Goal: Transaction & Acquisition: Purchase product/service

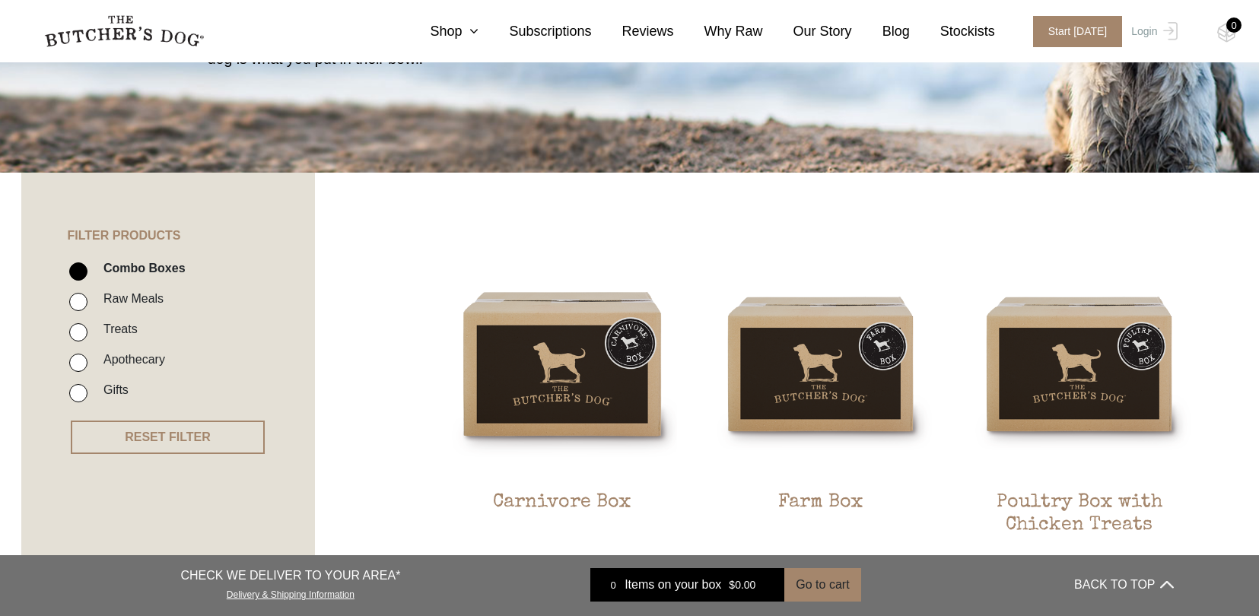
scroll to position [211, 0]
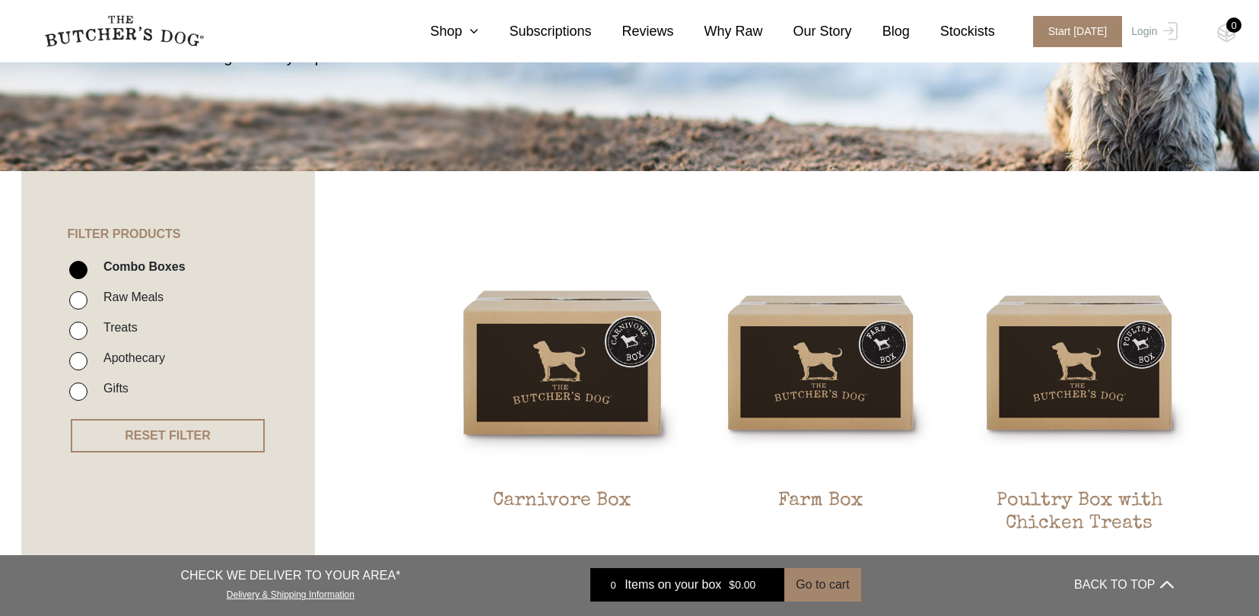
click at [78, 331] on input "Treats" at bounding box center [78, 331] width 18 height 18
checkbox input "true"
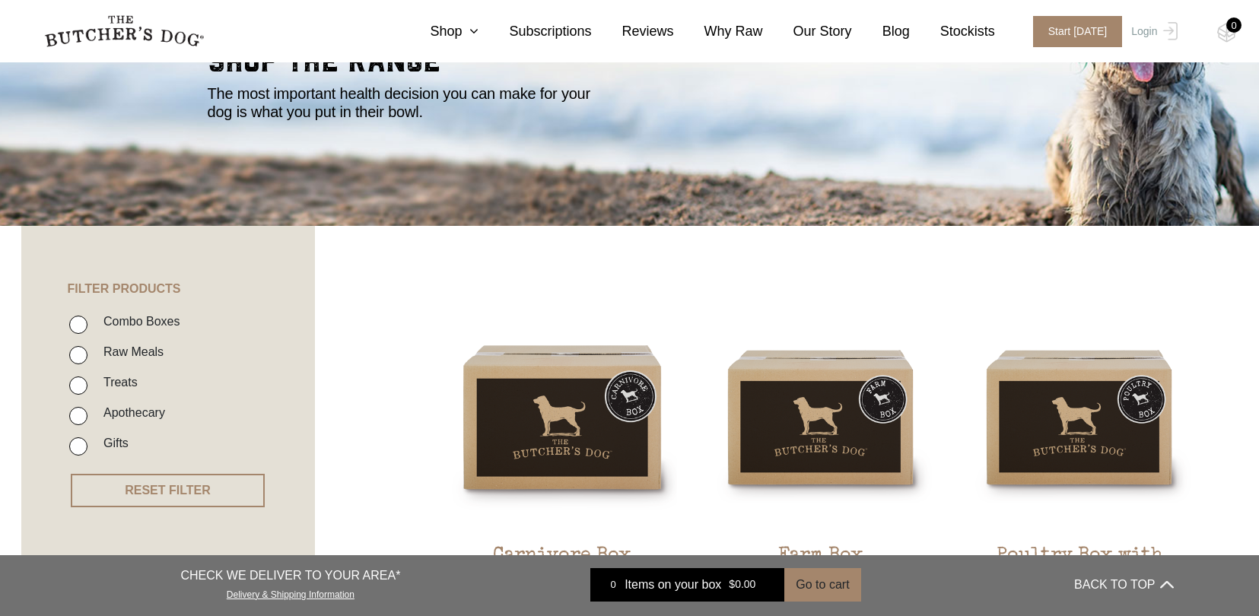
scroll to position [244, 0]
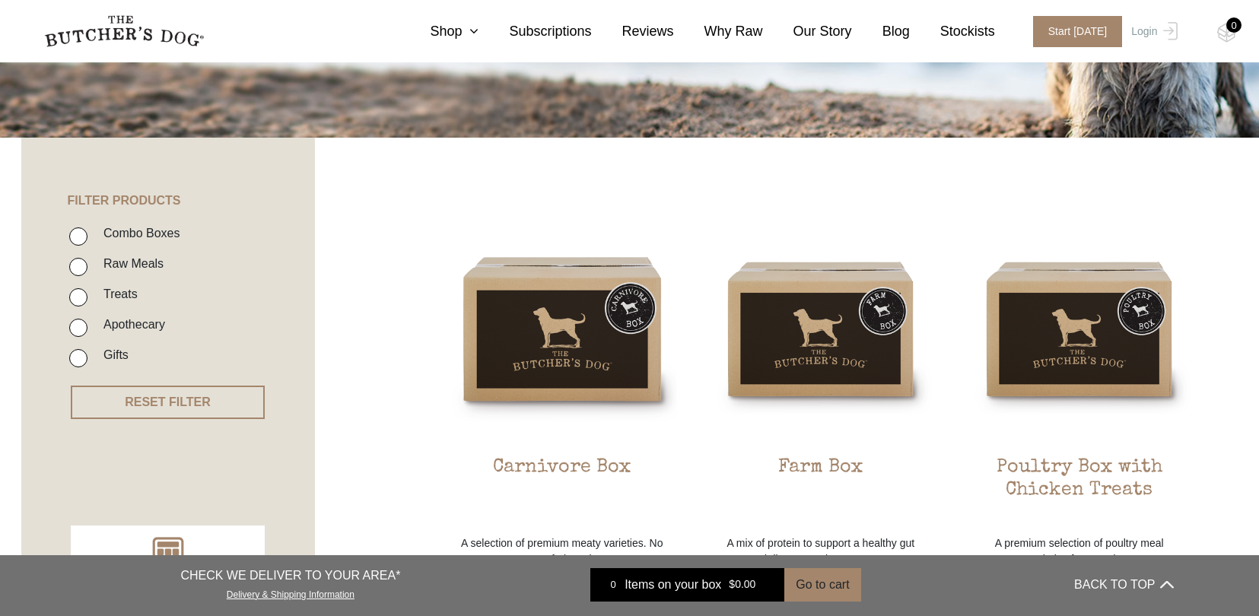
click at [77, 297] on input "Treats" at bounding box center [78, 297] width 18 height 18
checkbox input "true"
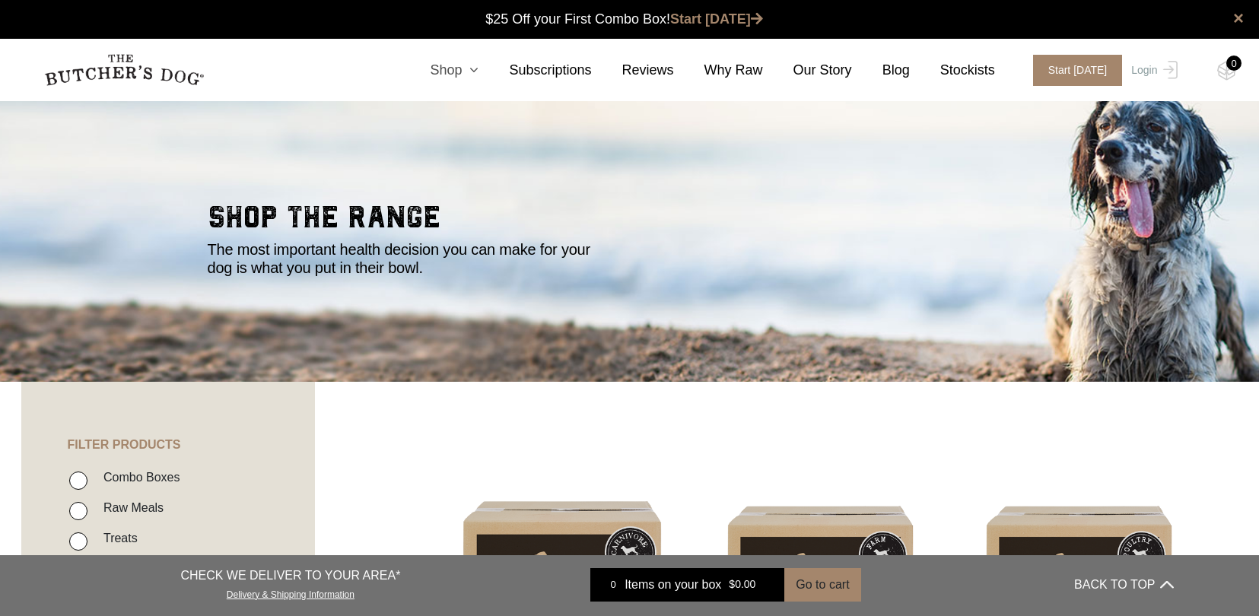
click at [454, 66] on link "Shop" at bounding box center [439, 70] width 79 height 21
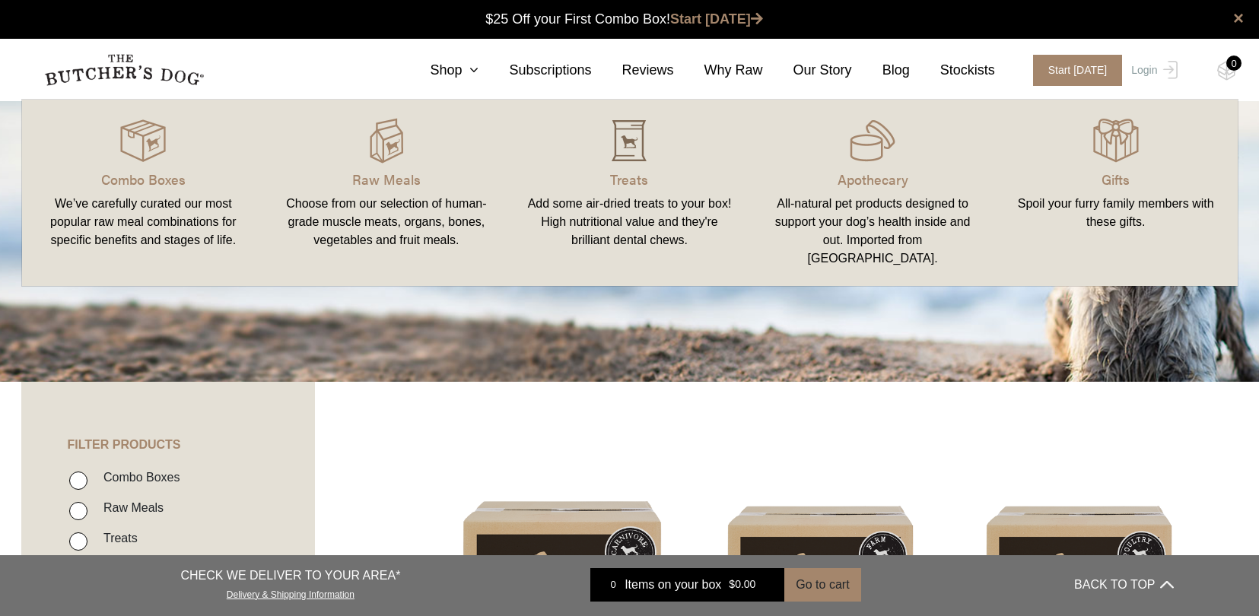
click at [626, 144] on img at bounding box center [629, 141] width 46 height 46
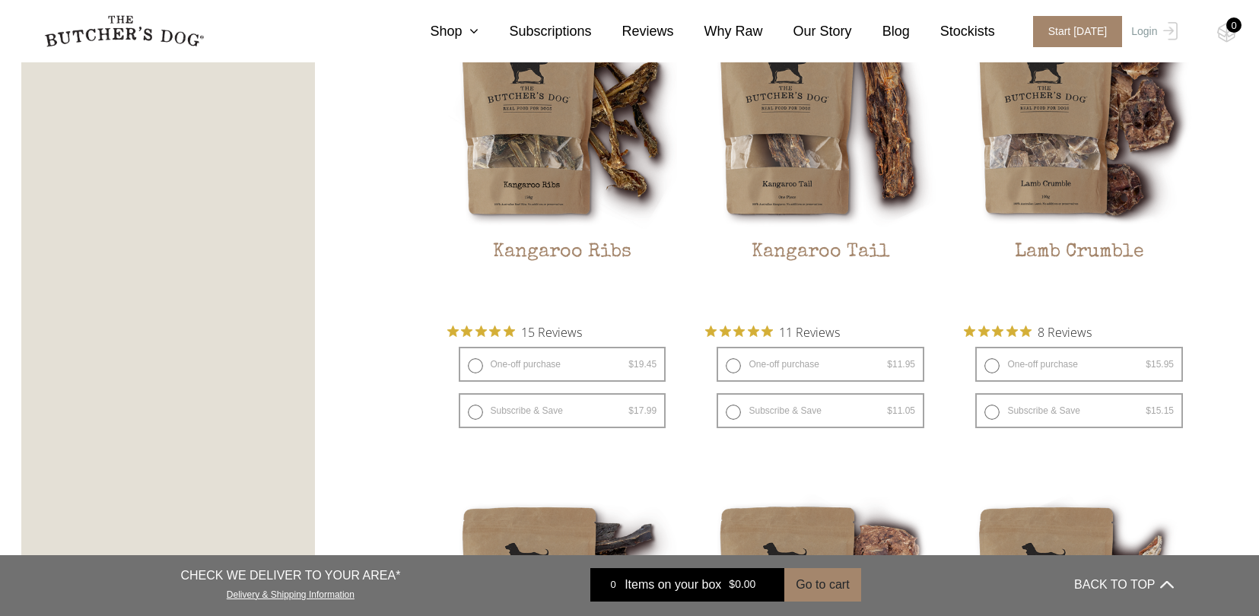
scroll to position [1449, 0]
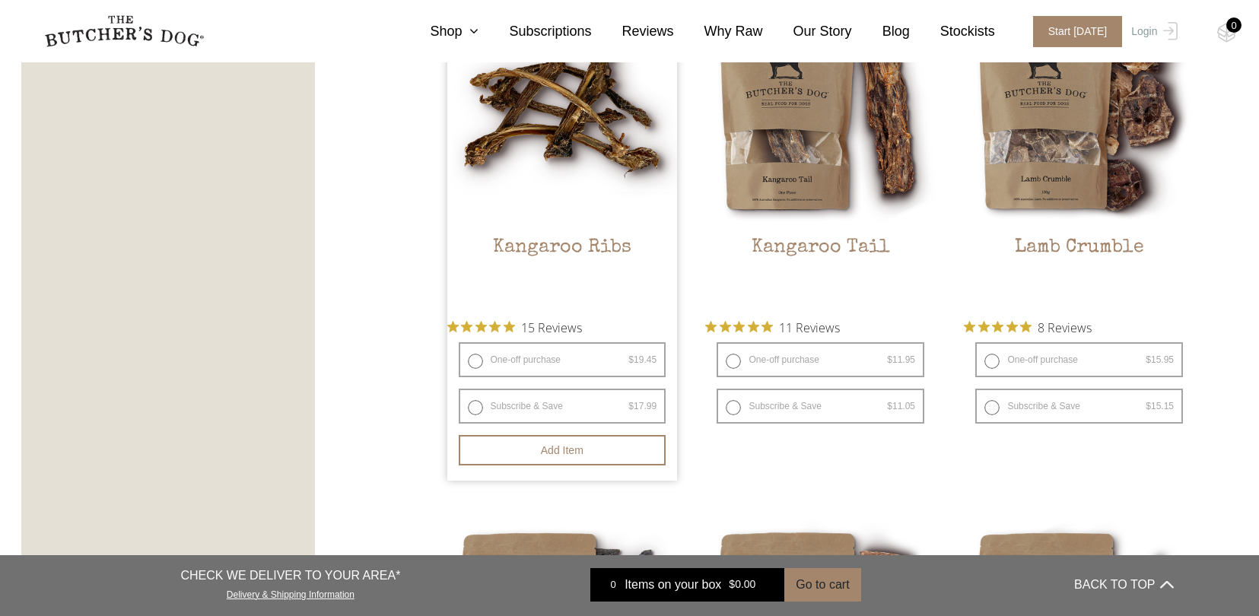
click at [553, 359] on label "One-off purchase $ 19.45 — or subscribe and save 7.5%" at bounding box center [563, 359] width 208 height 35
radio input "true"
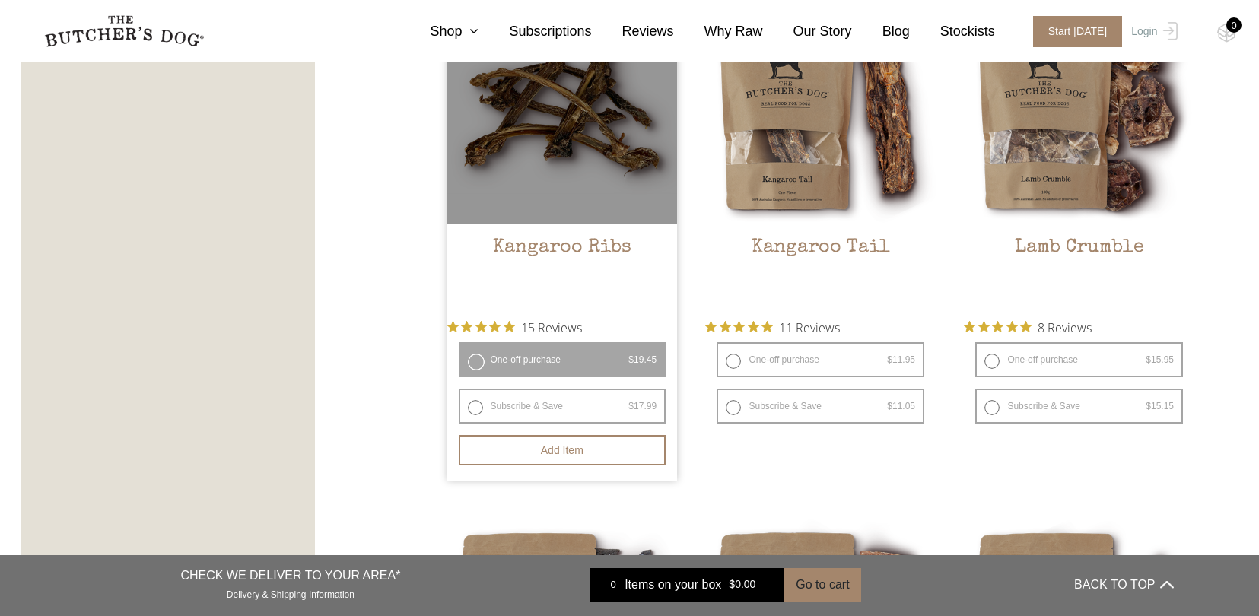
click at [475, 365] on label "One-off purchase $ 19.45 — or subscribe and save 7.5%" at bounding box center [563, 359] width 208 height 35
click at [568, 359] on label "One-off purchase $ 19.45 — or subscribe and save 7.5%" at bounding box center [563, 359] width 208 height 35
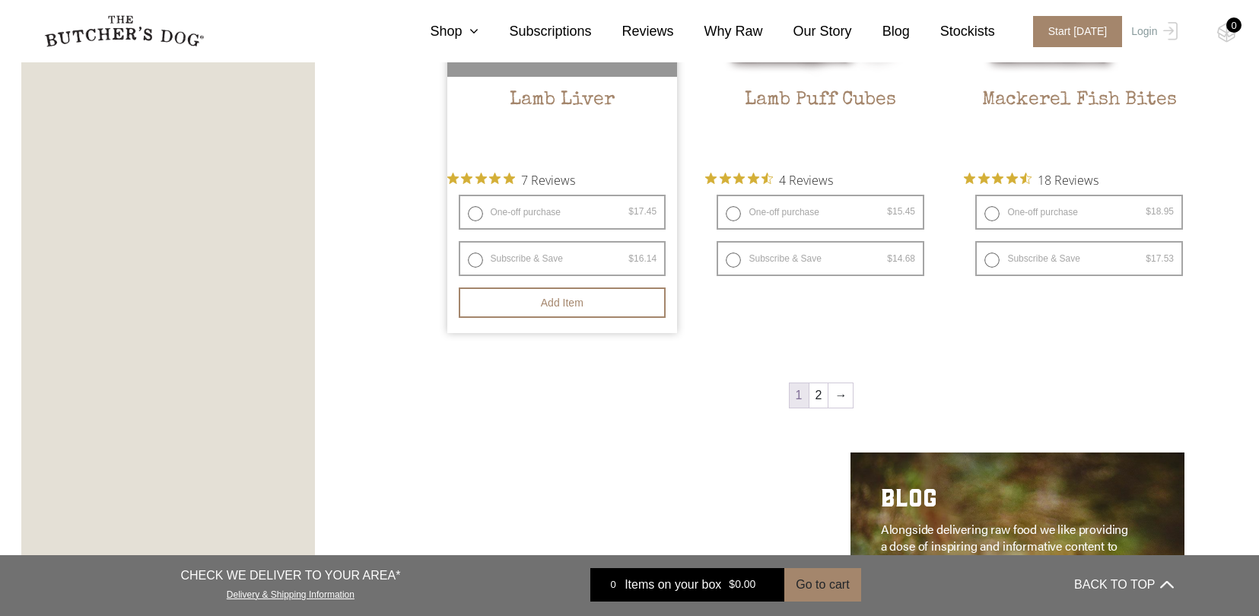
scroll to position [2120, 0]
click at [546, 100] on h2 "Lamb Liver" at bounding box center [562, 125] width 231 height 72
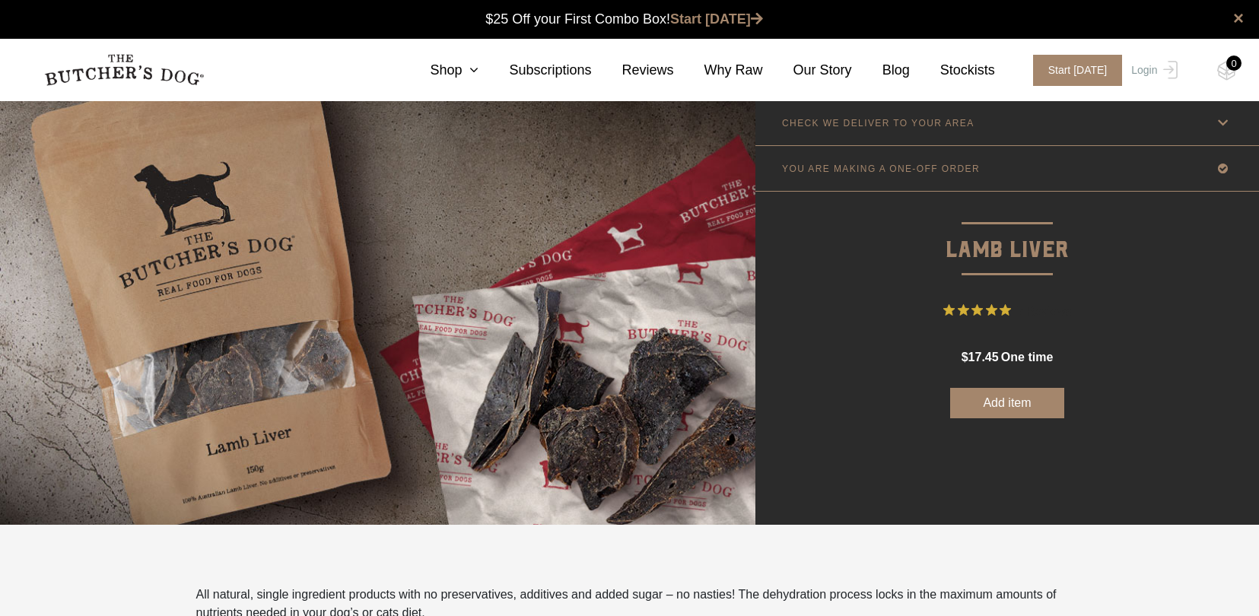
click at [1008, 411] on button "Add item" at bounding box center [1007, 403] width 114 height 30
click at [1147, 72] on link "Login" at bounding box center [1152, 70] width 49 height 31
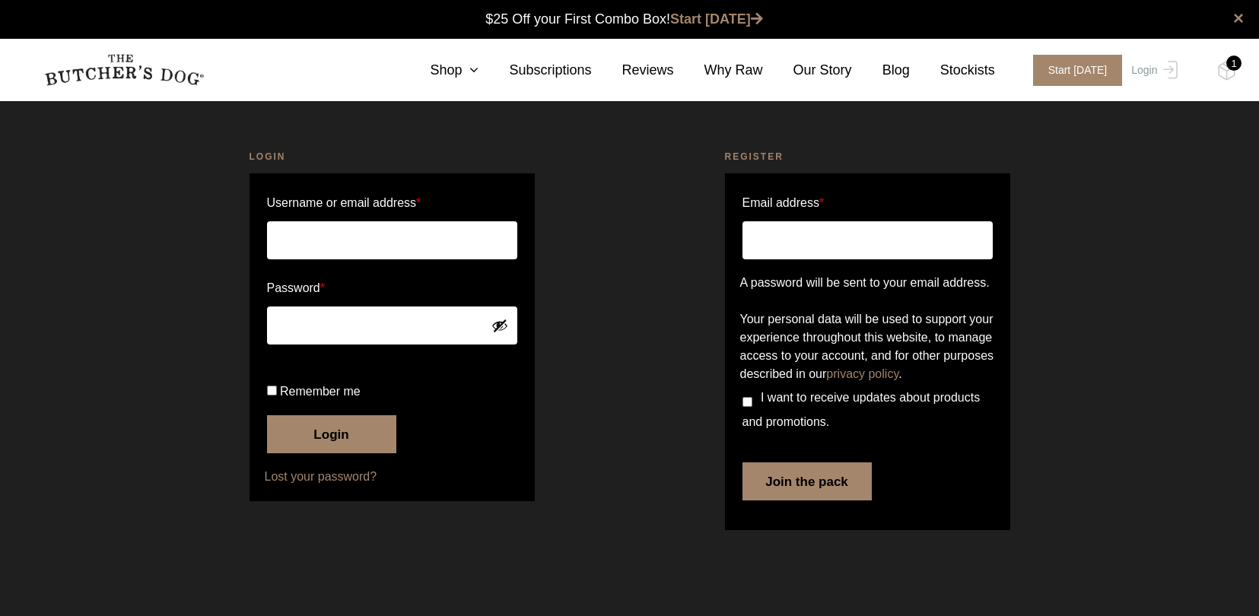
type input "[EMAIL_ADDRESS][DOMAIN_NAME]"
click at [270, 396] on input "Remember me" at bounding box center [272, 391] width 10 height 10
checkbox input "true"
click at [336, 454] on button "Login" at bounding box center [331, 434] width 129 height 38
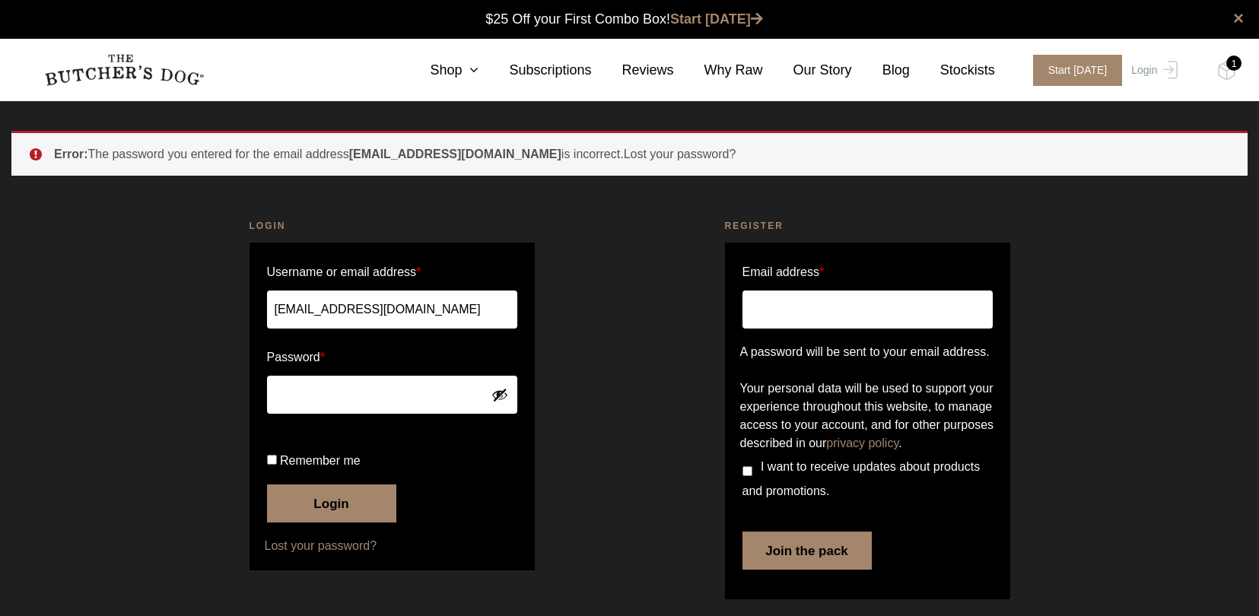
scroll to position [1, 0]
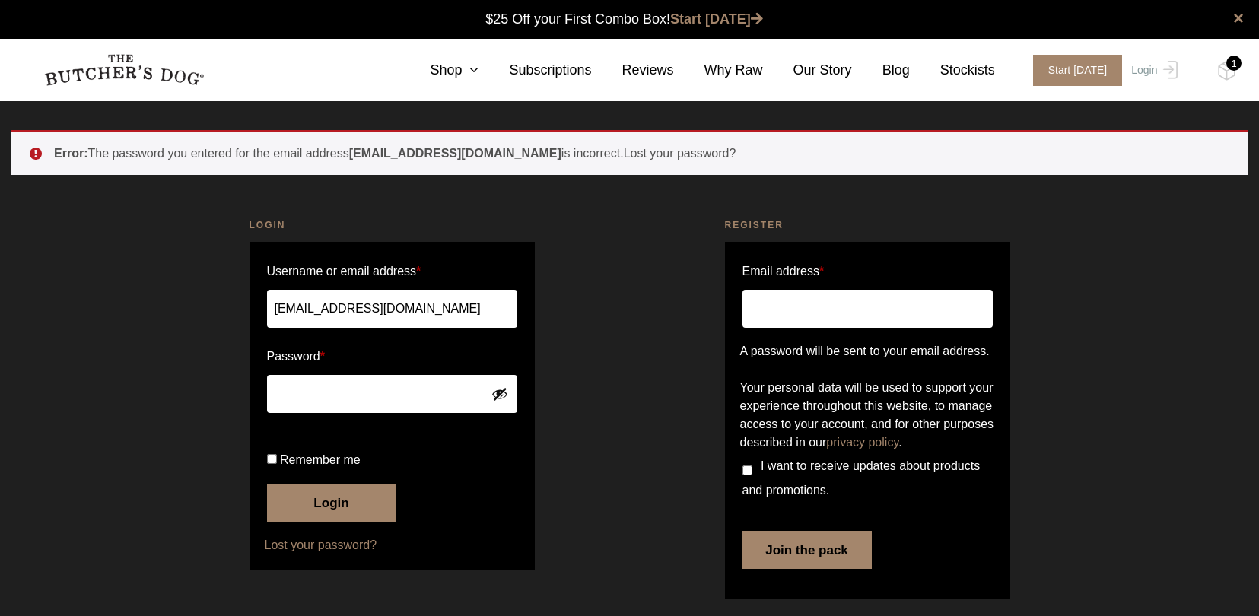
click at [499, 396] on button "Show password" at bounding box center [500, 394] width 17 height 17
click at [272, 464] on input "Remember me" at bounding box center [272, 459] width 10 height 10
checkbox input "true"
click at [332, 522] on button "Login" at bounding box center [331, 503] width 129 height 38
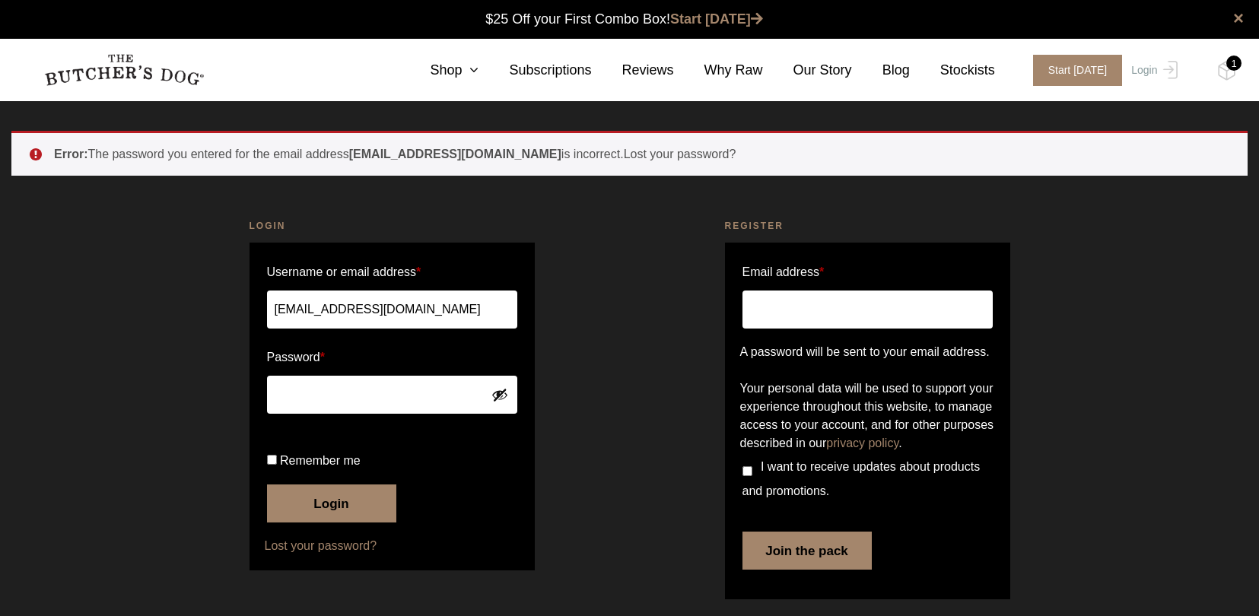
scroll to position [1, 0]
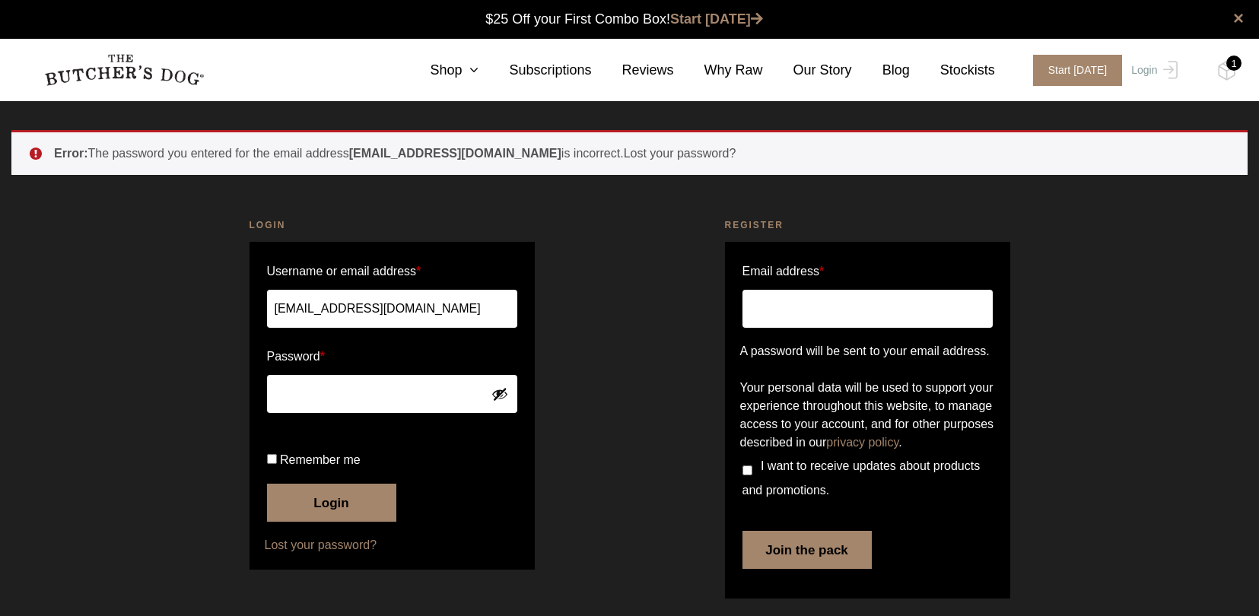
click at [314, 555] on link "Lost your password?" at bounding box center [392, 545] width 255 height 18
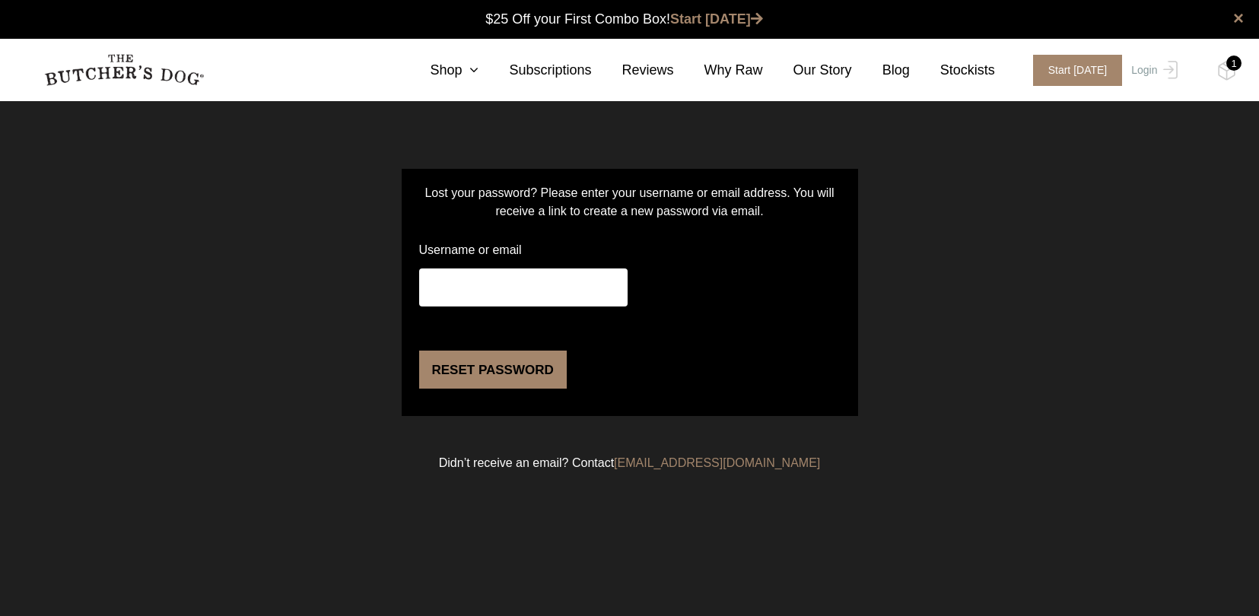
type input "jada366@hotmail.com"
click at [491, 389] on button "Reset password" at bounding box center [493, 370] width 148 height 38
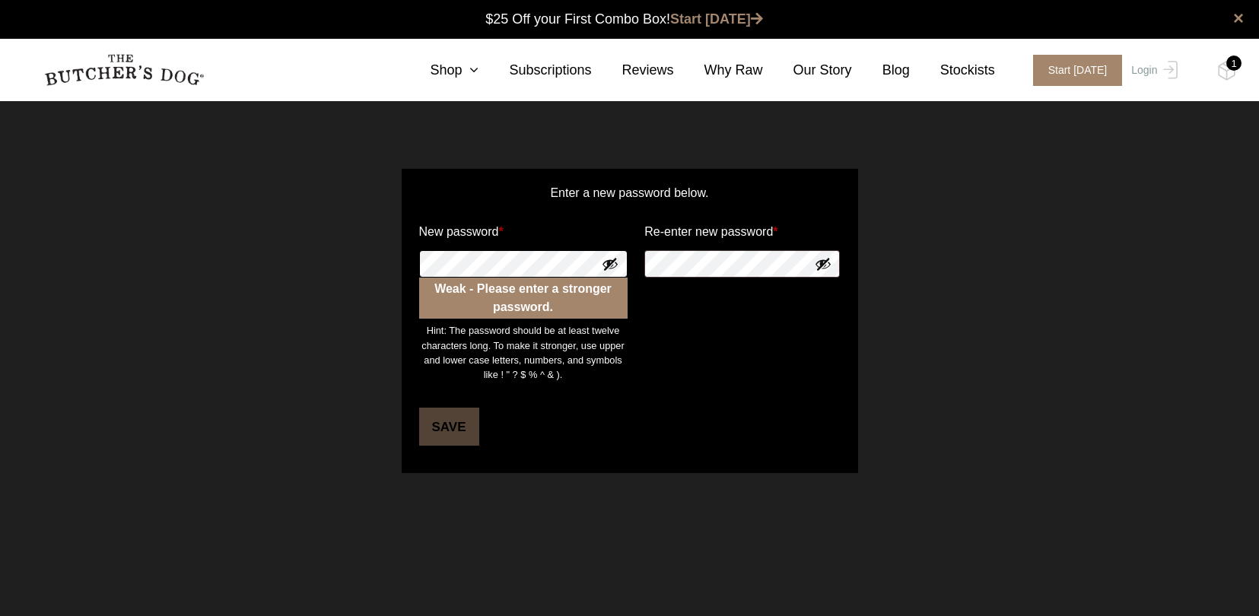
click at [378, 253] on div "Enter a new password below. New password * Weak - Please enter a stronger passw…" at bounding box center [629, 321] width 1259 height 380
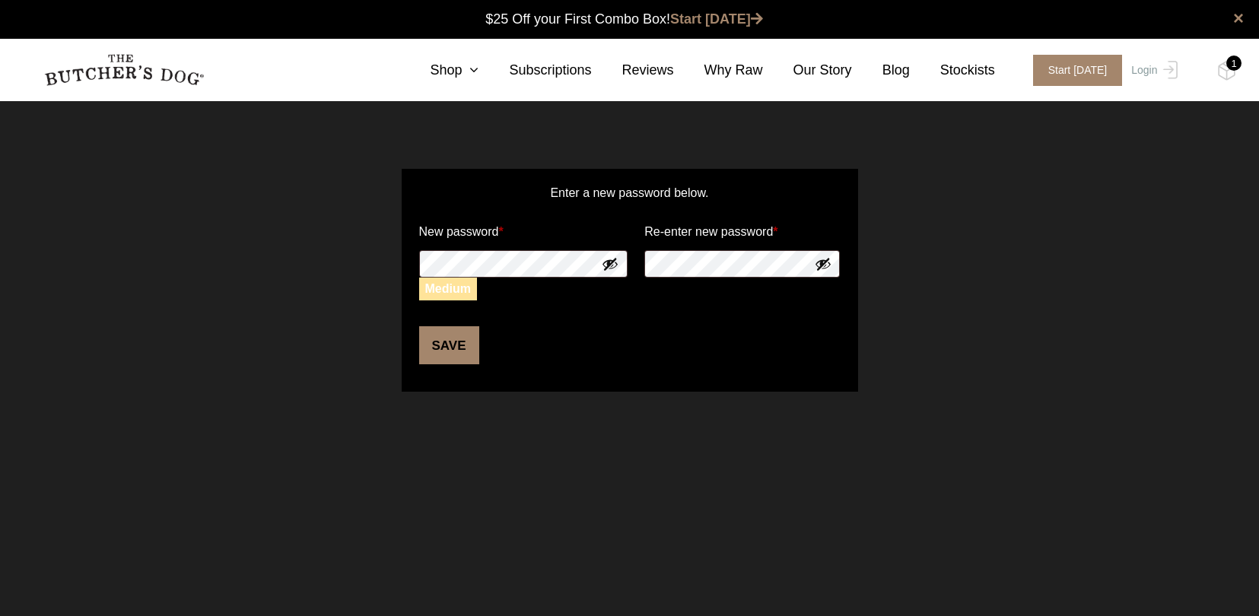
click at [447, 346] on button "Save" at bounding box center [449, 345] width 60 height 38
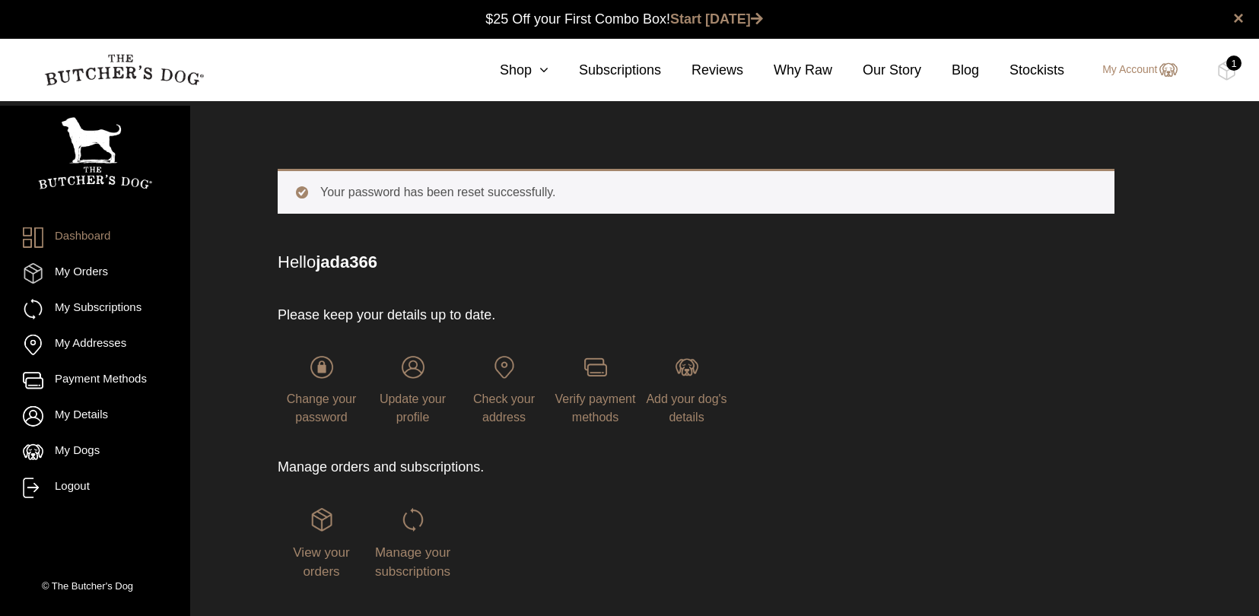
scroll to position [1, 0]
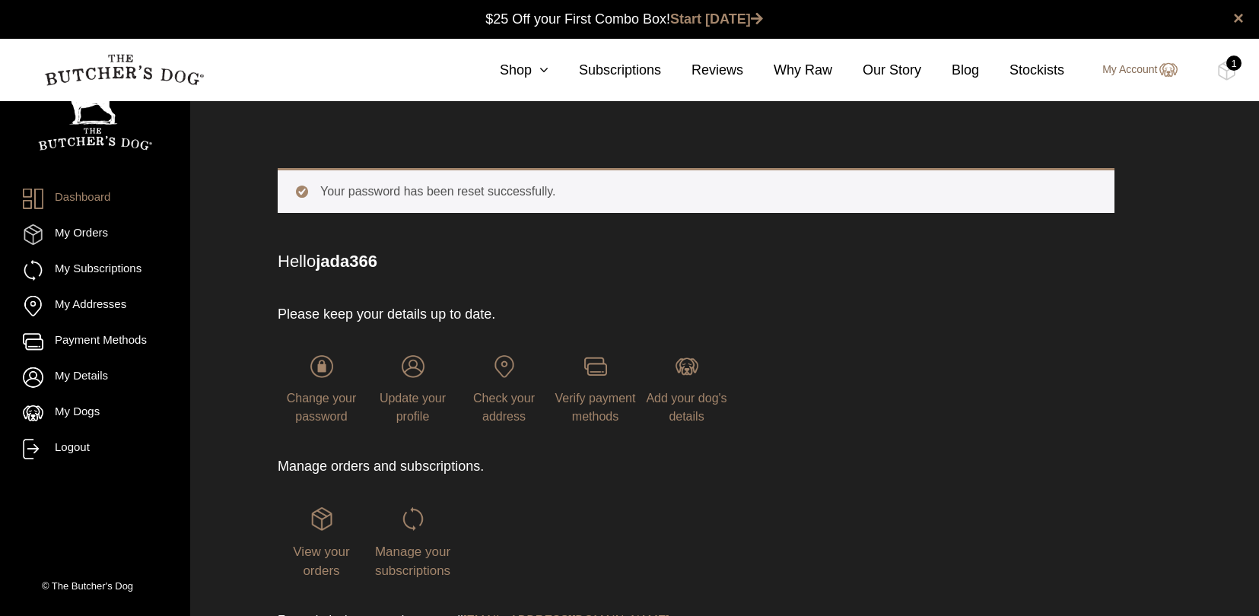
click at [1141, 75] on link "My Account" at bounding box center [1132, 70] width 90 height 18
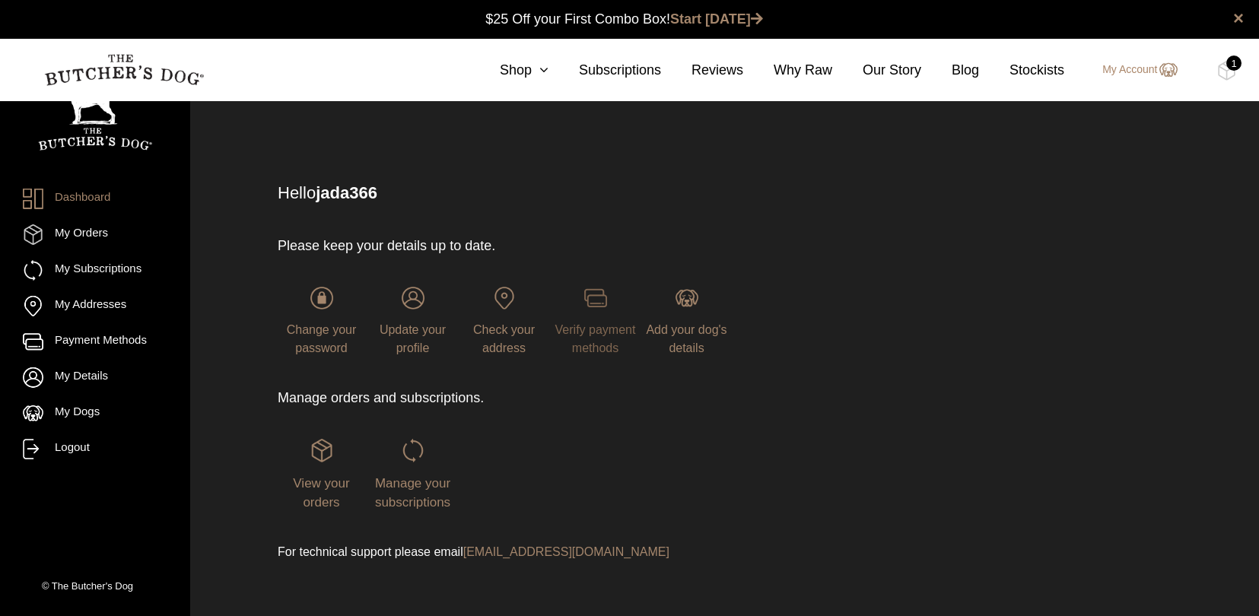
scroll to position [1, 0]
click at [89, 232] on link "My Orders" at bounding box center [95, 234] width 145 height 21
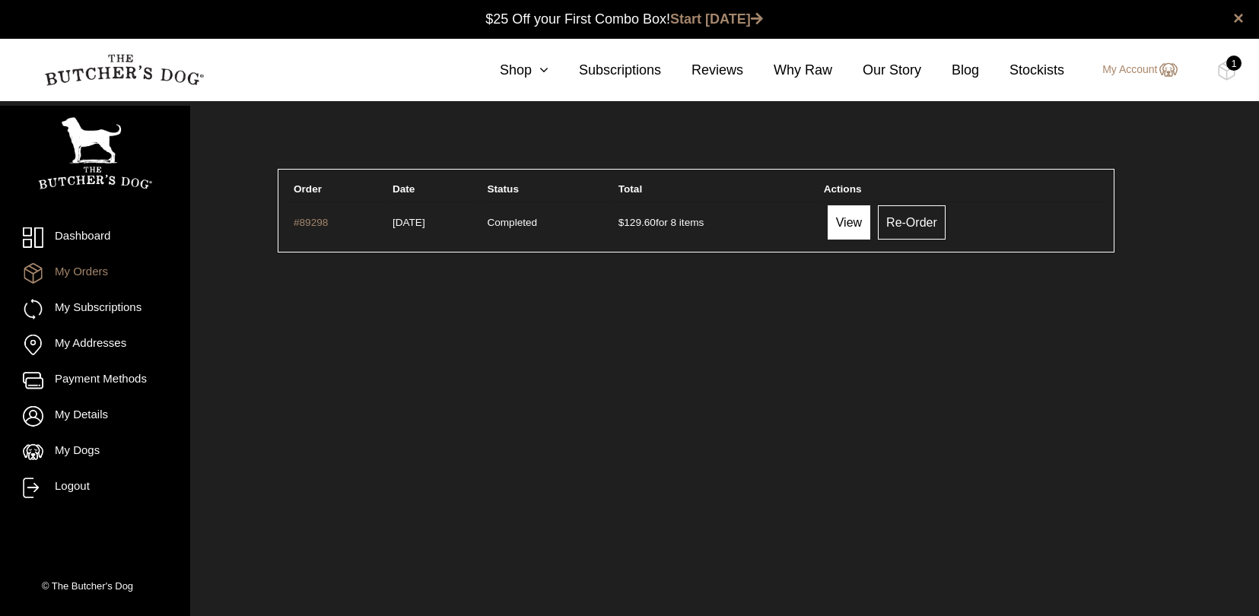
click at [871, 226] on link "View" at bounding box center [849, 222] width 43 height 34
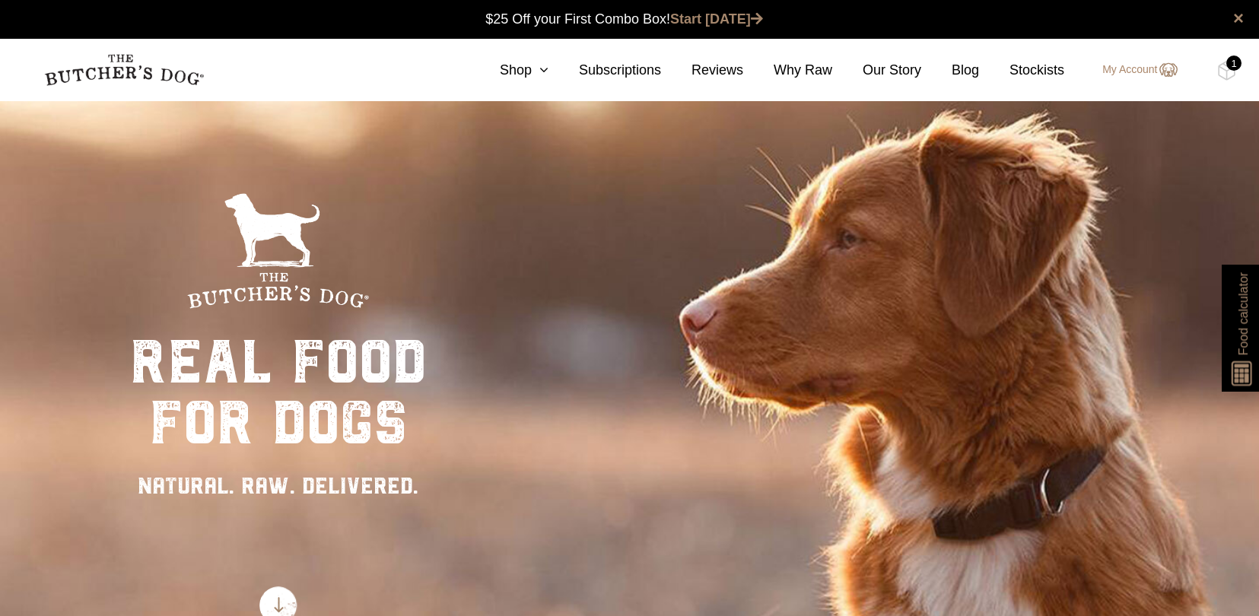
scroll to position [1, 0]
click at [1226, 69] on img at bounding box center [1227, 71] width 19 height 20
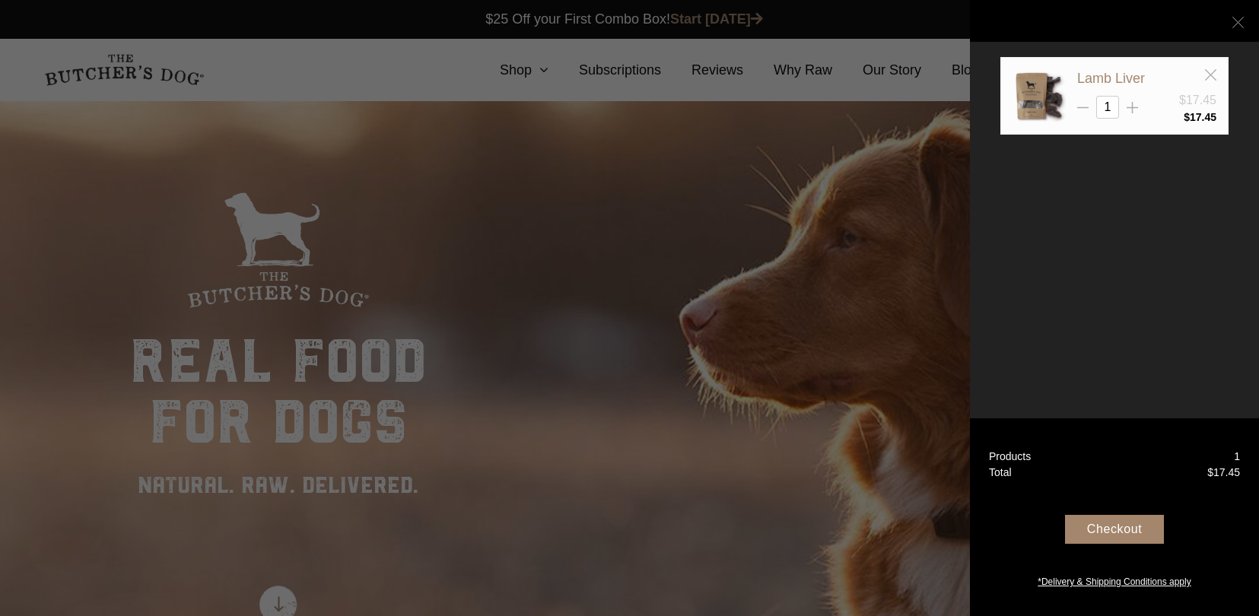
click at [1239, 23] on line at bounding box center [1238, 22] width 11 height 11
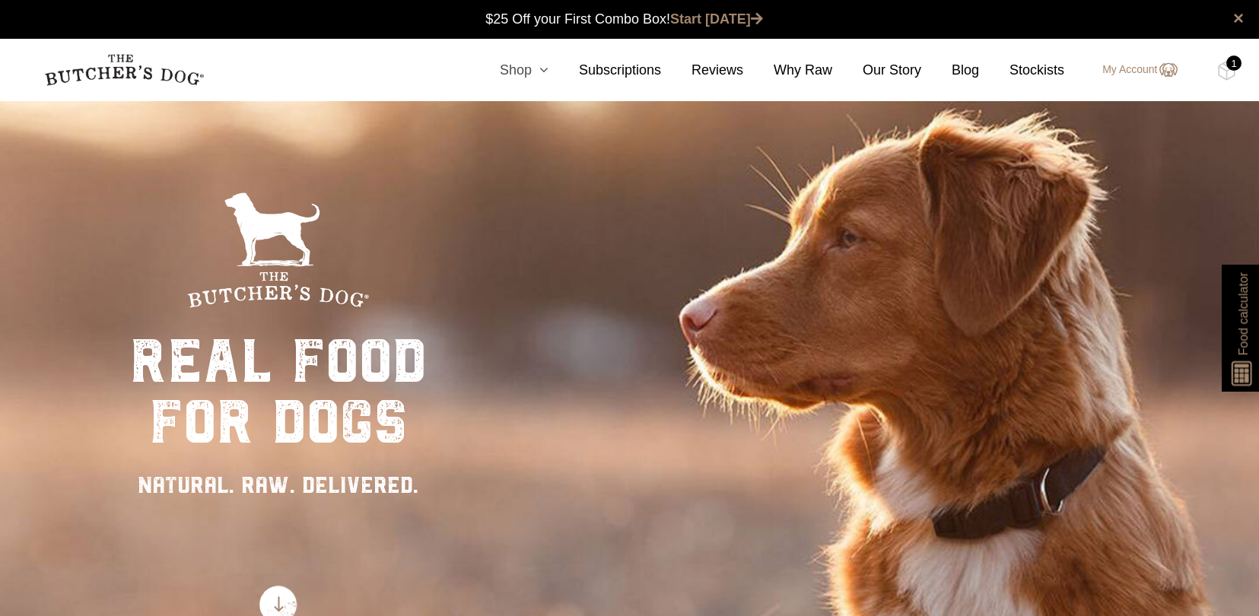
click at [513, 74] on link "Shop" at bounding box center [509, 70] width 79 height 21
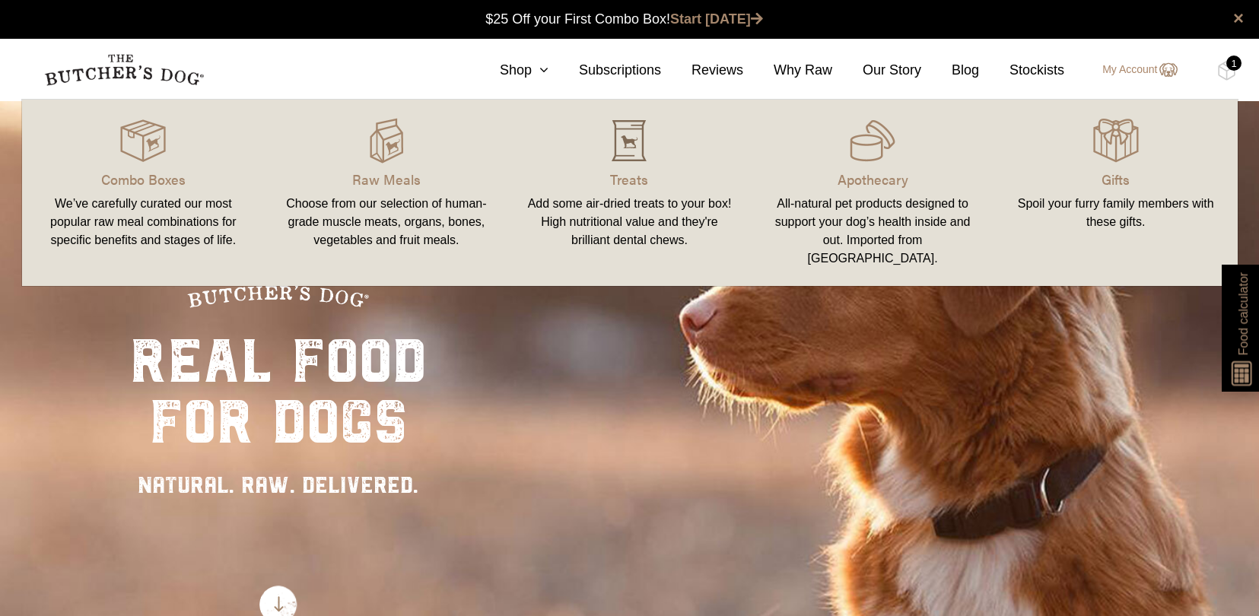
click at [629, 148] on img at bounding box center [629, 141] width 46 height 46
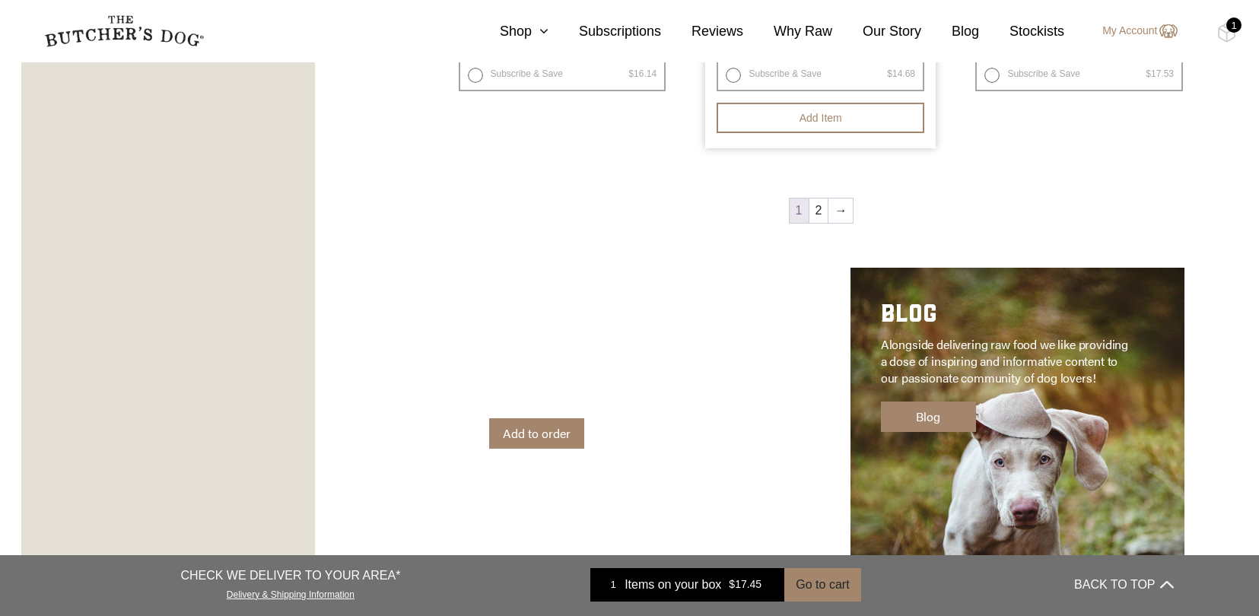
scroll to position [2298, 0]
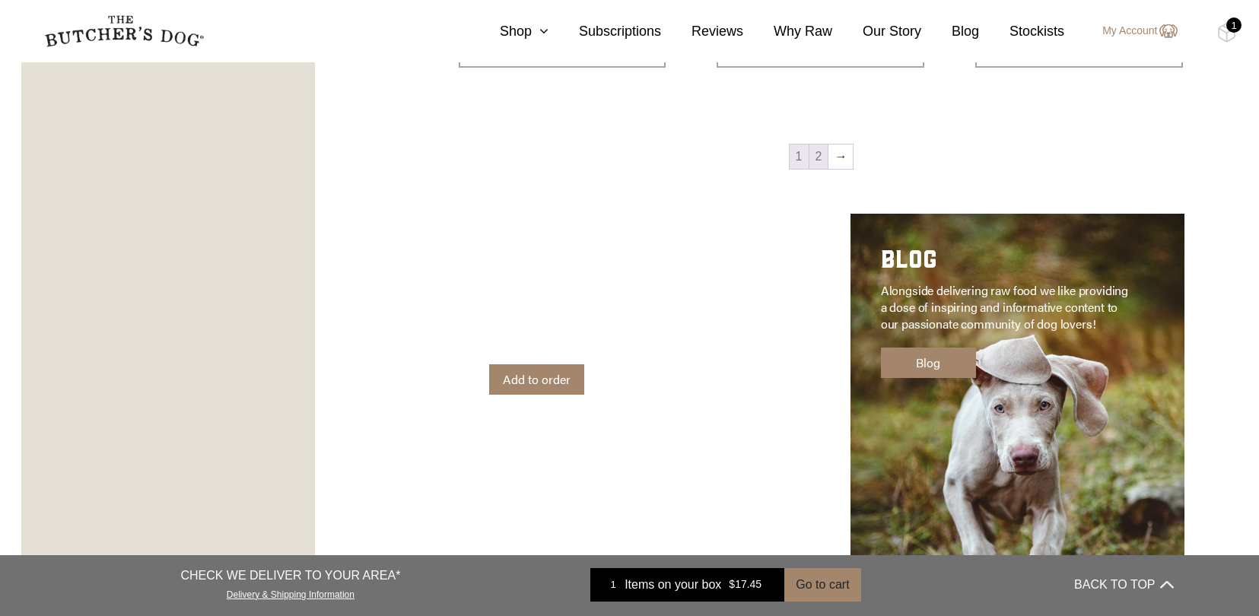
click at [817, 154] on link "2" at bounding box center [819, 157] width 19 height 24
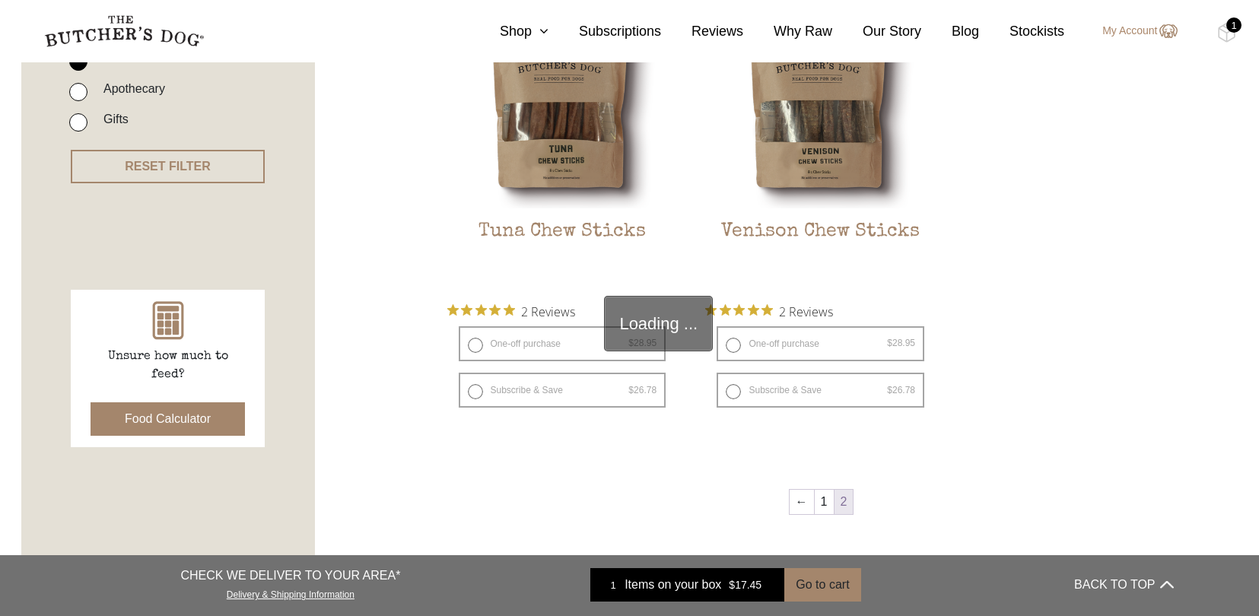
scroll to position [356, 0]
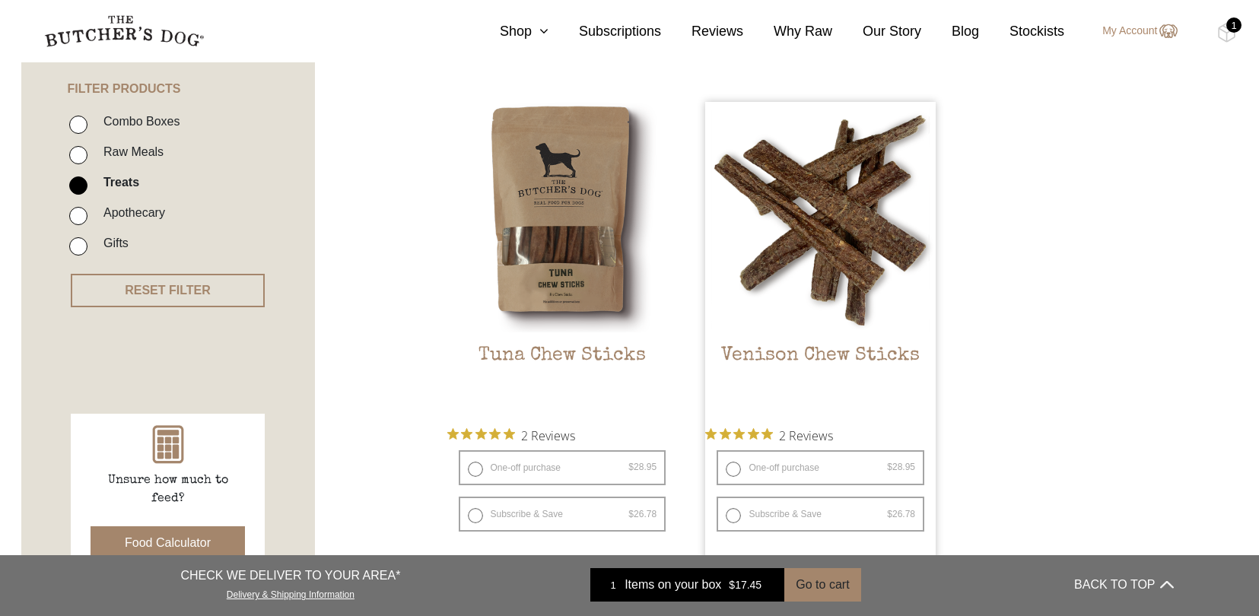
click at [820, 450] on label "One-off purchase $ 28.95 — or subscribe and save 7.5%" at bounding box center [821, 467] width 208 height 35
radio input "true"
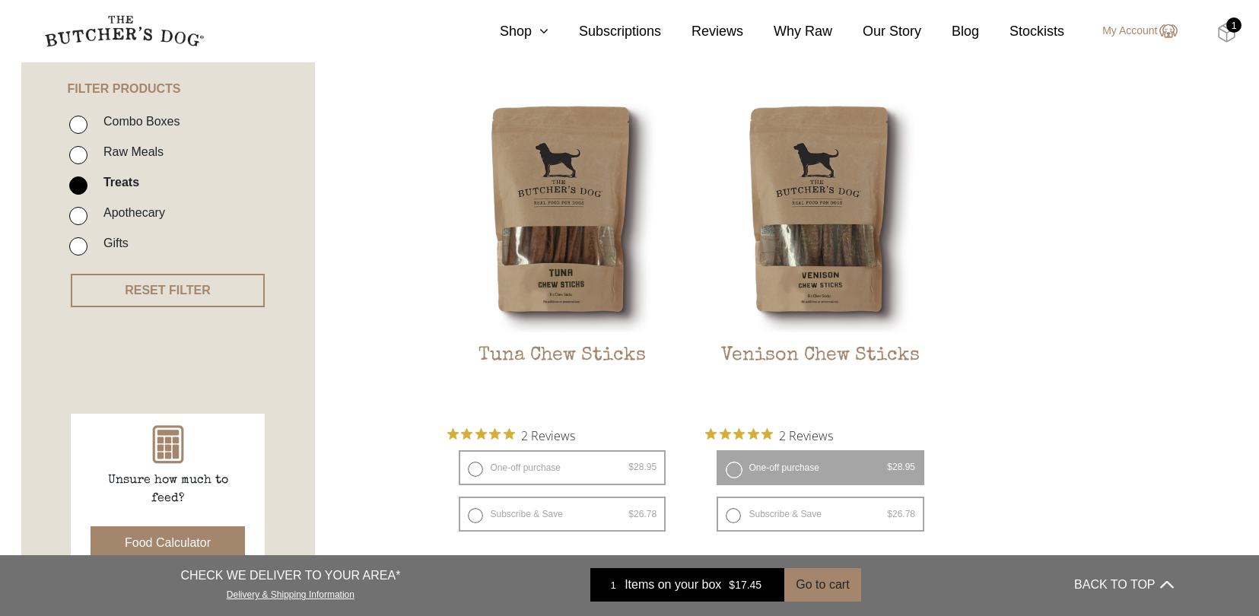
click at [1228, 32] on img at bounding box center [1227, 33] width 19 height 20
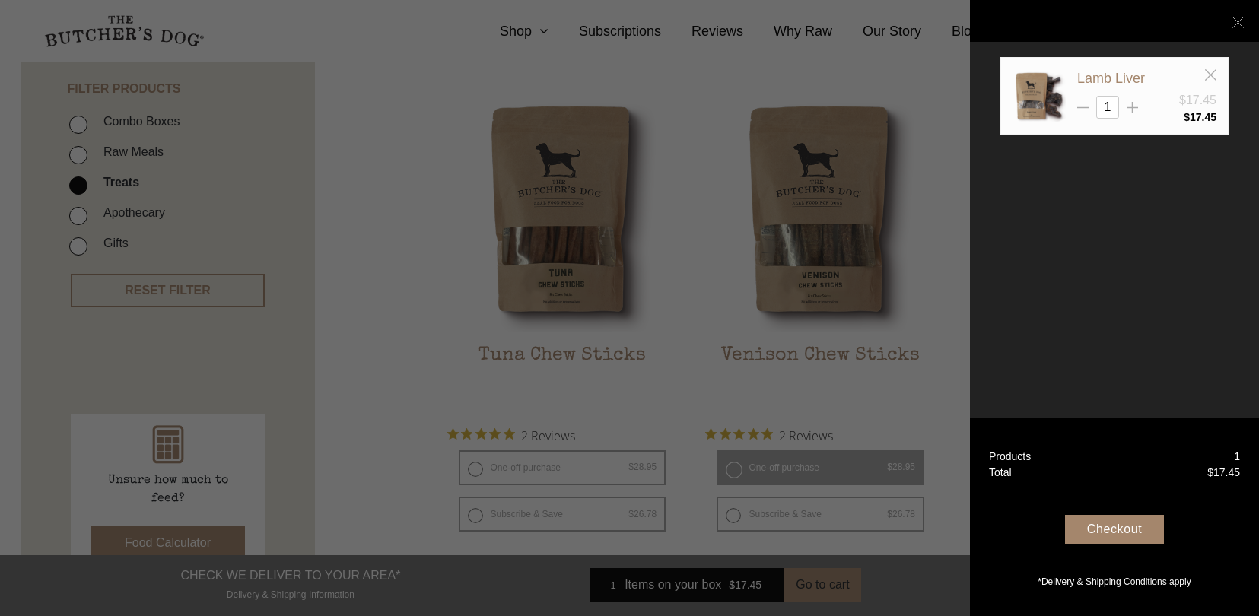
click at [1239, 21] on line at bounding box center [1238, 22] width 11 height 11
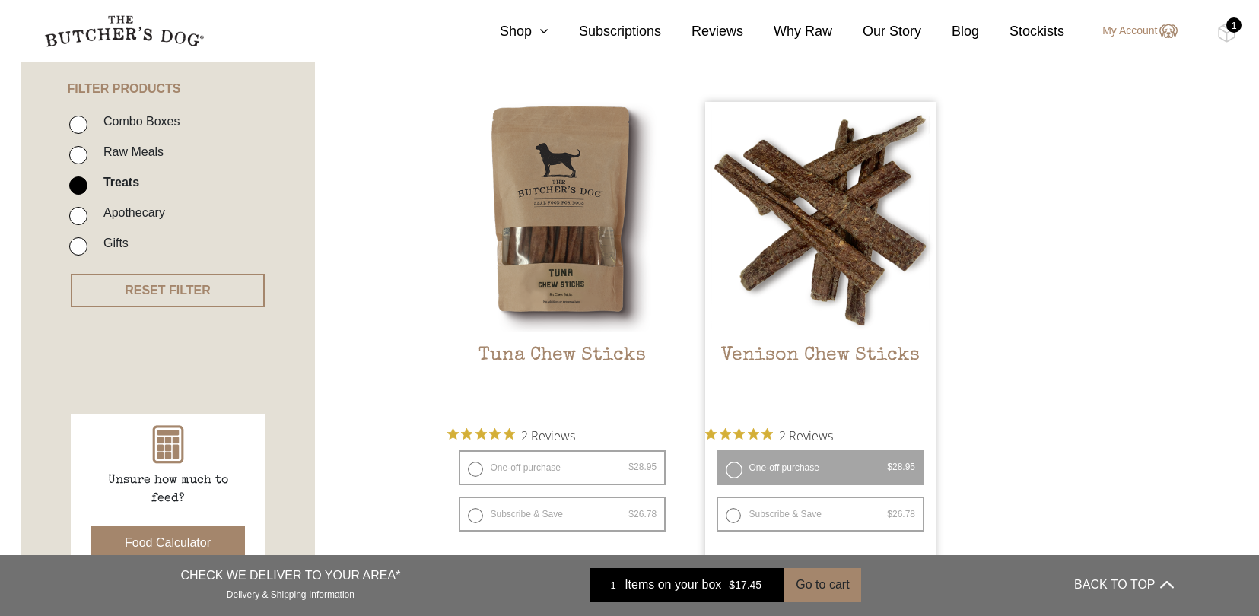
click at [820, 557] on button "Add item" at bounding box center [821, 572] width 208 height 30
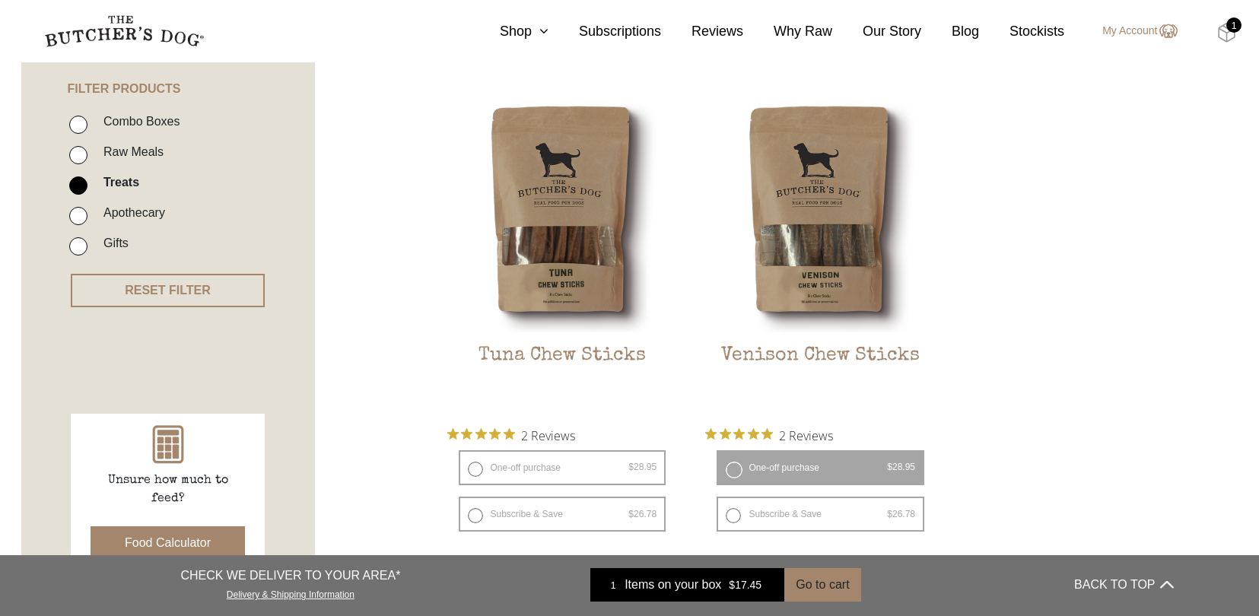
click at [1229, 32] on img at bounding box center [1227, 33] width 19 height 20
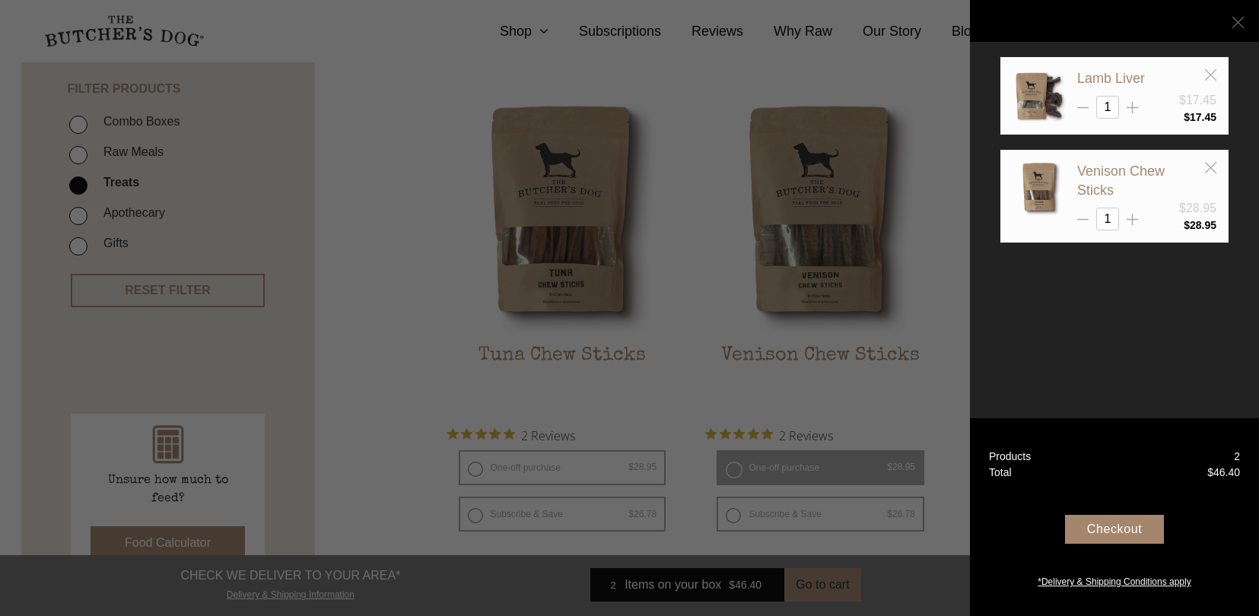
click at [1237, 21] on icon at bounding box center [1238, 22] width 11 height 11
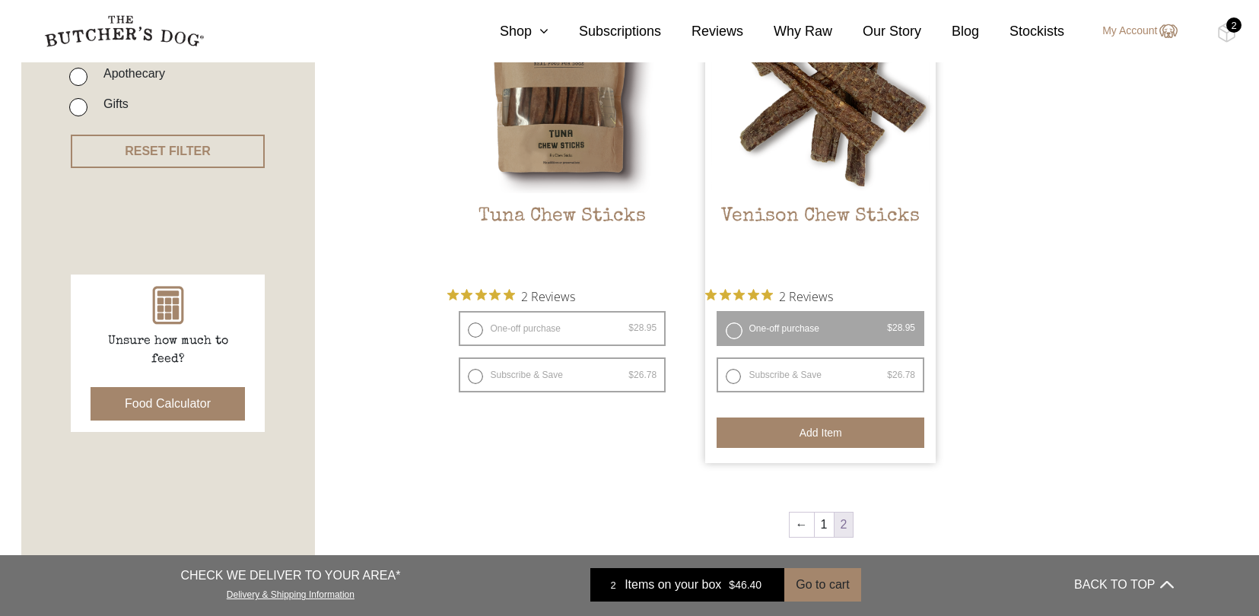
scroll to position [479, 0]
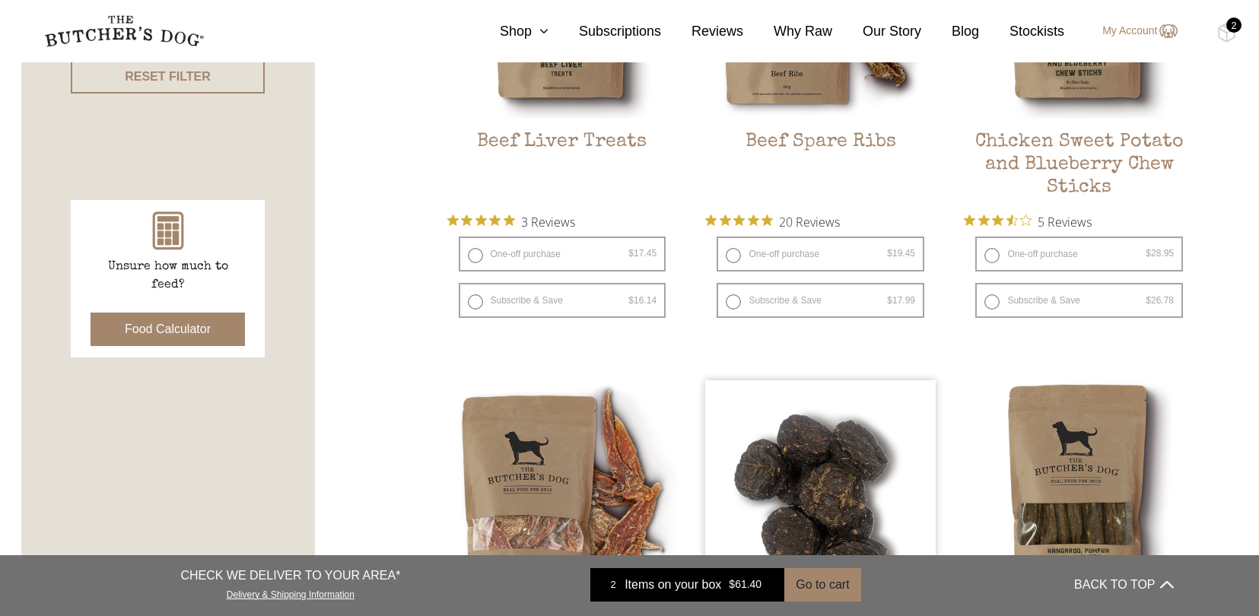
scroll to position [571, 0]
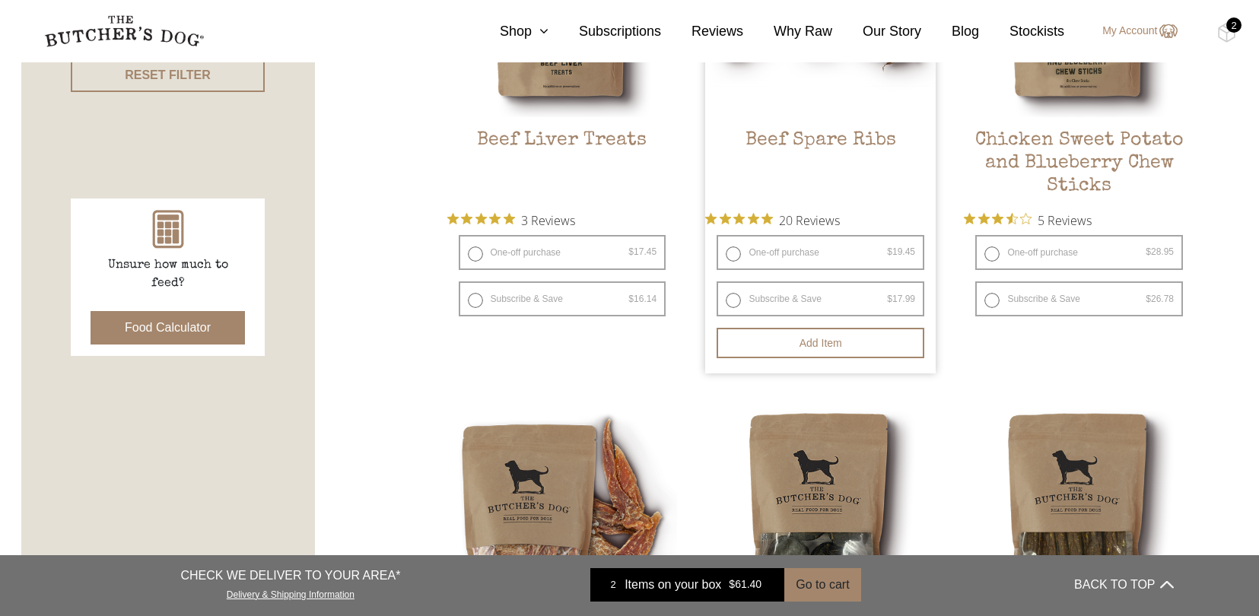
click at [808, 258] on label "One-off purchase $ 19.45 — or subscribe and save 7.5%" at bounding box center [821, 252] width 208 height 35
radio input "true"
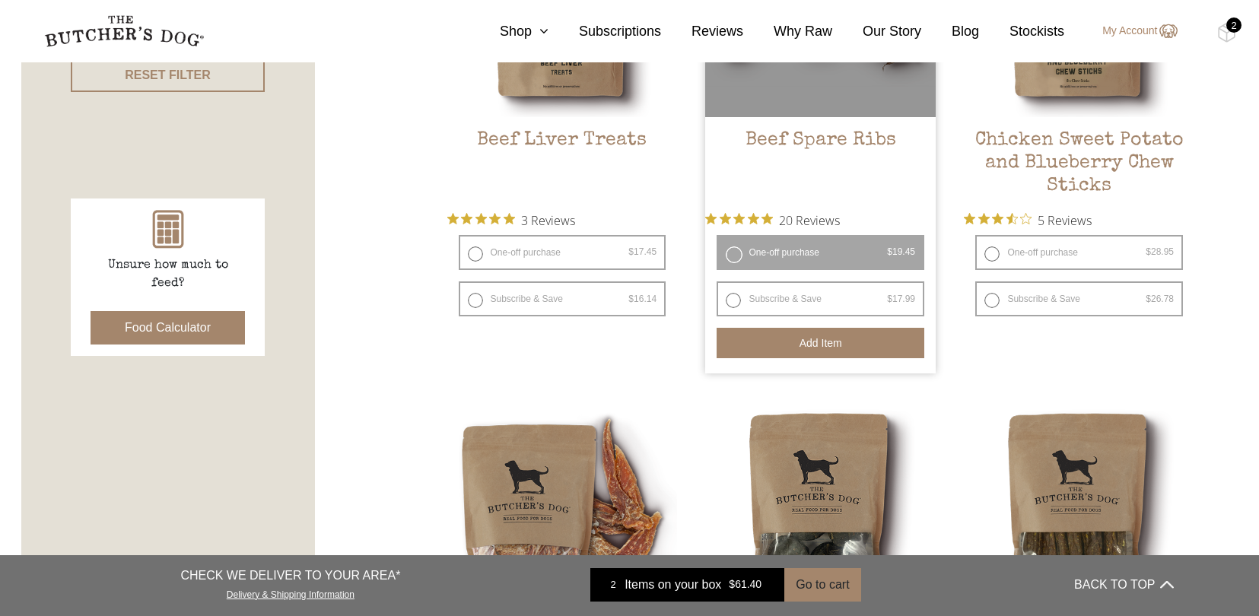
click at [817, 346] on button "Add item" at bounding box center [821, 343] width 208 height 30
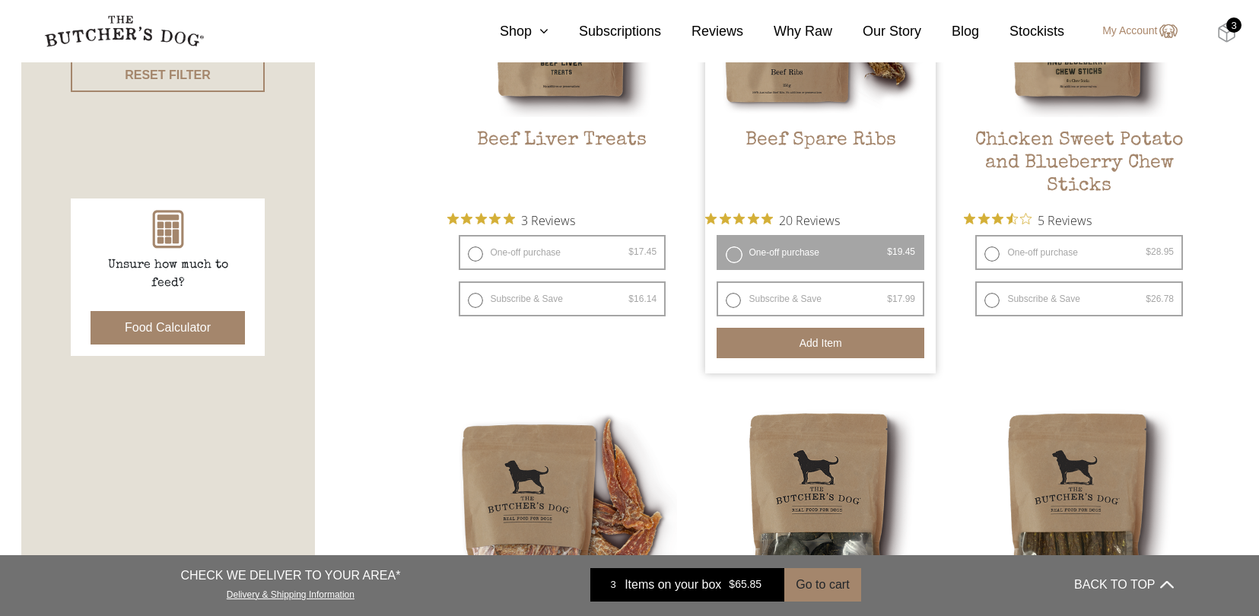
click at [1225, 35] on img at bounding box center [1227, 33] width 19 height 20
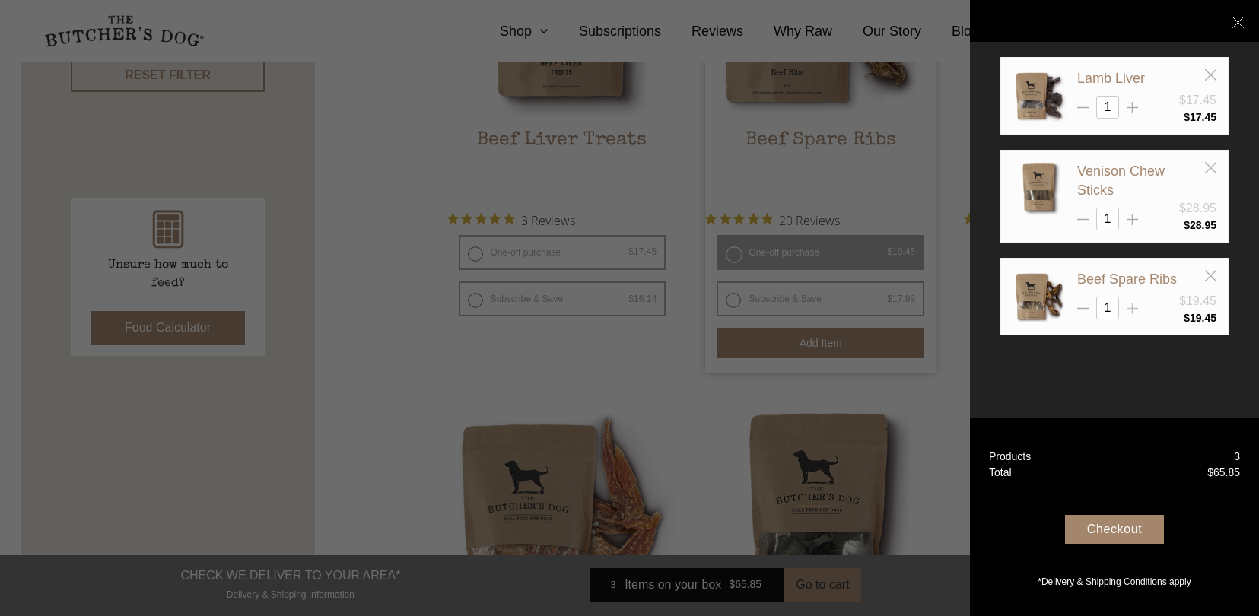
click at [1130, 311] on icon at bounding box center [1132, 308] width 11 height 11
type input "2"
click at [1238, 19] on icon at bounding box center [1238, 22] width 11 height 11
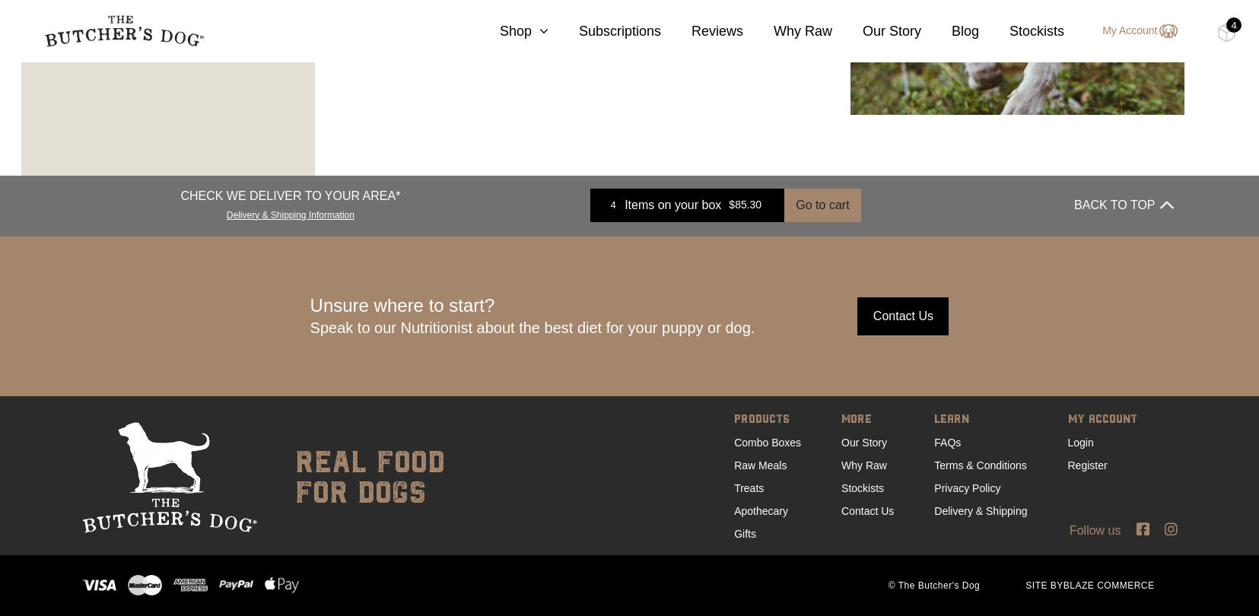
scroll to position [2822, 0]
click at [861, 514] on link "Contact Us" at bounding box center [868, 512] width 53 height 12
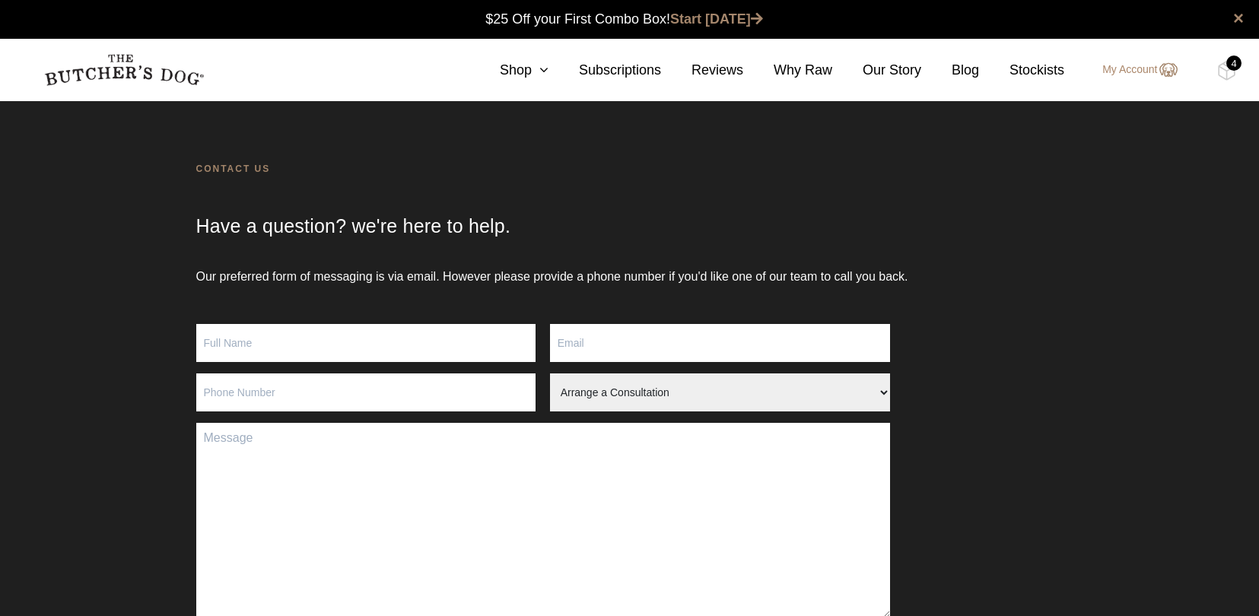
scroll to position [1, 0]
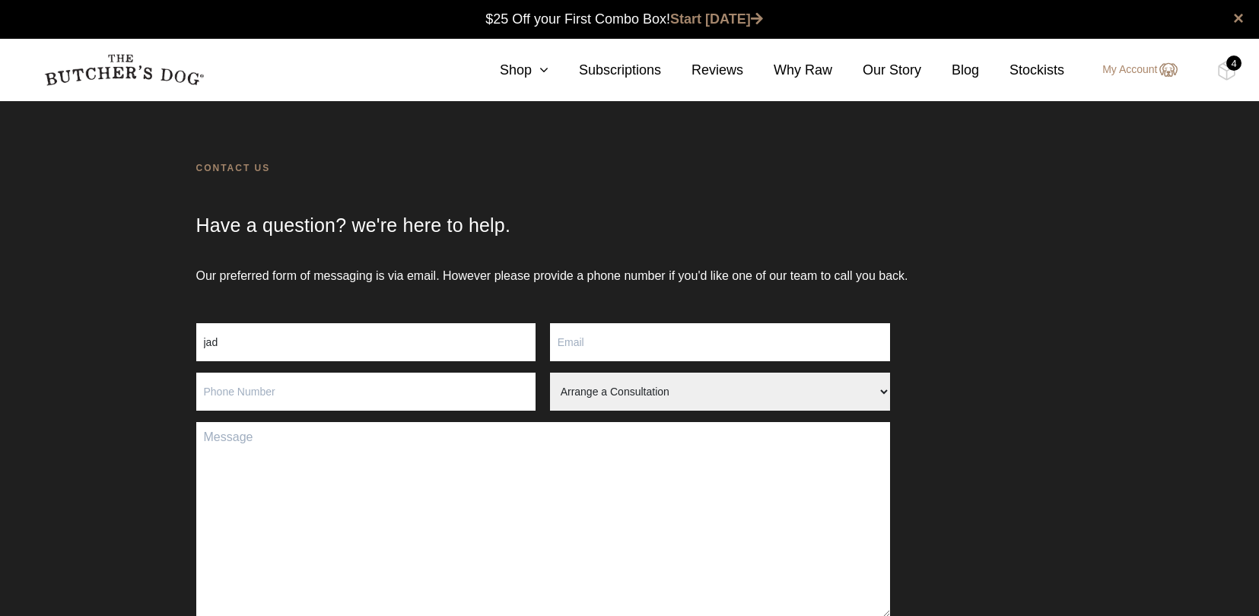
type input "[PERSON_NAME]"
type input "[EMAIL_ADDRESS][DOMAIN_NAME]"
select select "Order Query"
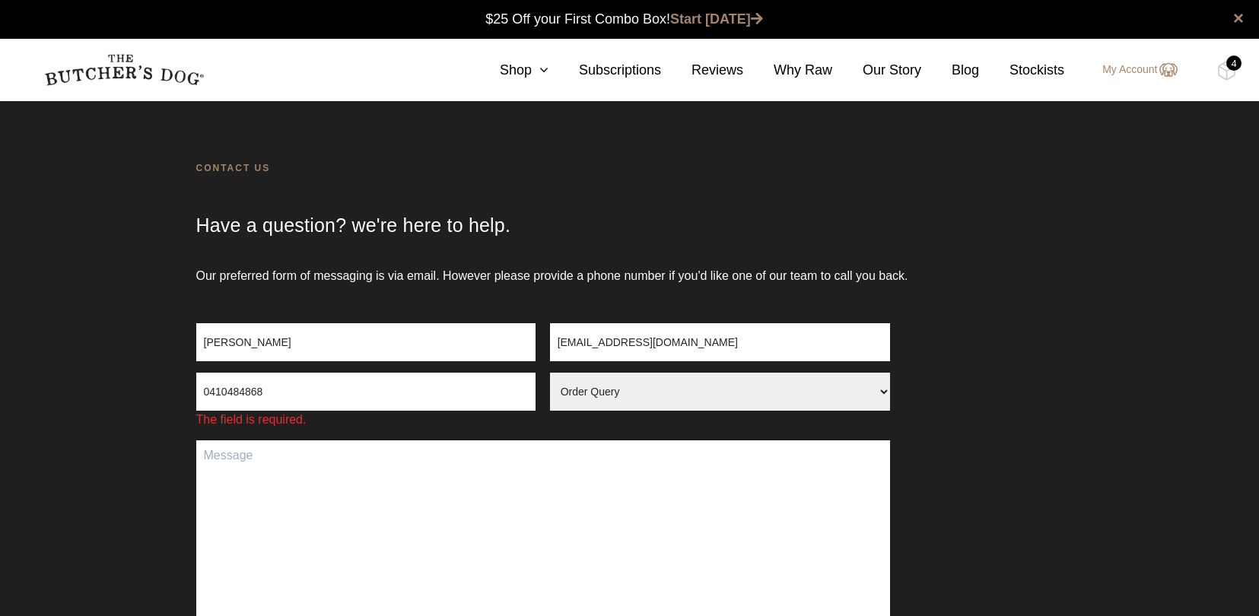
type input "0410484868"
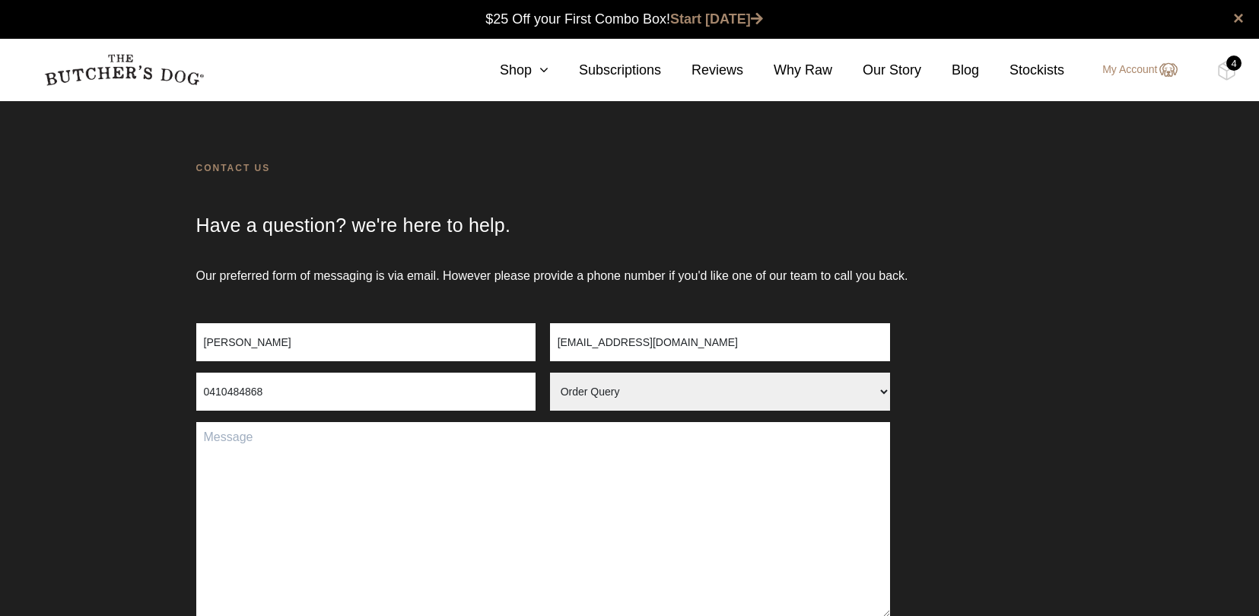
click at [226, 476] on textarea "Contact form" at bounding box center [543, 519] width 694 height 195
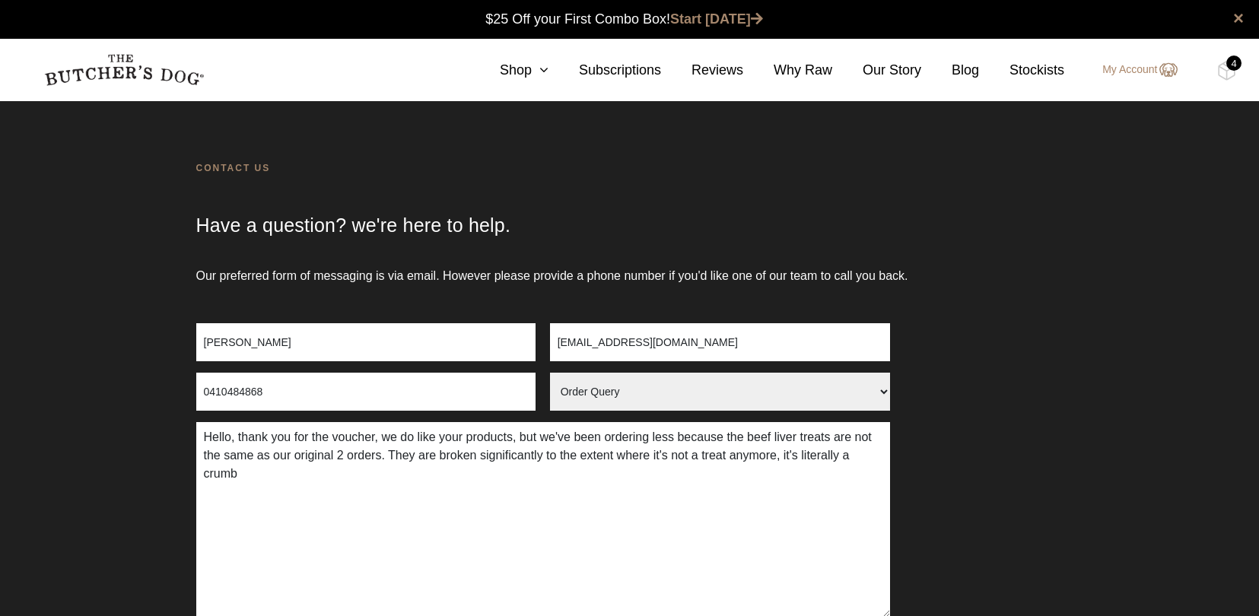
click at [334, 439] on textarea "Hello, thank you for the voucher, we do like your products, but we've been orde…" at bounding box center [543, 519] width 694 height 195
click at [316, 484] on textarea "Hello, thank you for the $25 voucher, we do like your products, but we've been …" at bounding box center [543, 519] width 694 height 195
click at [339, 478] on textarea "Hello, thank you for the $25 voucher, we do like your products, but we've been …" at bounding box center [543, 519] width 694 height 195
click at [391, 478] on textarea "Hello, thank you for the $25 voucher, we do like your products, but we've been …" at bounding box center [543, 519] width 694 height 195
click at [444, 477] on textarea "Hello, thank you for the $25 voucher, we do like your products, but we've been …" at bounding box center [543, 519] width 694 height 195
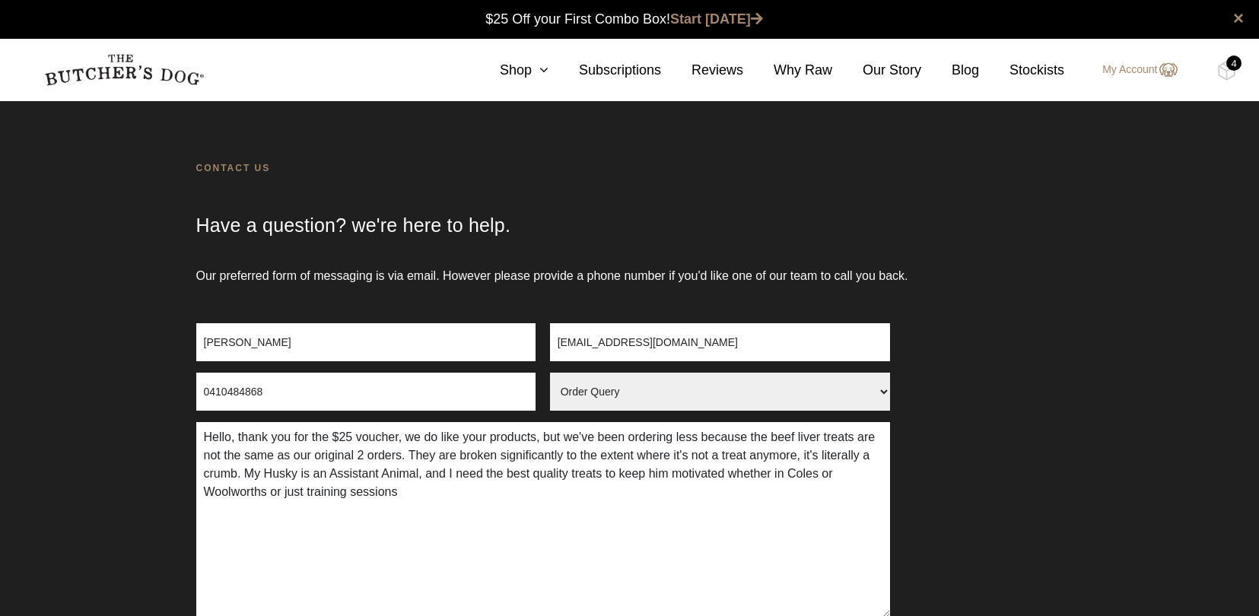
click at [356, 496] on textarea "Hello, thank you for the $25 voucher, we do like your products, but we've been …" at bounding box center [543, 519] width 694 height 195
click at [485, 495] on textarea "Hello, thank you for the $25 voucher, we do like your products, but we've been …" at bounding box center [543, 519] width 694 height 195
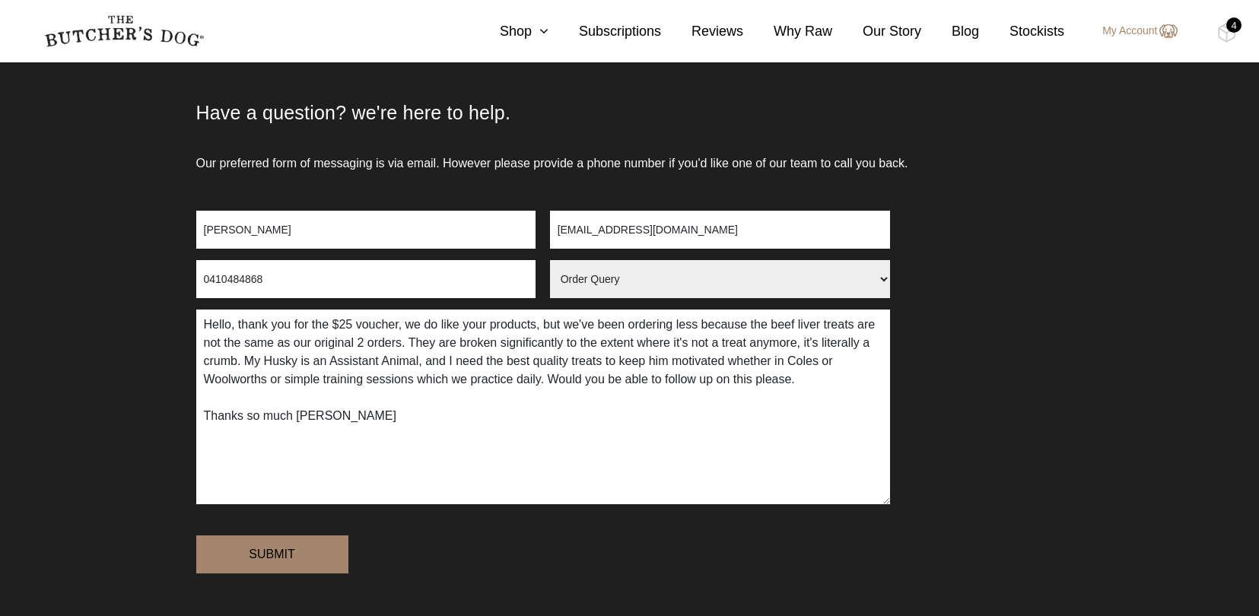
scroll to position [106, 0]
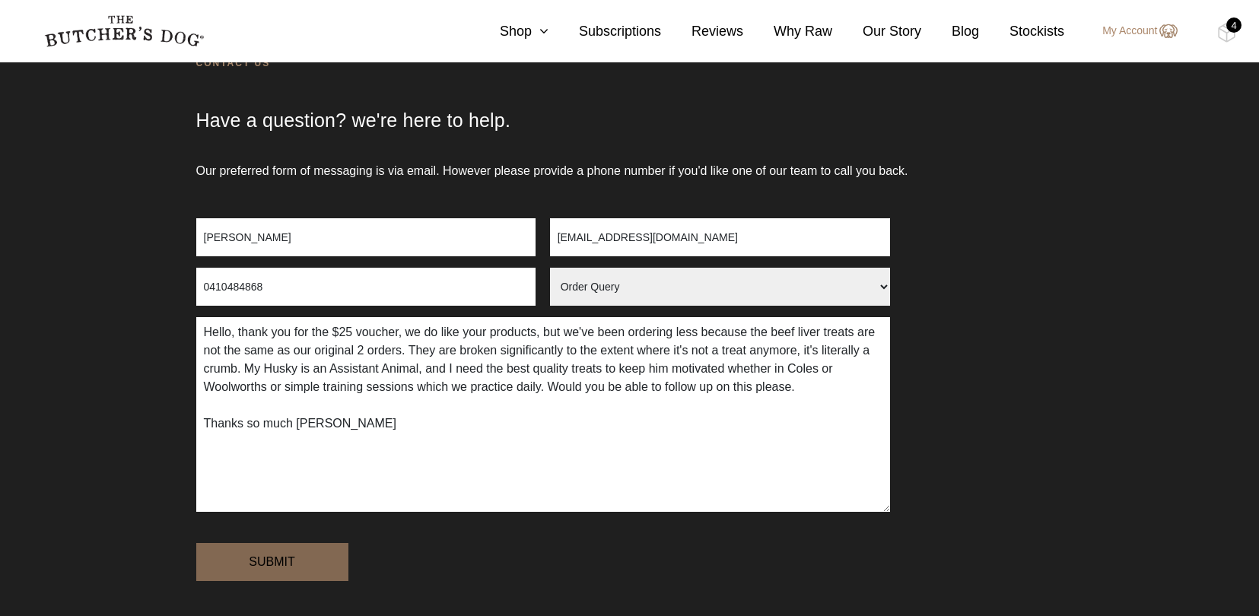
type textarea "Hello, thank you for the $25 voucher, we do like your products, but we've been …"
click at [263, 563] on input "Submit" at bounding box center [272, 562] width 152 height 38
click at [275, 562] on input "Submit" at bounding box center [272, 562] width 152 height 38
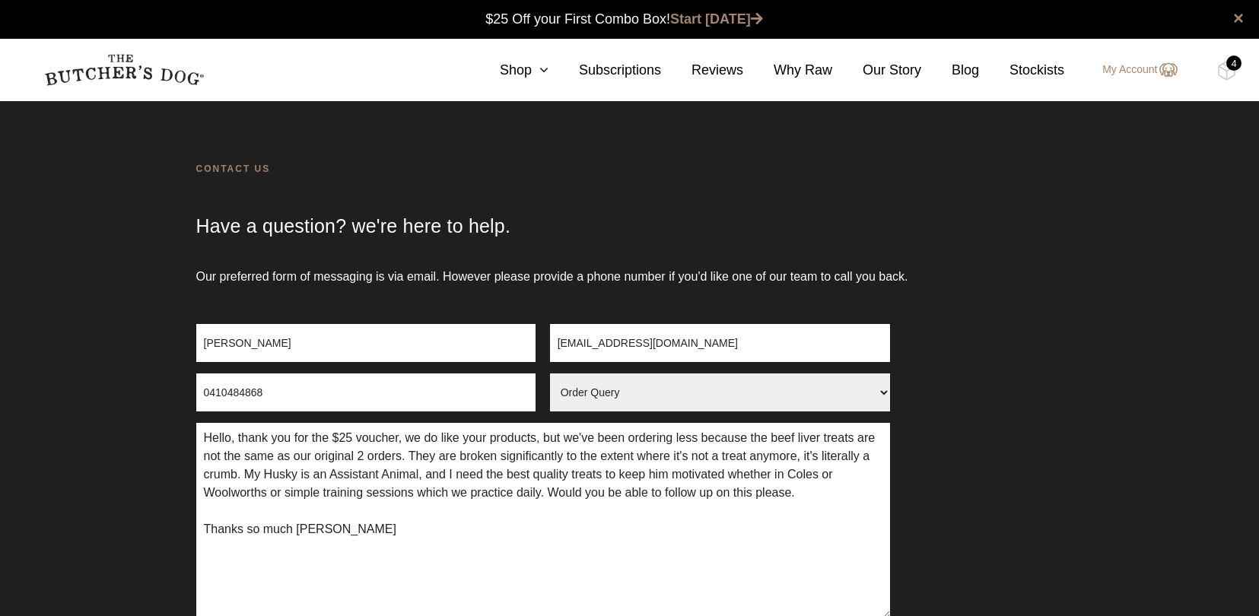
scroll to position [0, 0]
drag, startPoint x: 288, startPoint y: 393, endPoint x: 132, endPoint y: 393, distance: 156.8
click at [132, 393] on div "Our preferred form of messaging is via email. However please provide a phone nu…" at bounding box center [629, 549] width 1259 height 562
type input "04"
type input "0410484868"
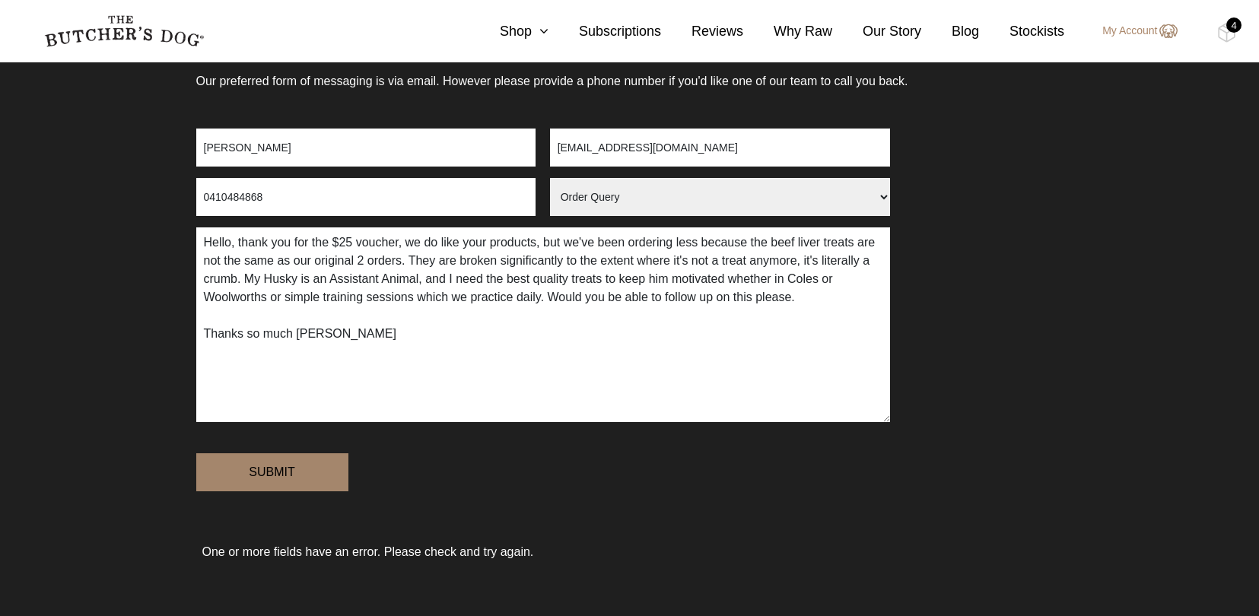
scroll to position [198, 0]
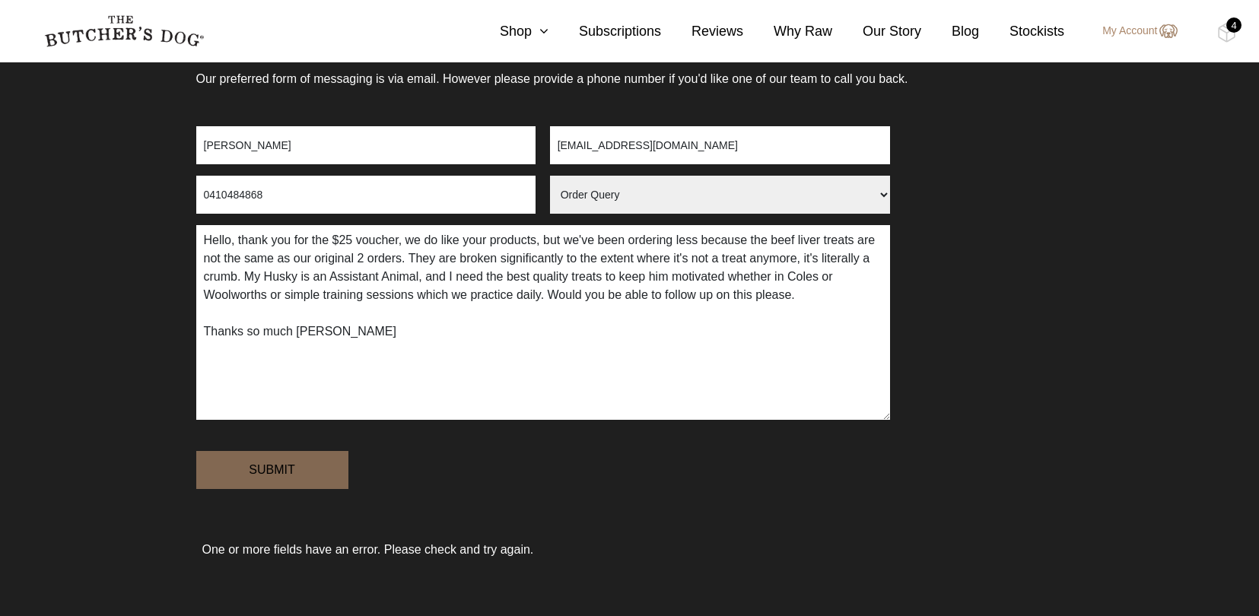
click at [274, 474] on input "Submit" at bounding box center [272, 470] width 152 height 38
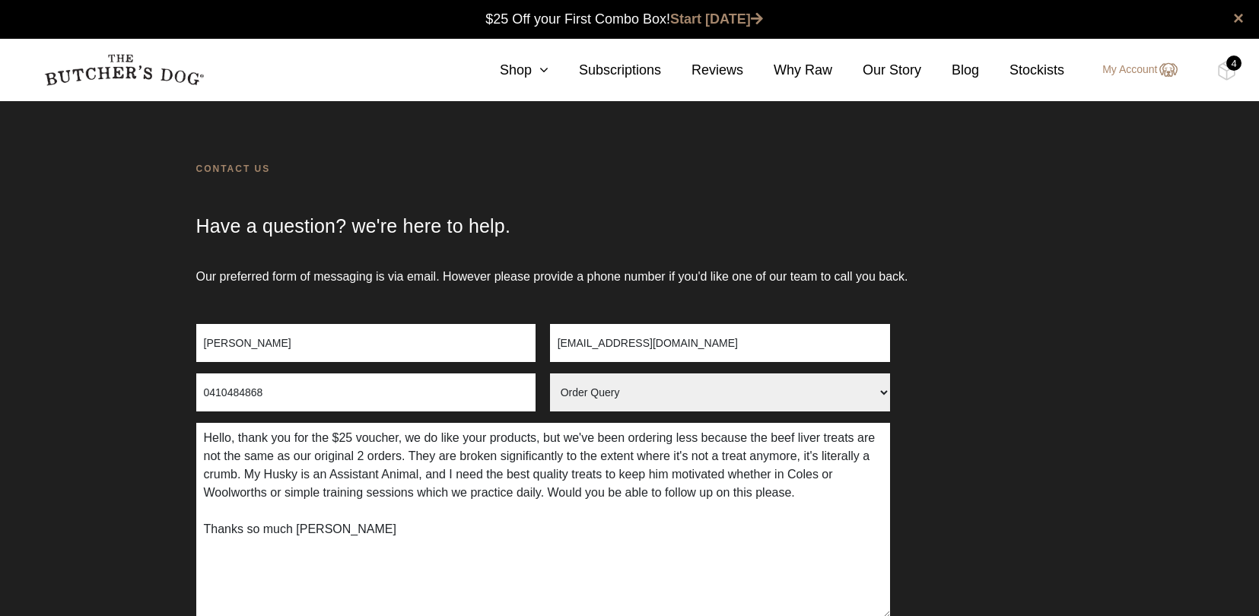
scroll to position [0, 0]
click at [297, 341] on input "[PERSON_NAME]" at bounding box center [366, 343] width 340 height 38
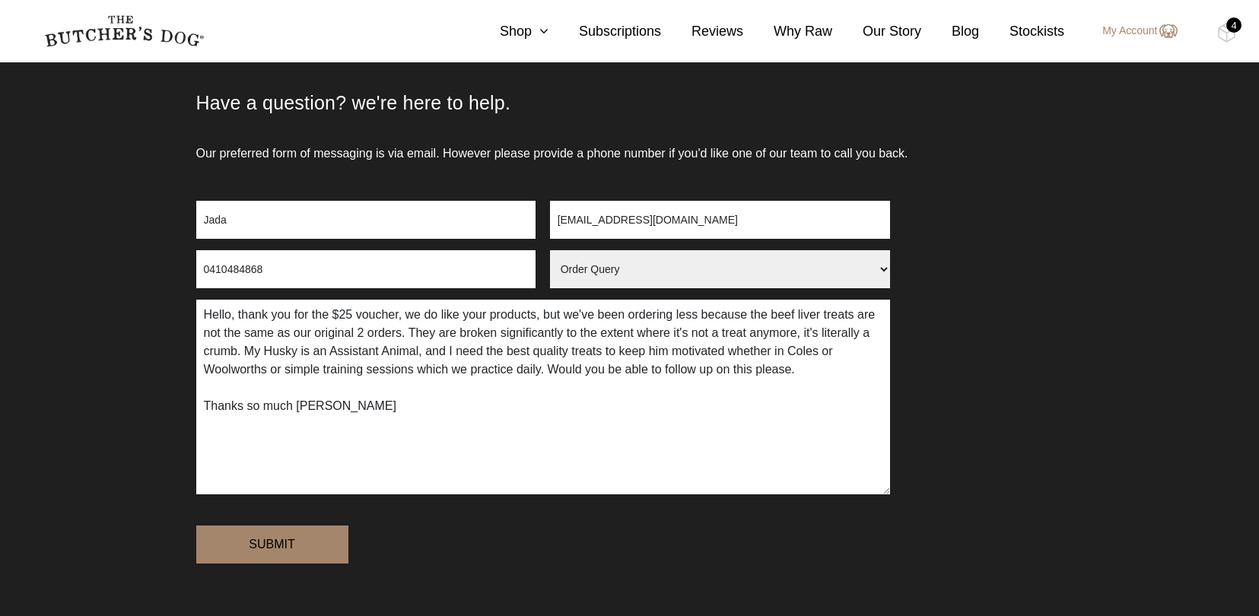
scroll to position [125, 0]
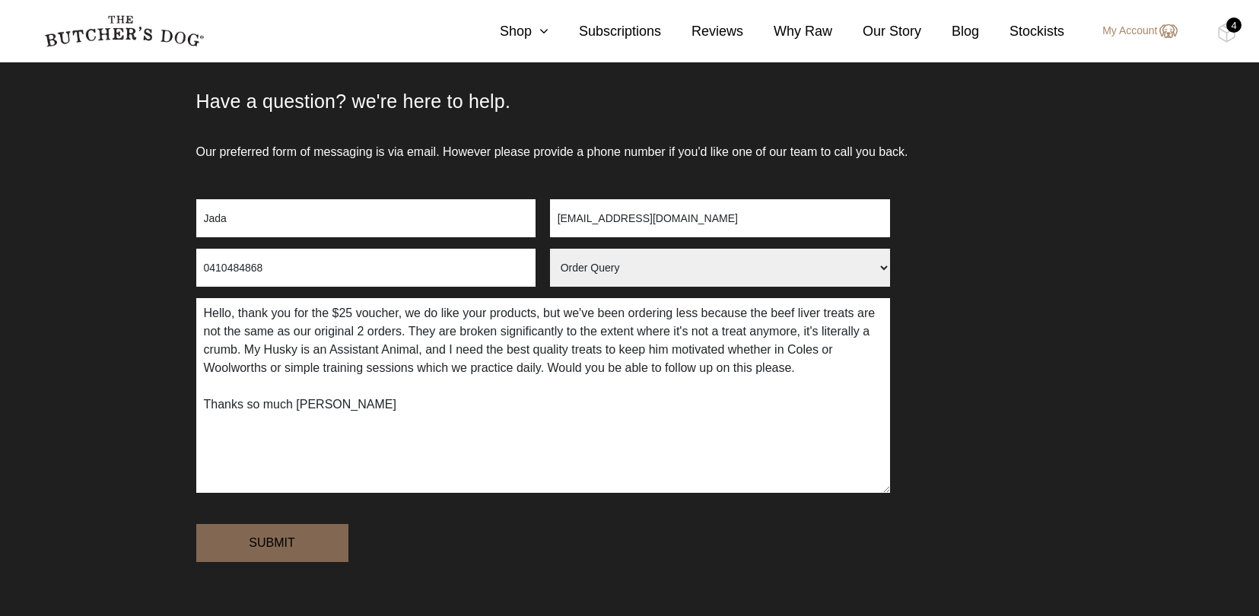
type input "Jada"
click at [282, 546] on input "Submit" at bounding box center [272, 543] width 152 height 38
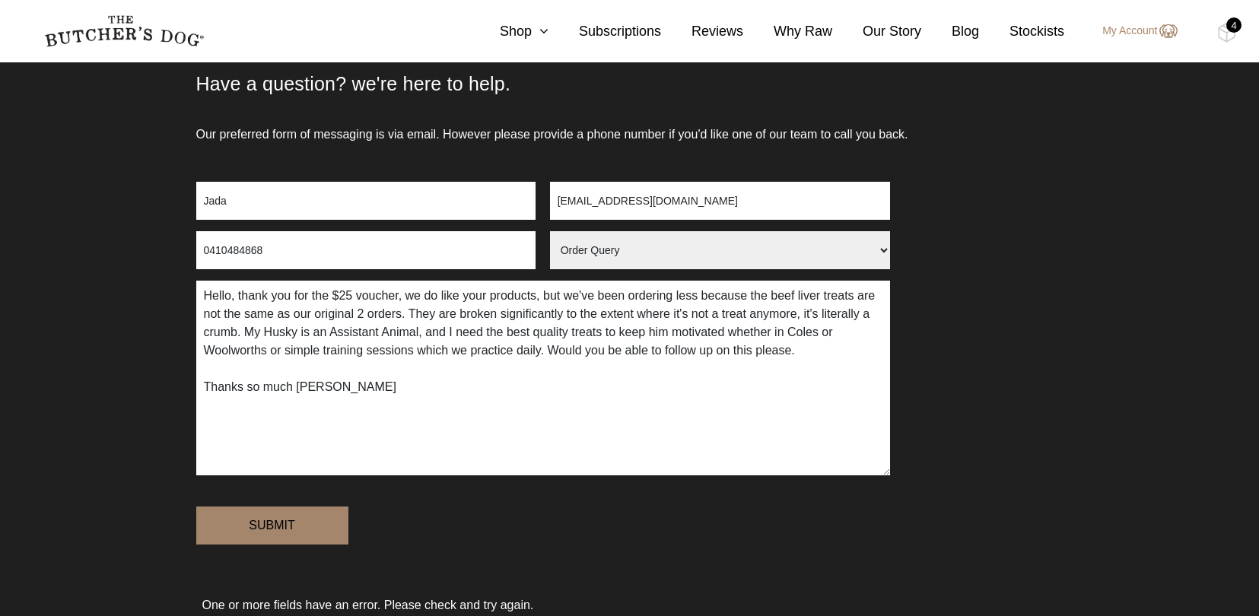
scroll to position [151, 0]
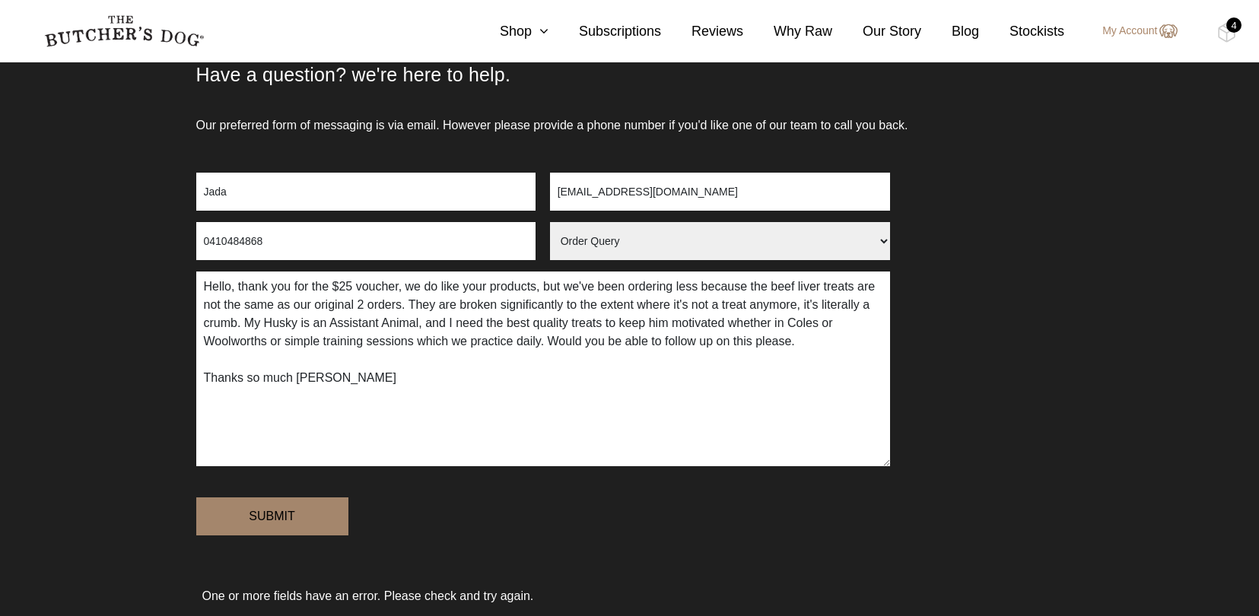
drag, startPoint x: 349, startPoint y: 387, endPoint x: 244, endPoint y: 277, distance: 151.8
click at [244, 277] on textarea "Hello, thank you for the $25 voucher, we do like your products, but we've been …" at bounding box center [543, 369] width 694 height 195
click at [478, 421] on textarea "Hello, thank you for the $25 voucher, we do like your products, but we've been …" at bounding box center [543, 369] width 694 height 195
drag, startPoint x: 385, startPoint y: 387, endPoint x: 275, endPoint y: 279, distance: 153.4
click at [275, 279] on textarea "Hello, thank you for the $25 voucher, we do like your products, but we've been …" at bounding box center [543, 369] width 694 height 195
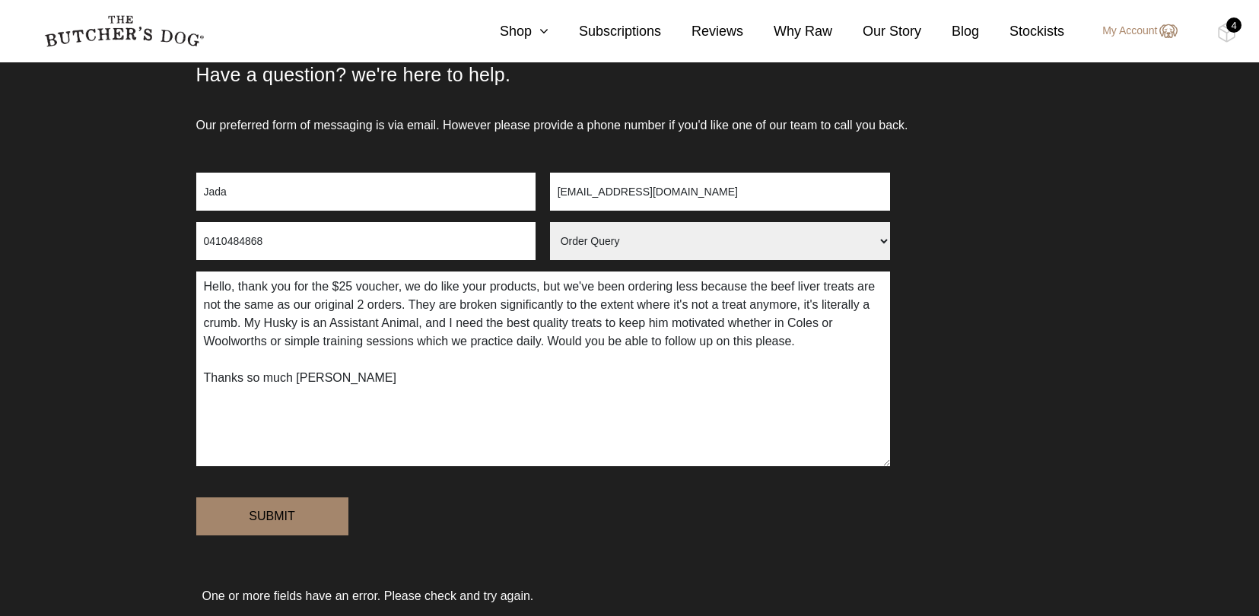
click at [371, 402] on textarea "Hello, thank you for the $25 voucher, we do like your products, but we've been …" at bounding box center [543, 369] width 694 height 195
click at [282, 521] on input "Submit" at bounding box center [272, 517] width 152 height 38
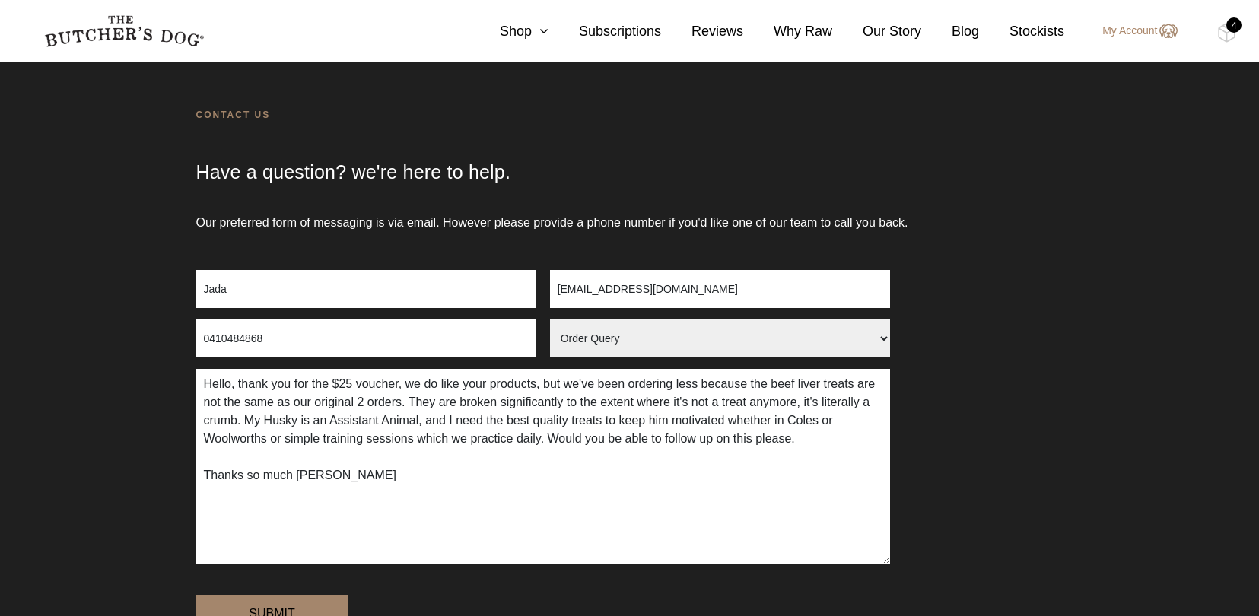
scroll to position [56, 0]
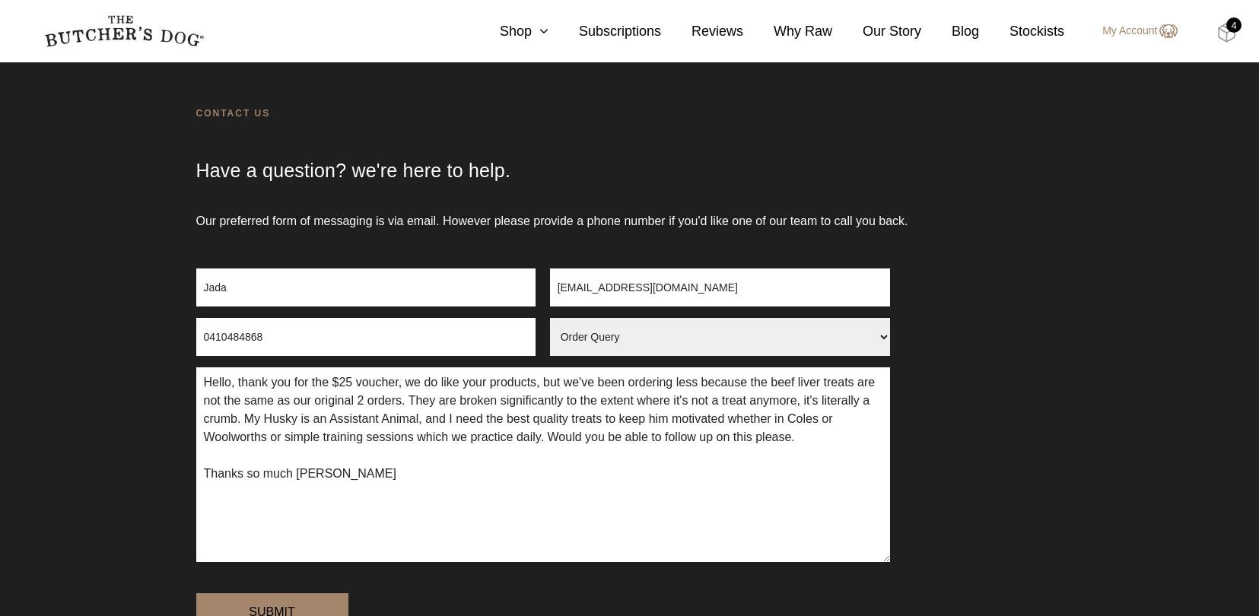
click at [1227, 36] on img at bounding box center [1227, 33] width 19 height 20
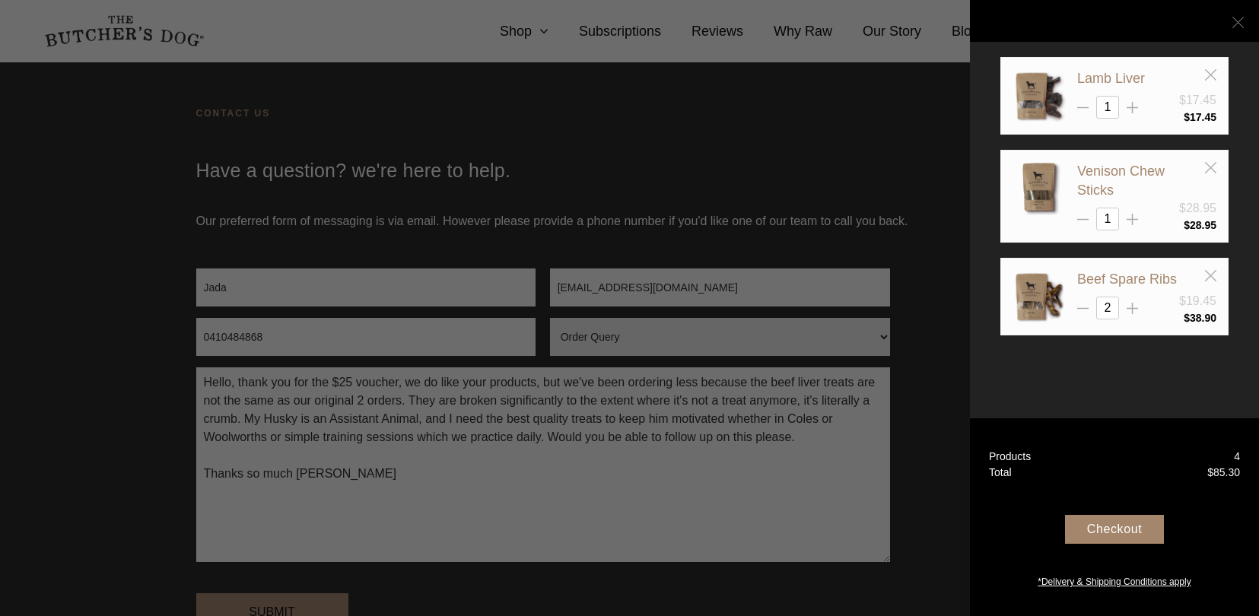
click at [1240, 21] on line at bounding box center [1238, 22] width 11 height 11
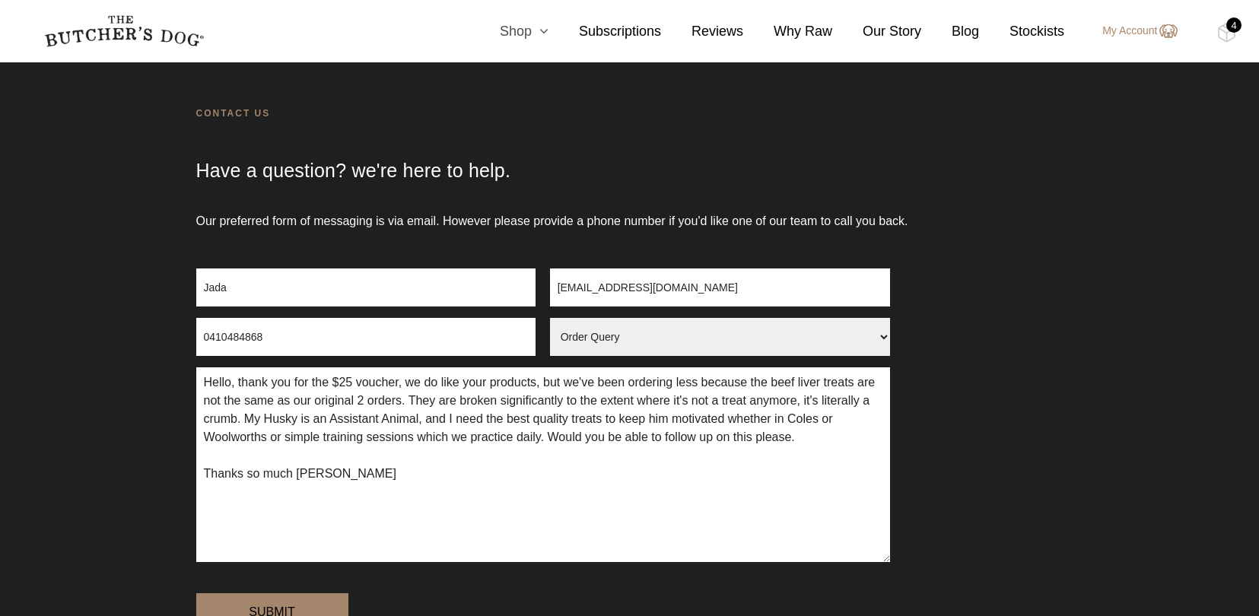
click at [522, 29] on link "Shop" at bounding box center [509, 31] width 79 height 21
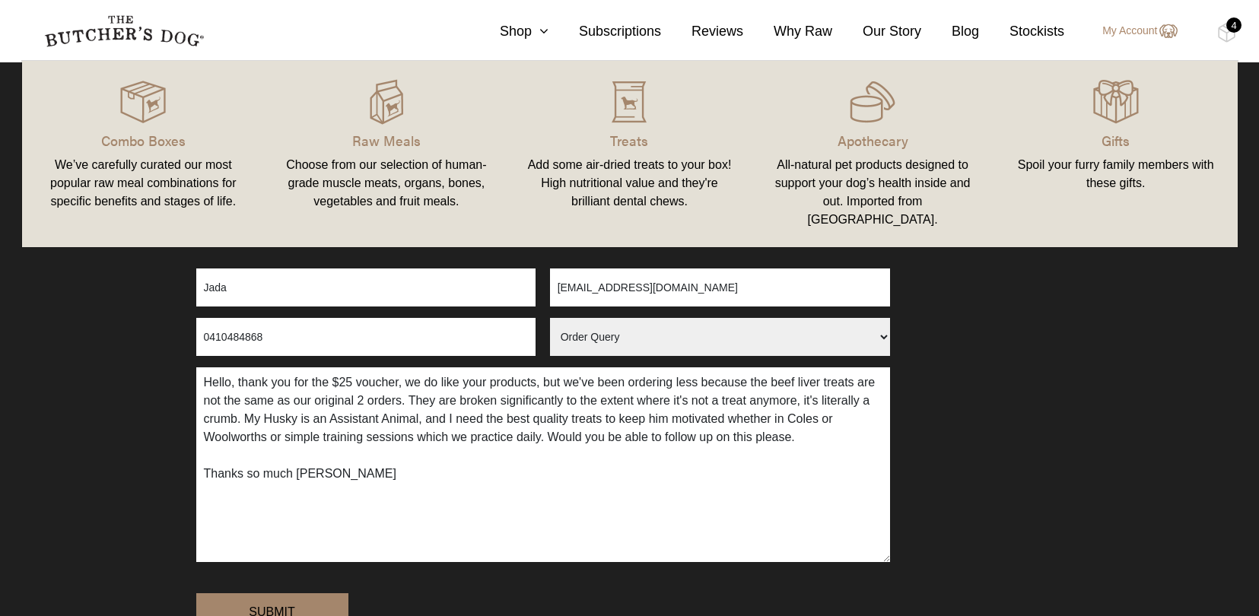
click at [867, 158] on div "All-natural pet products designed to support your dog’s health inside and out. …" at bounding box center [872, 192] width 207 height 73
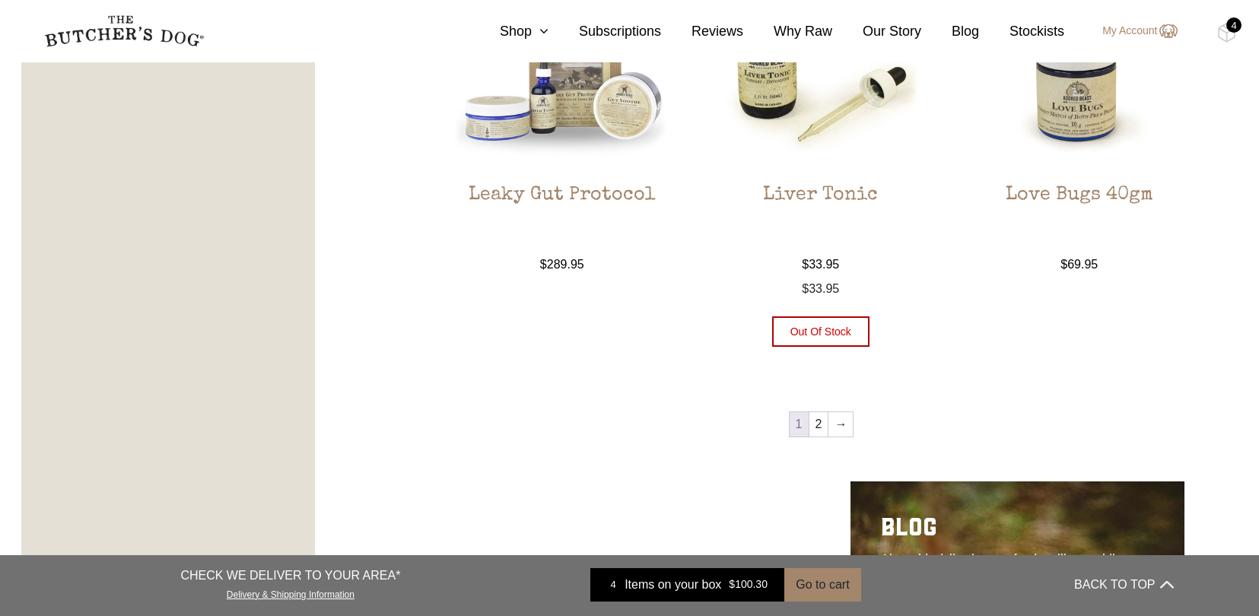
scroll to position [1829, 0]
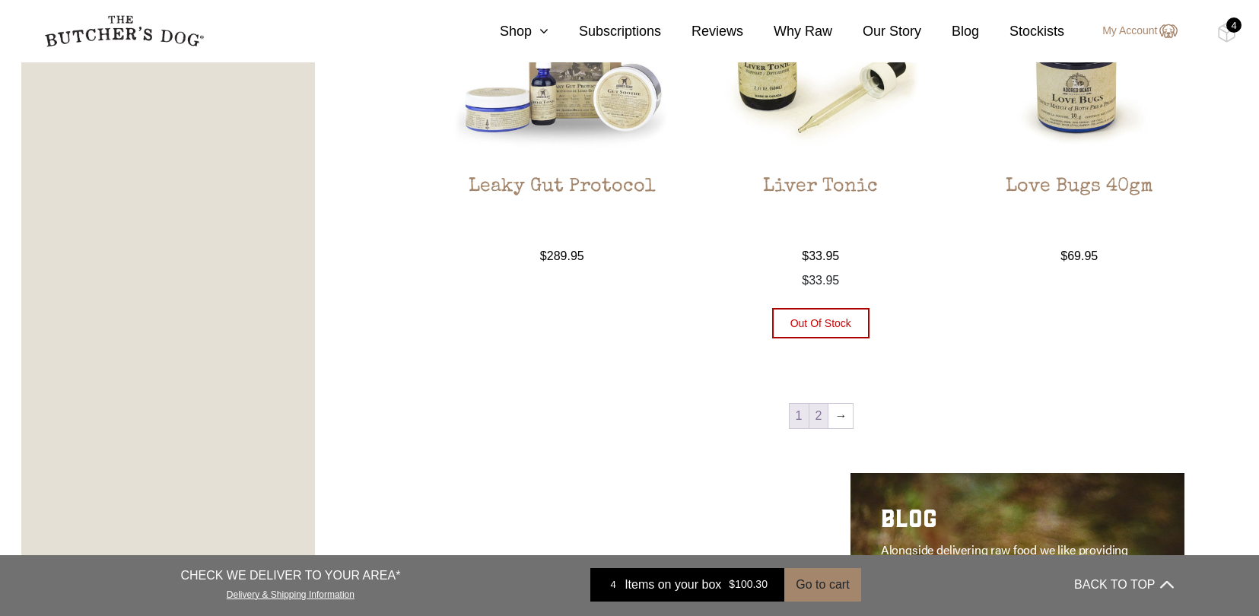
click at [817, 413] on link "2" at bounding box center [819, 416] width 19 height 24
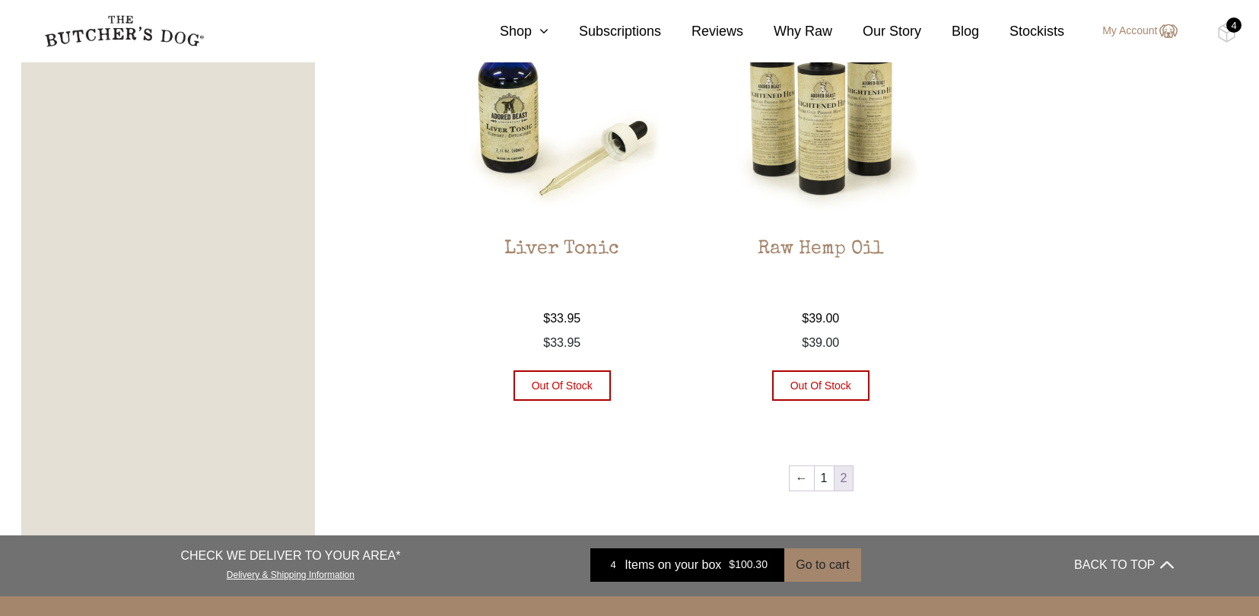
scroll to position [926, 0]
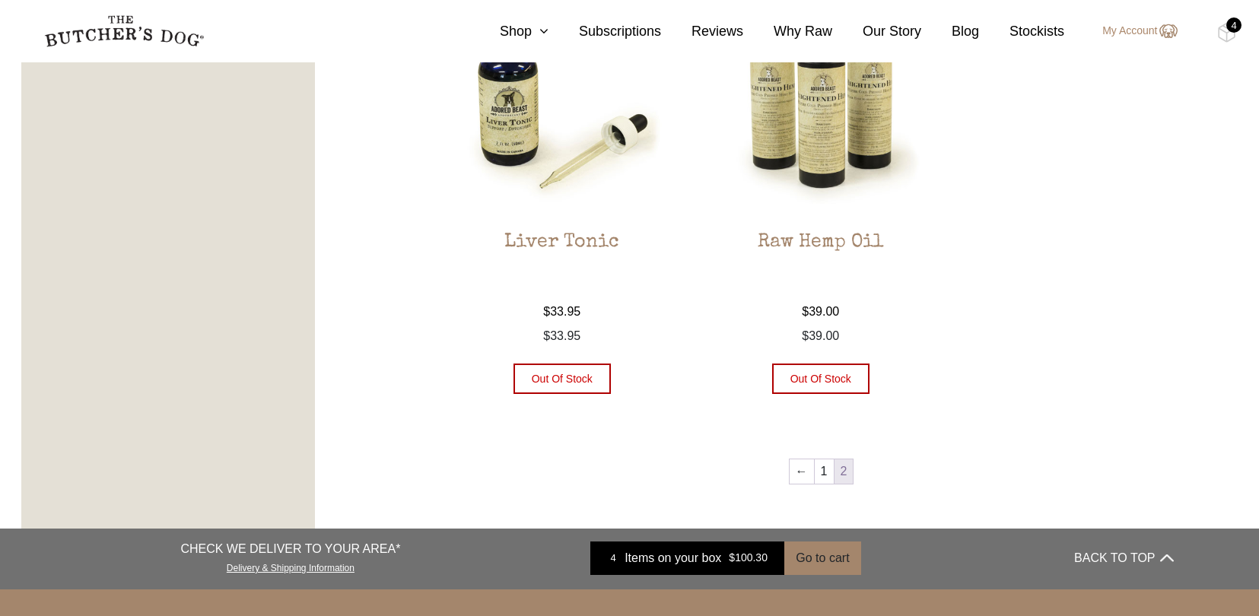
click at [820, 177] on img at bounding box center [820, 104] width 231 height 231
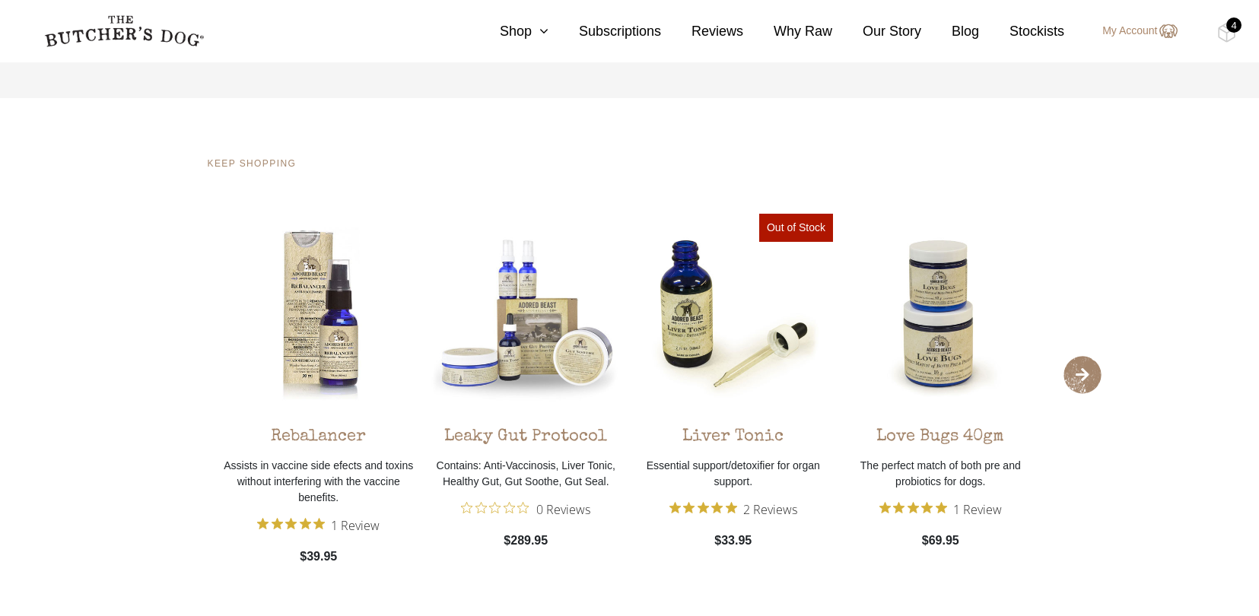
scroll to position [1456, 0]
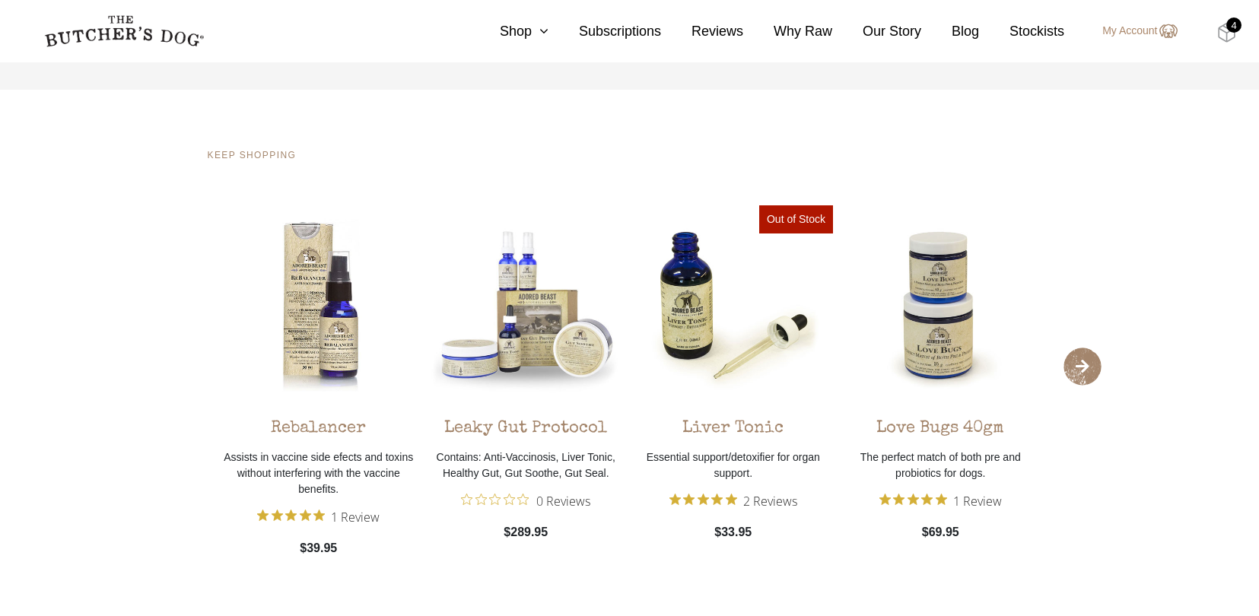
click at [1230, 37] on img at bounding box center [1227, 33] width 19 height 20
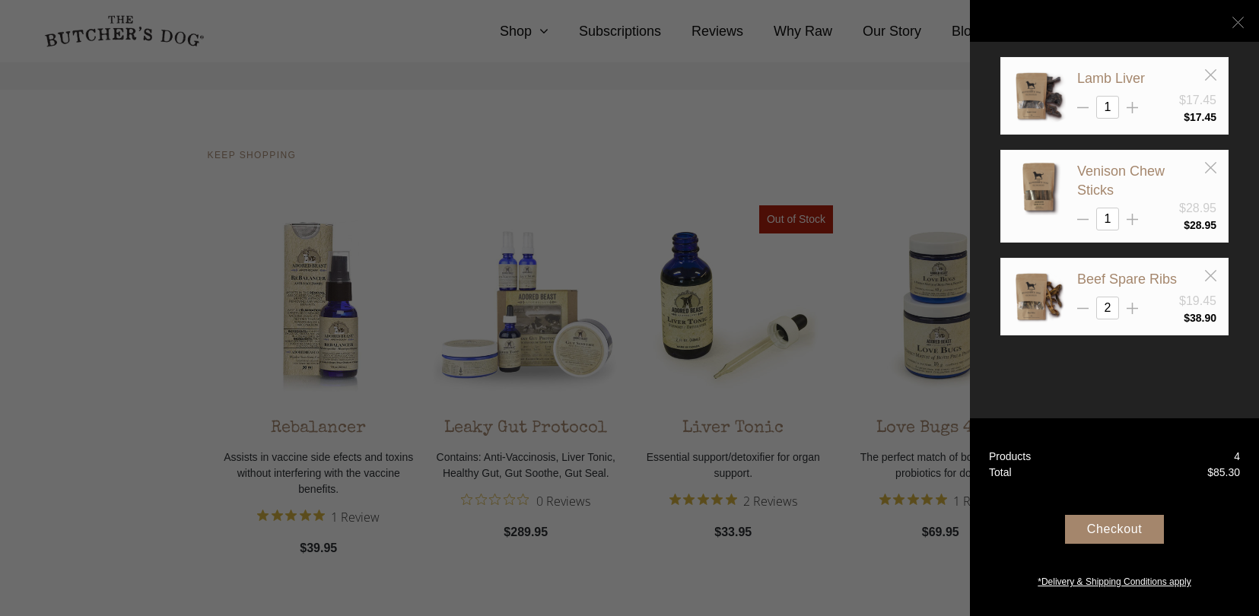
click at [1239, 25] on icon at bounding box center [1238, 22] width 11 height 11
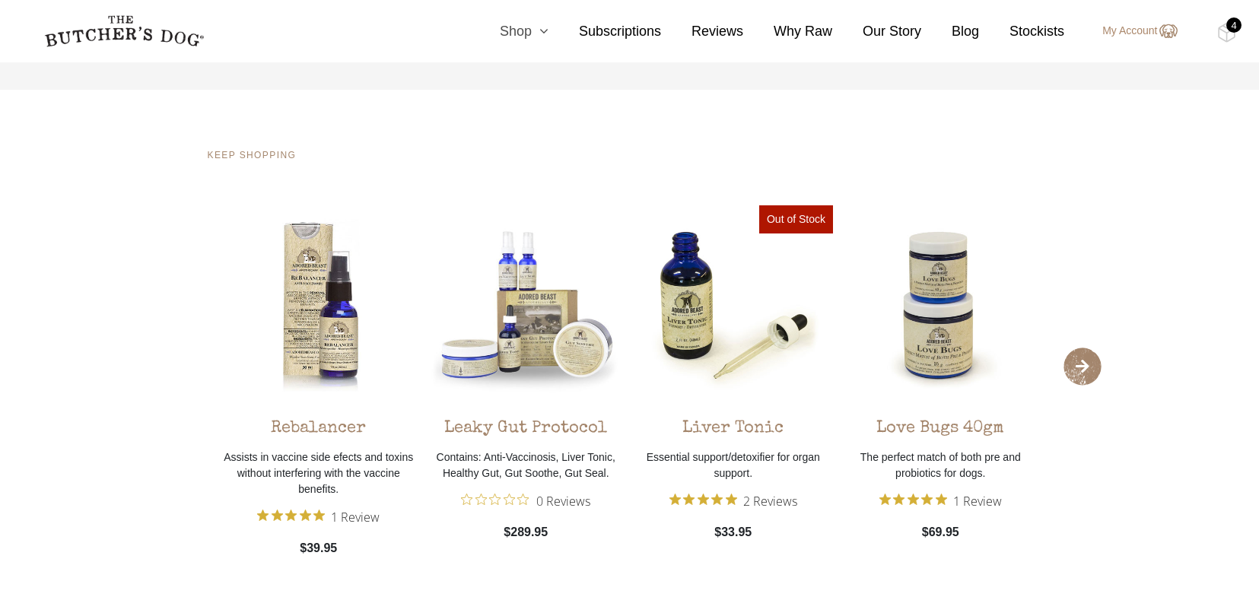
click at [517, 32] on link "Shop" at bounding box center [509, 31] width 79 height 21
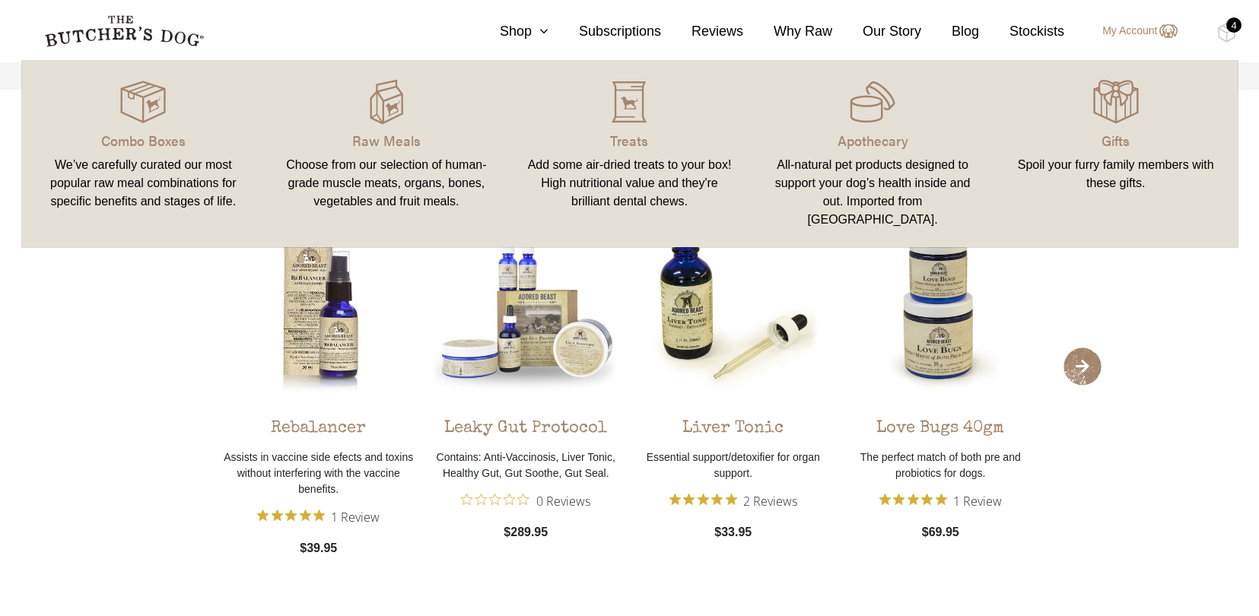
click at [627, 166] on div "Add some air-dried treats to your box! High nutritional value and they're brill…" at bounding box center [630, 183] width 207 height 55
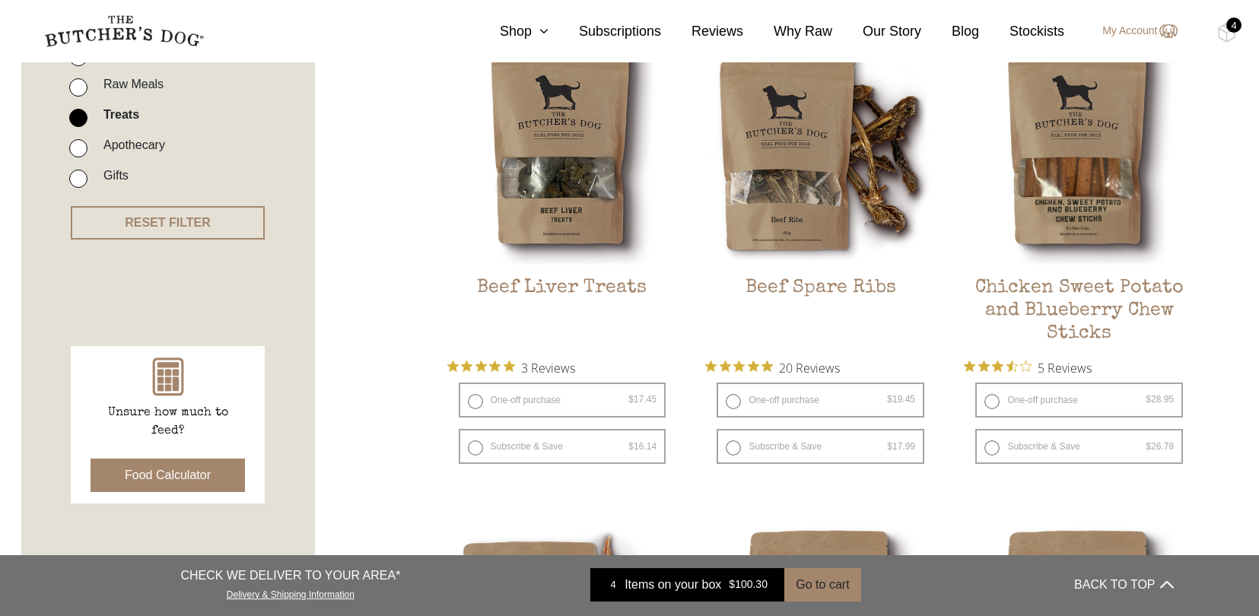
scroll to position [425, 0]
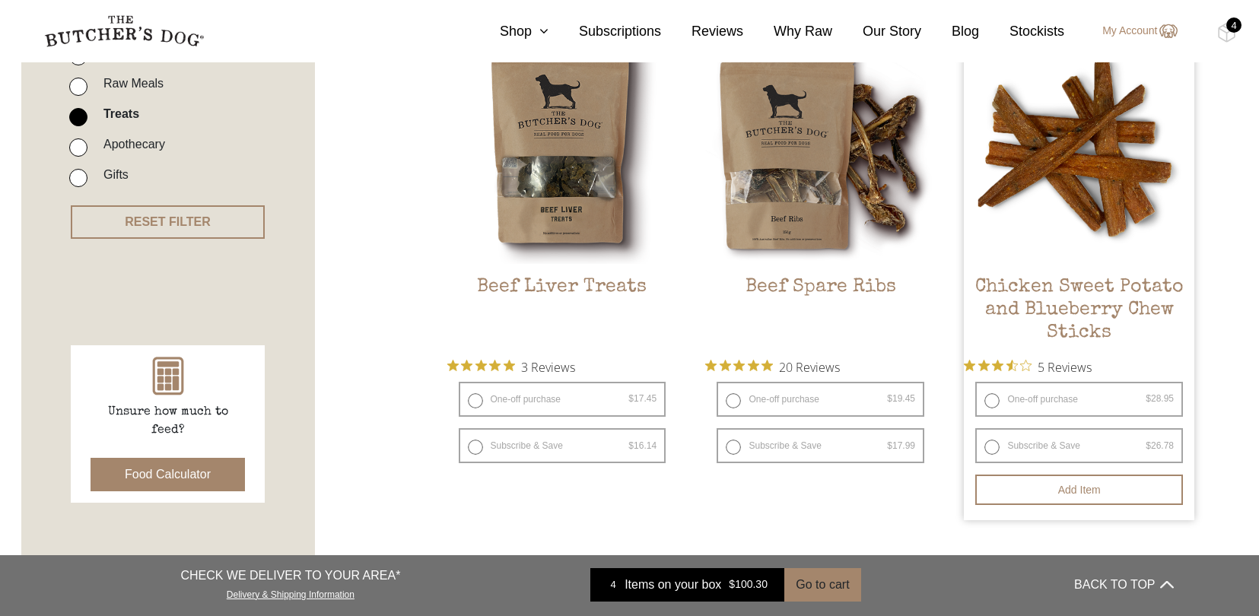
click at [1092, 369] on span "5 Reviews" at bounding box center [1065, 366] width 54 height 23
click at [1092, 368] on span "5 Reviews" at bounding box center [1065, 366] width 54 height 23
click at [1062, 311] on h2 "Chicken Sweet Potato and Blueberry Chew Sticks" at bounding box center [1079, 312] width 231 height 72
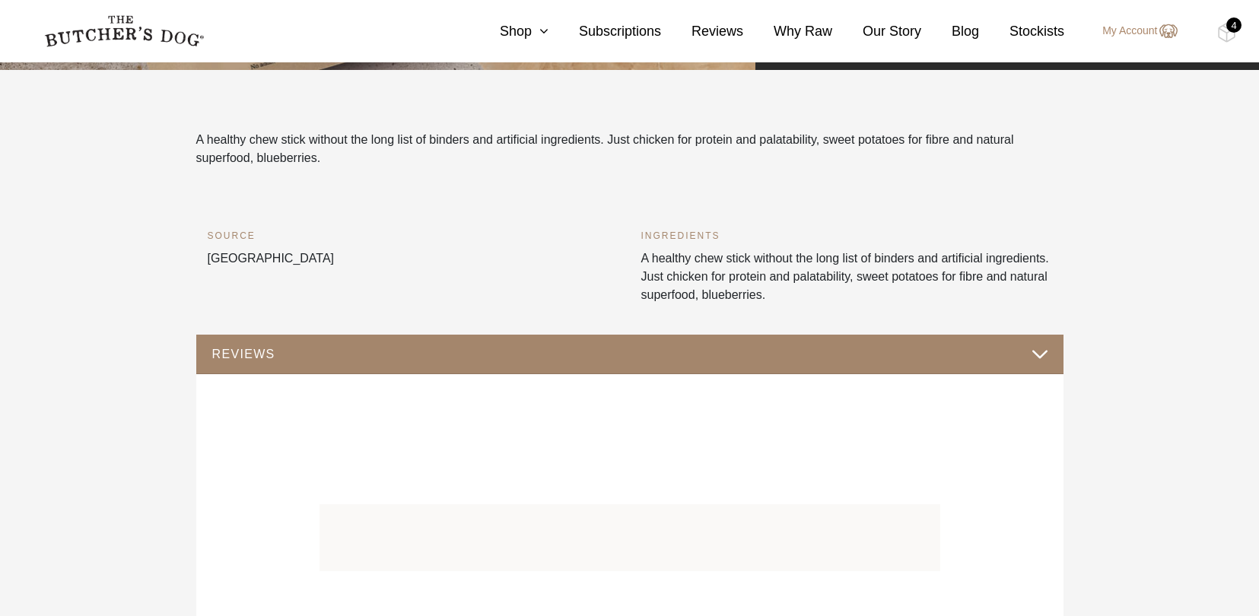
scroll to position [459, 0]
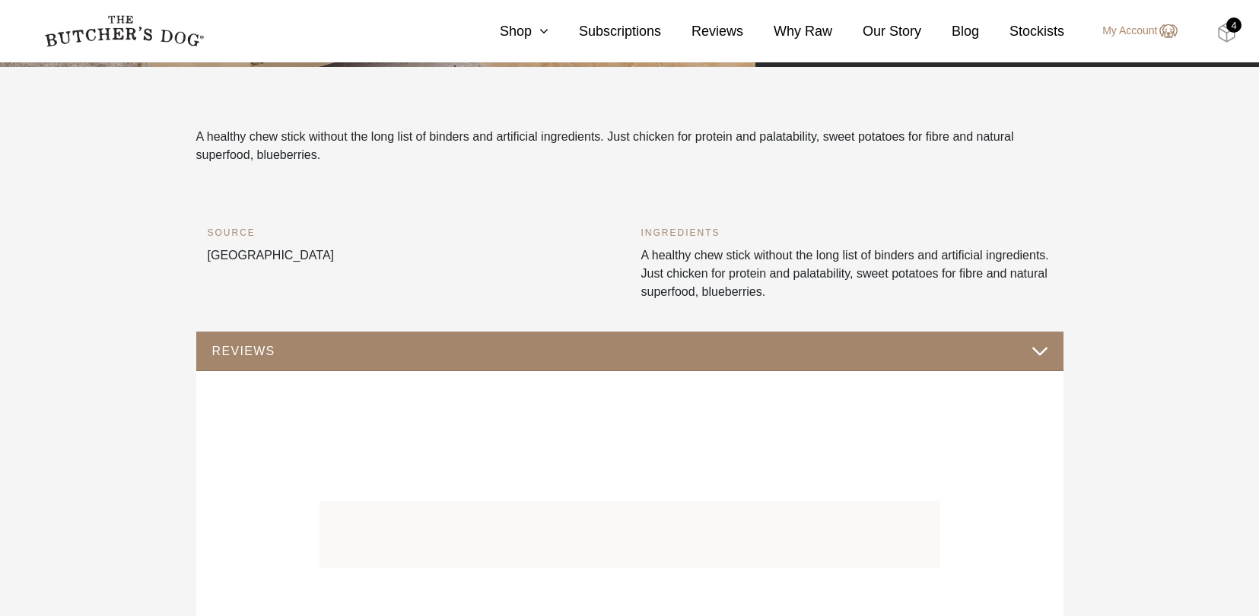
click at [1233, 33] on img at bounding box center [1227, 33] width 19 height 20
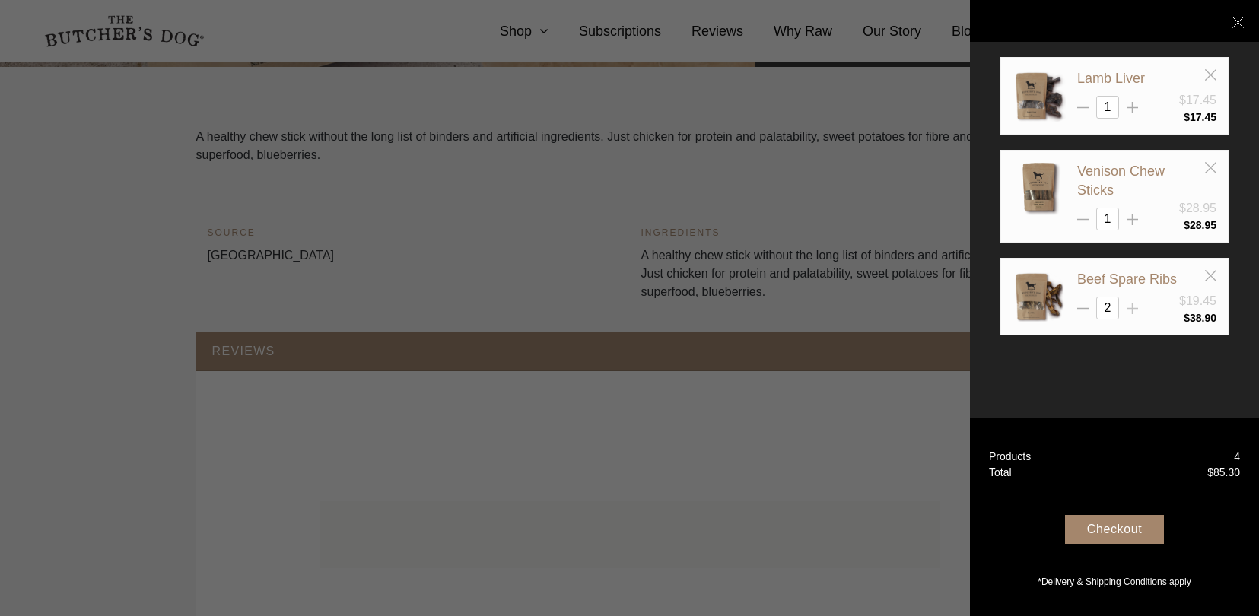
click at [1135, 305] on icon at bounding box center [1132, 308] width 11 height 11
type input "3"
click at [1112, 528] on div "Checkout" at bounding box center [1114, 529] width 99 height 29
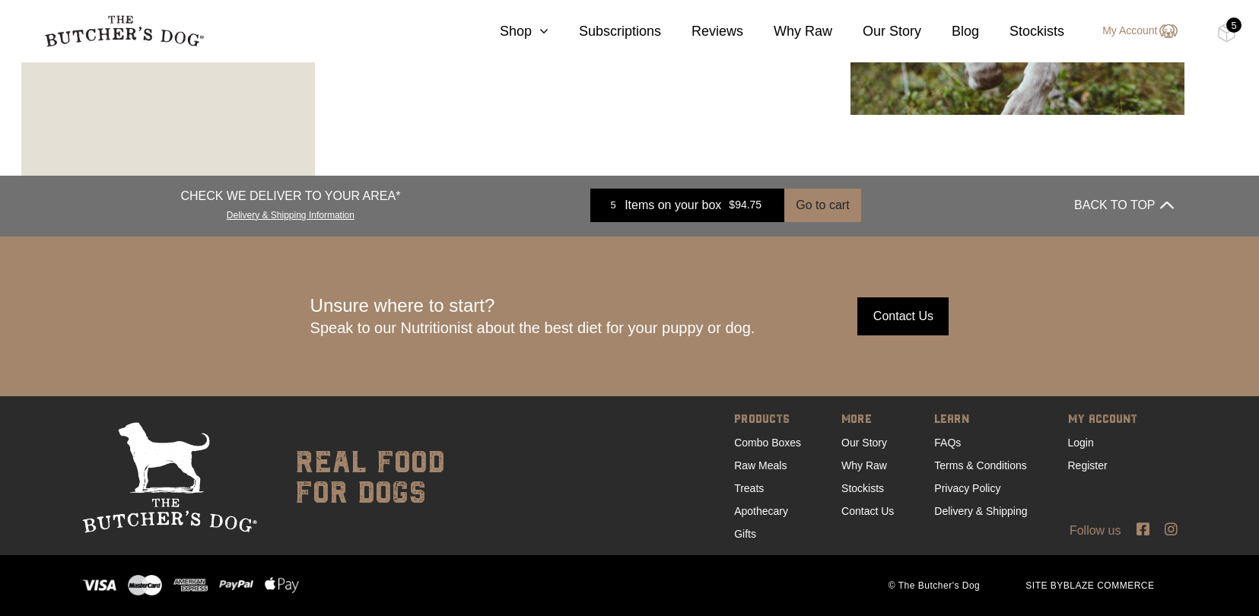
scroll to position [2729, 0]
click at [290, 216] on link "Delivery & Shipping Information" at bounding box center [291, 214] width 128 height 14
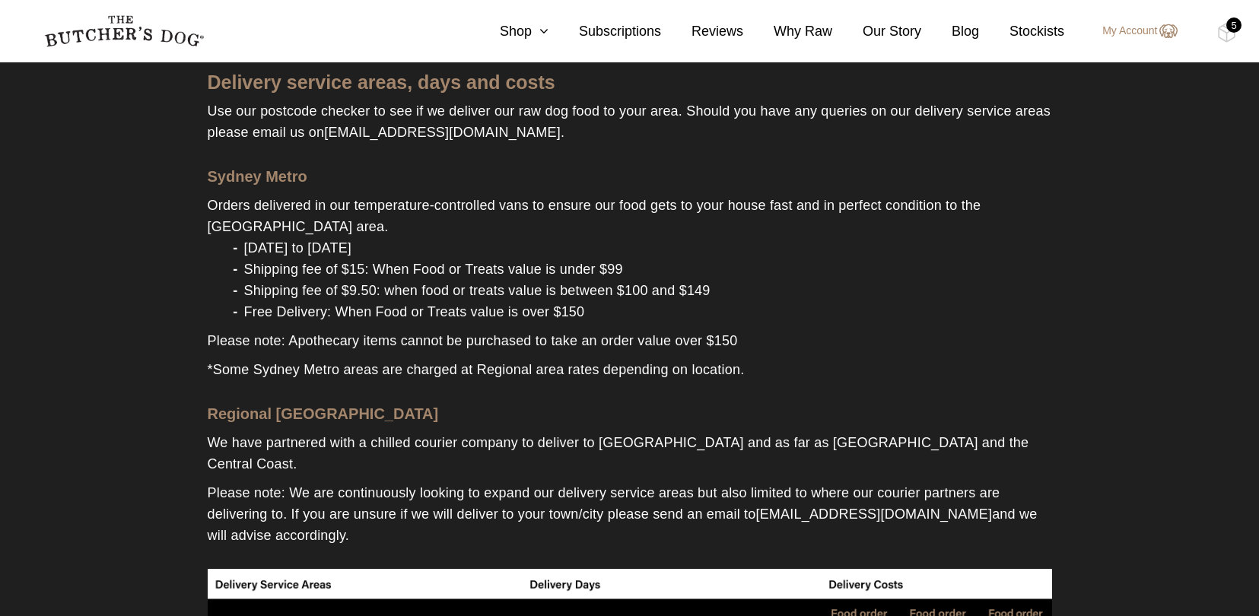
scroll to position [298, 0]
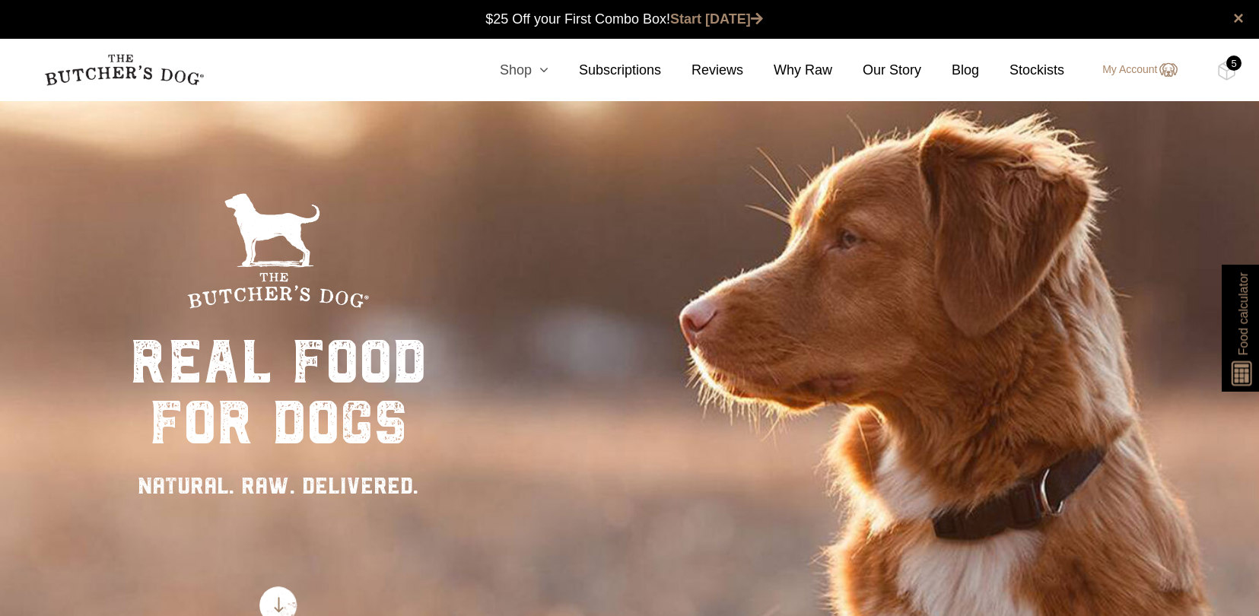
click at [514, 71] on link "Shop" at bounding box center [509, 70] width 79 height 21
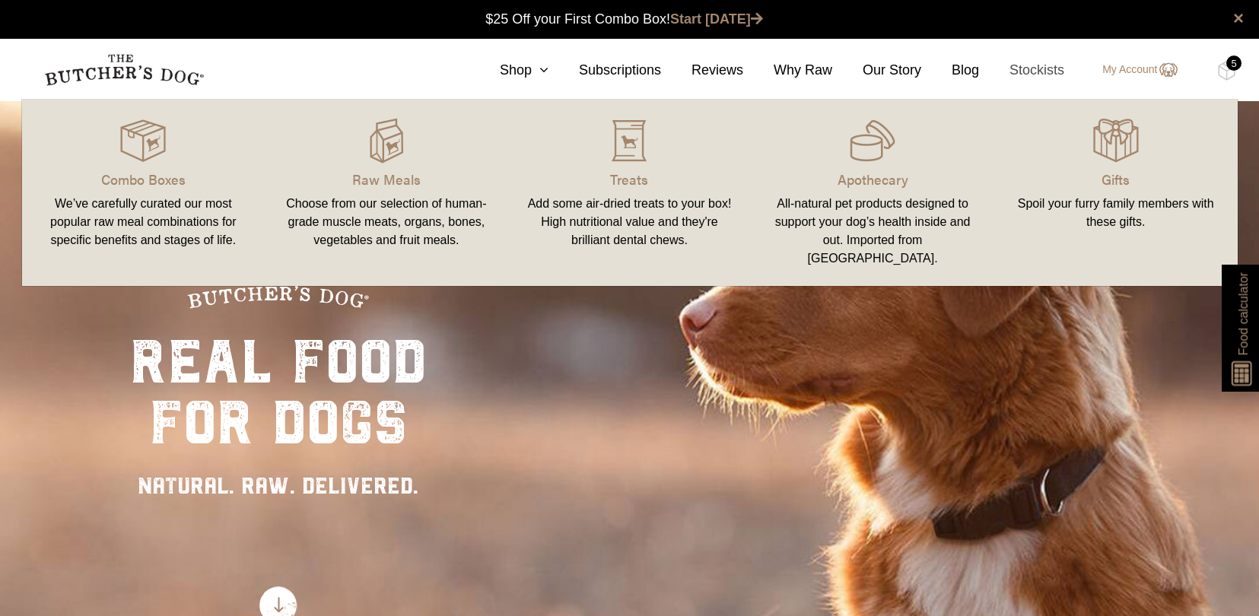
click at [1033, 71] on link "Stockists" at bounding box center [1021, 70] width 85 height 21
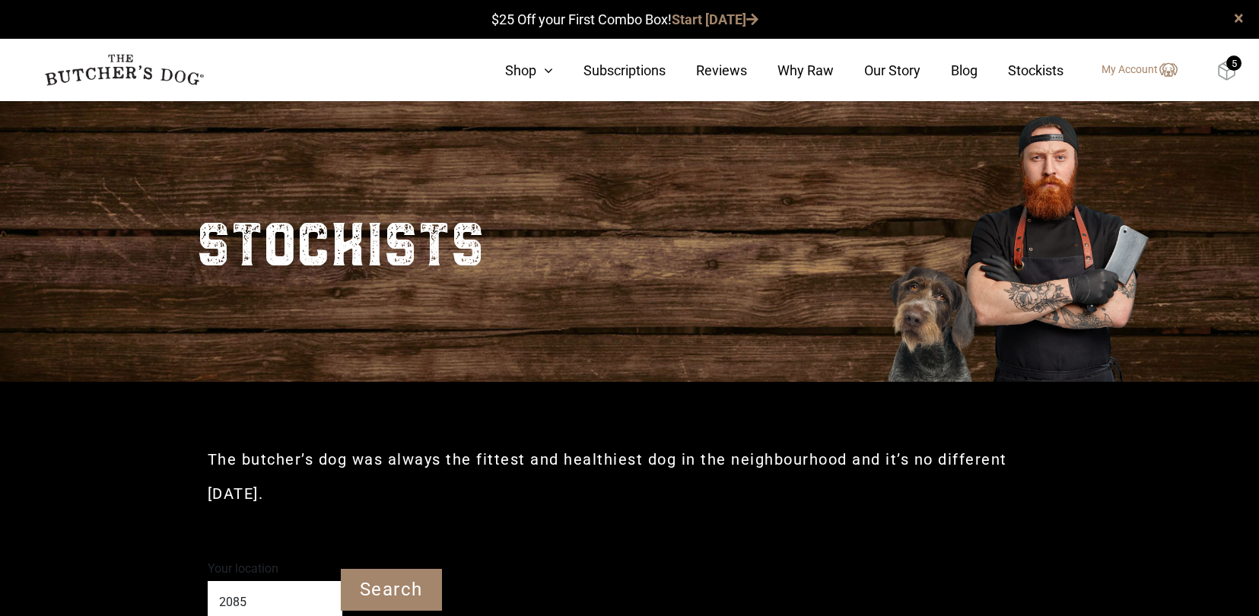
type input "2085"
click at [1230, 71] on img at bounding box center [1227, 71] width 19 height 20
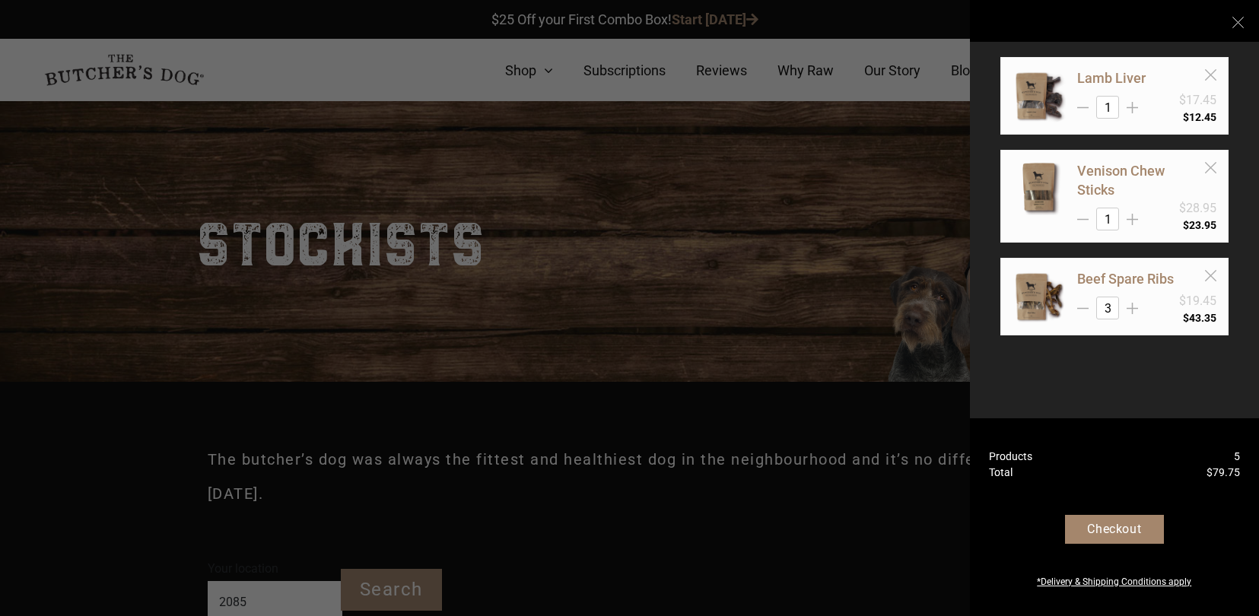
click at [1108, 534] on div "Checkout" at bounding box center [1114, 529] width 99 height 29
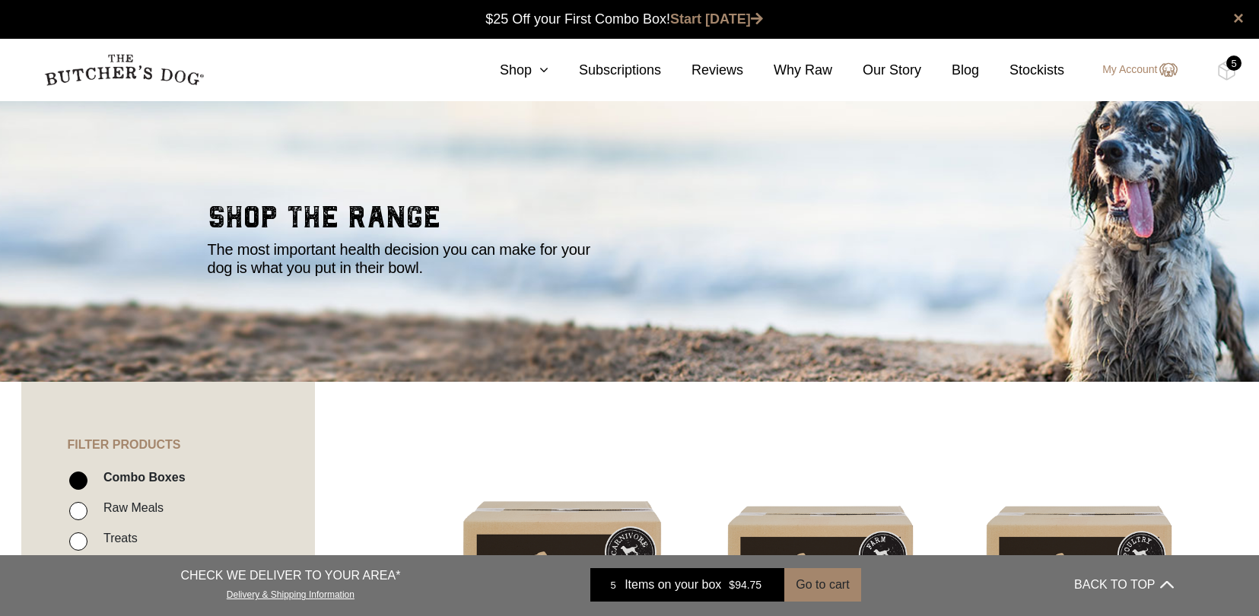
scroll to position [1, 0]
click at [523, 74] on link "Shop" at bounding box center [509, 70] width 79 height 21
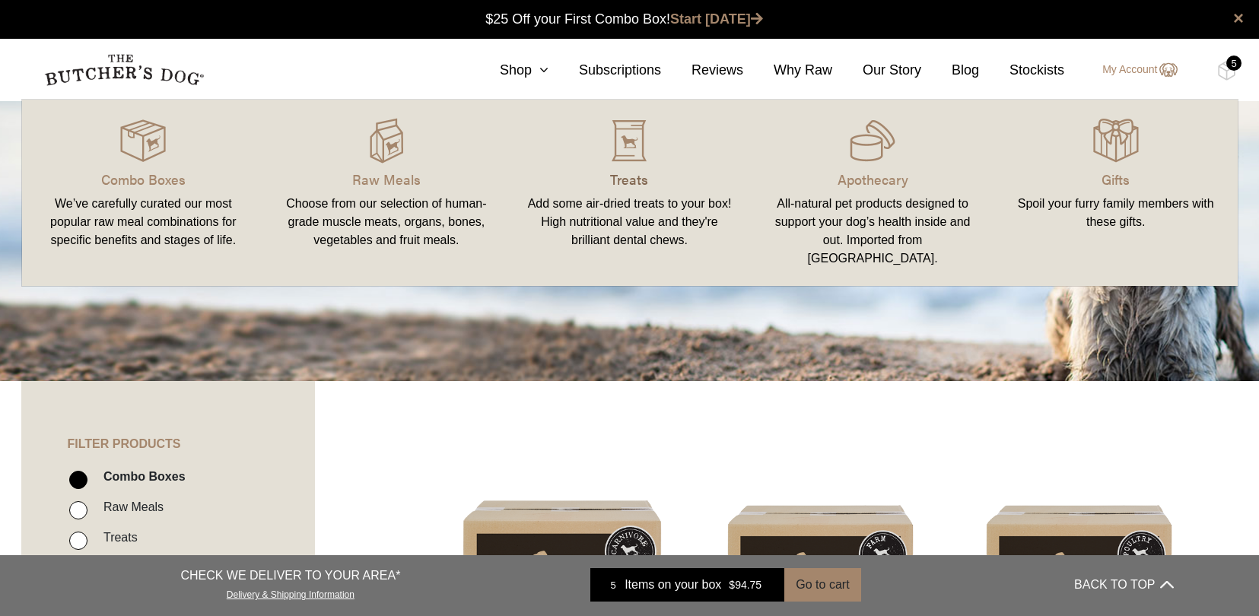
click at [634, 172] on p "Treats" at bounding box center [630, 179] width 207 height 21
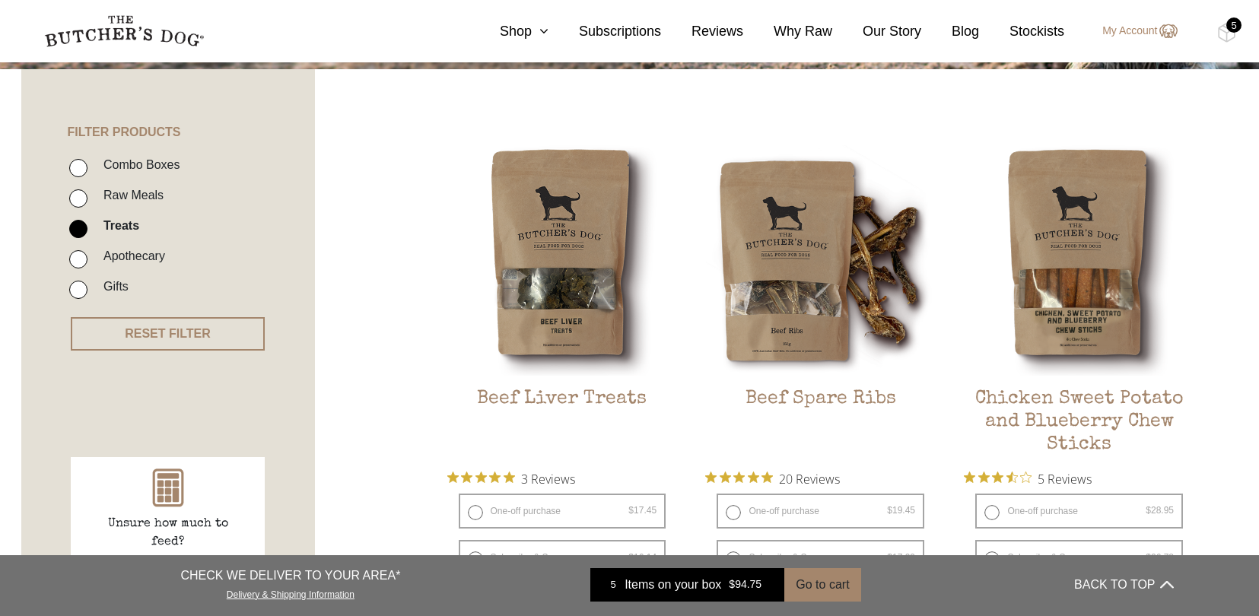
scroll to position [313, 0]
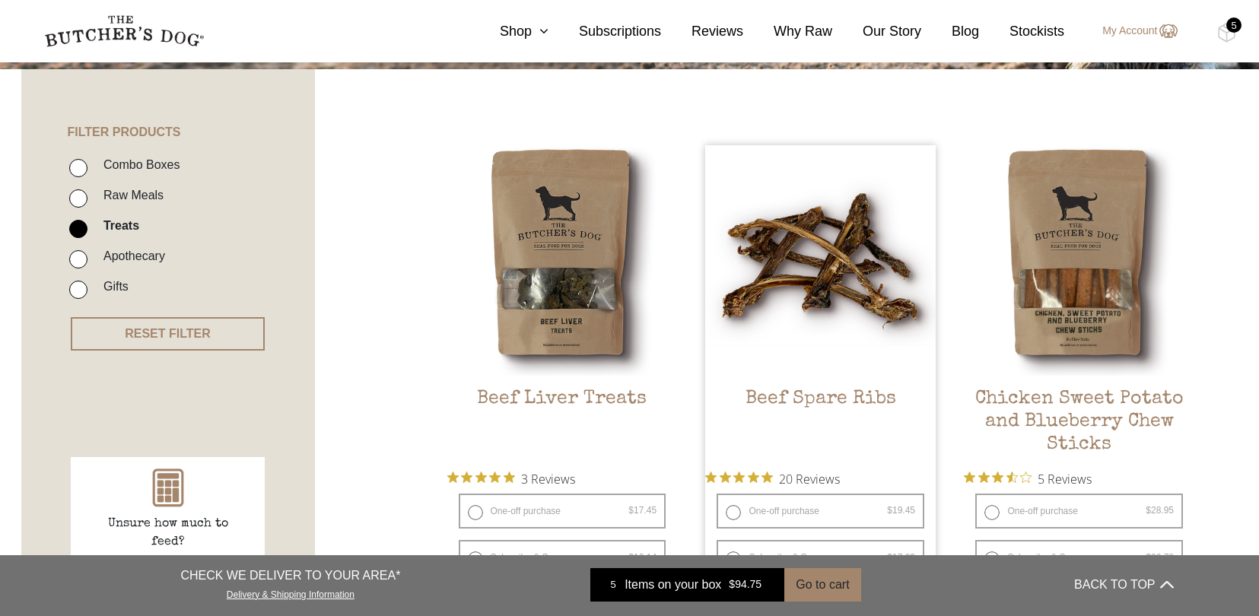
click at [808, 387] on link "Beef Spare Ribs $ 19.45 — or subscribe and save 7.5%" at bounding box center [820, 302] width 231 height 314
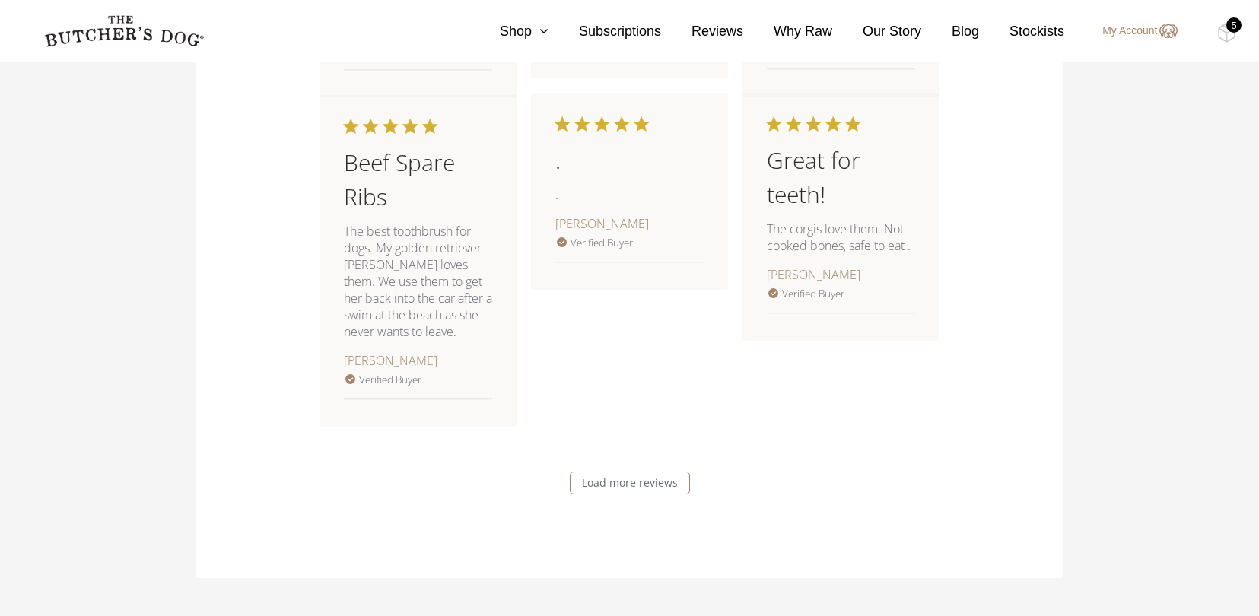
scroll to position [1707, 0]
click at [1223, 29] on img at bounding box center [1227, 33] width 19 height 20
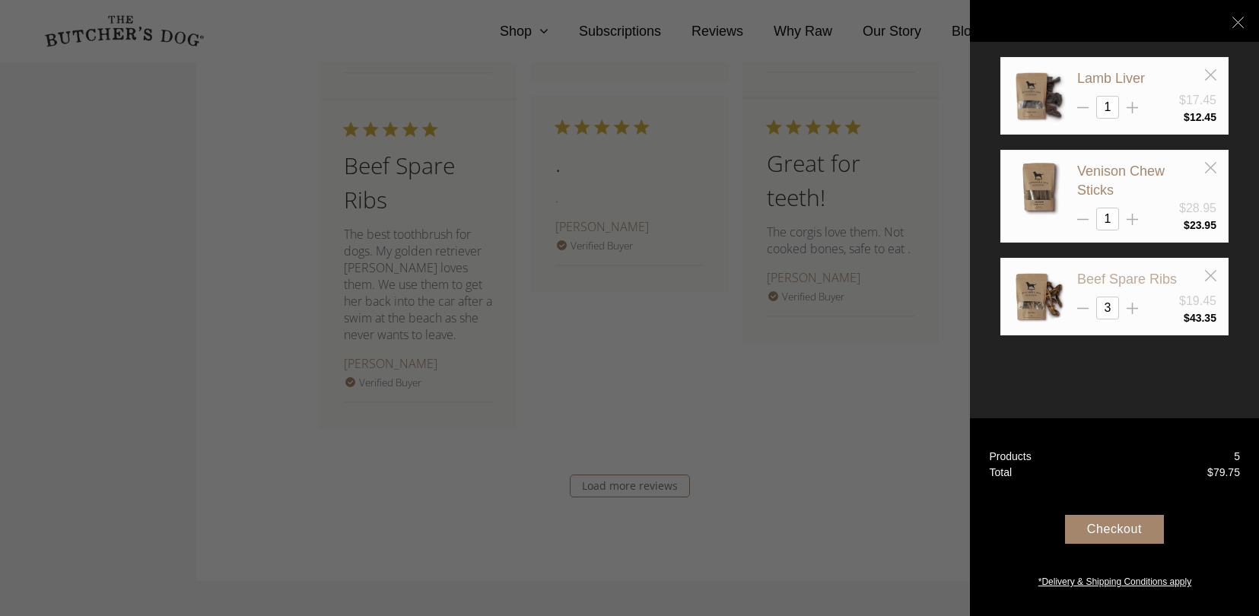
click at [1097, 278] on link "Beef Spare Ribs" at bounding box center [1128, 279] width 100 height 15
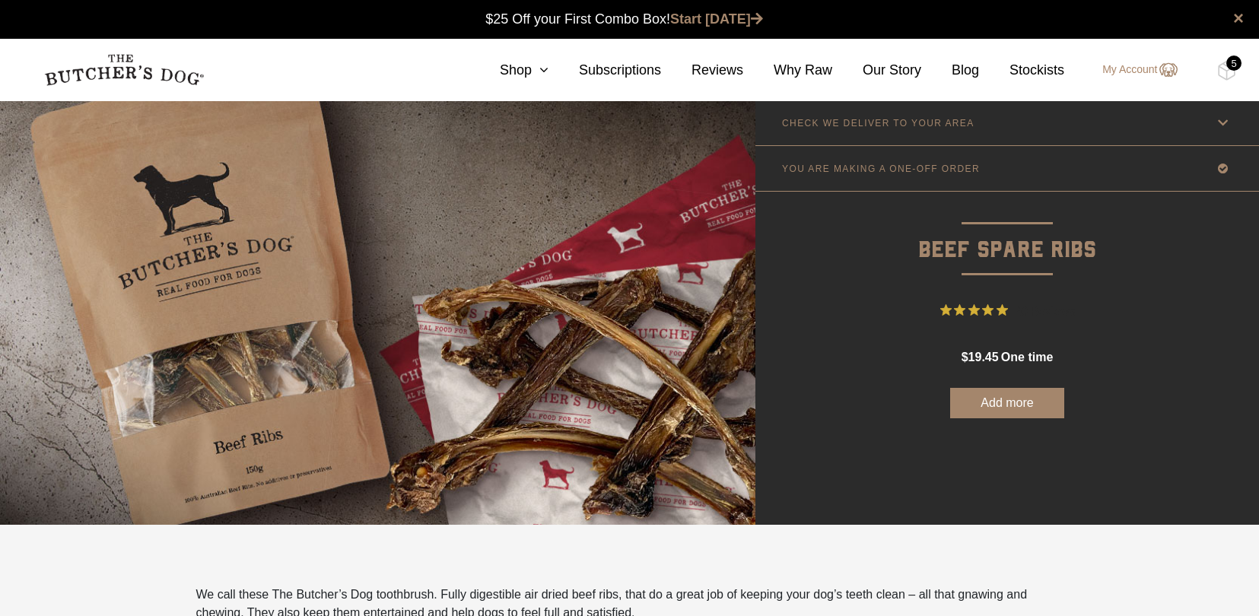
click at [1224, 122] on icon at bounding box center [1223, 122] width 19 height 19
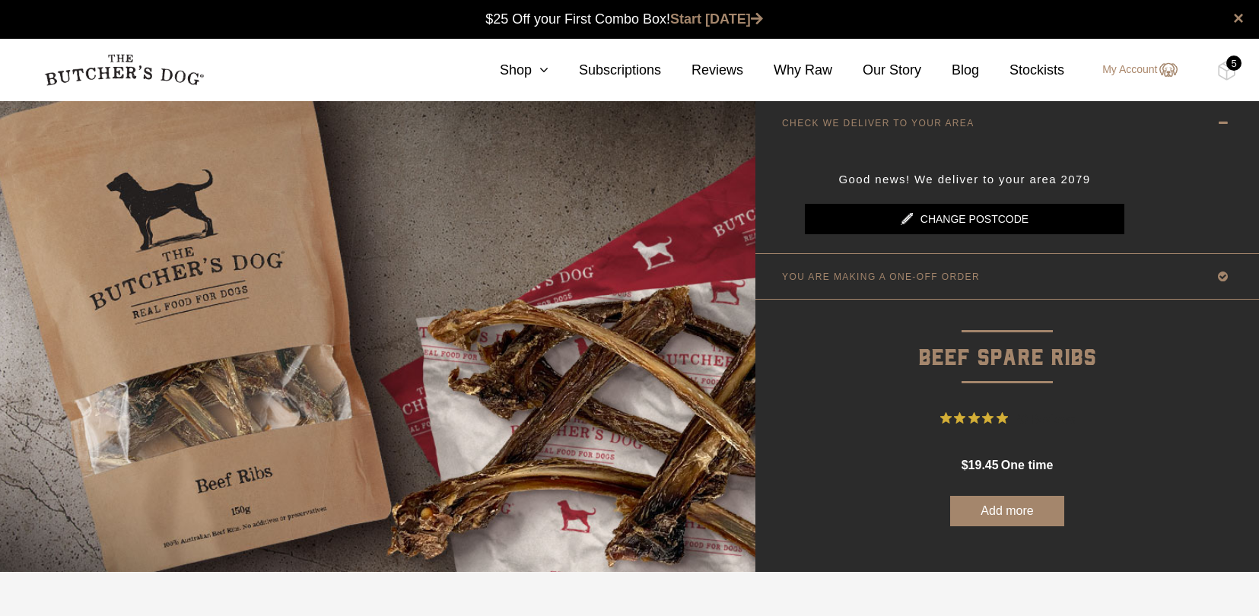
click at [1220, 272] on icon at bounding box center [1223, 276] width 19 height 19
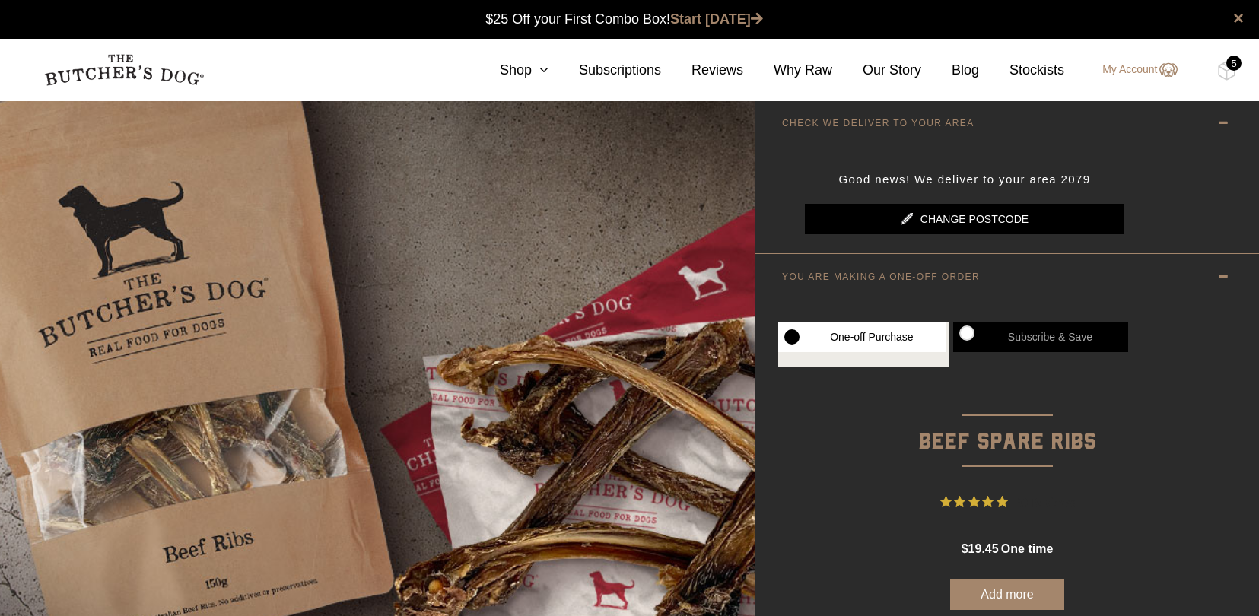
click at [966, 329] on label "Subscribe & Save" at bounding box center [1040, 337] width 175 height 30
radio input "true"
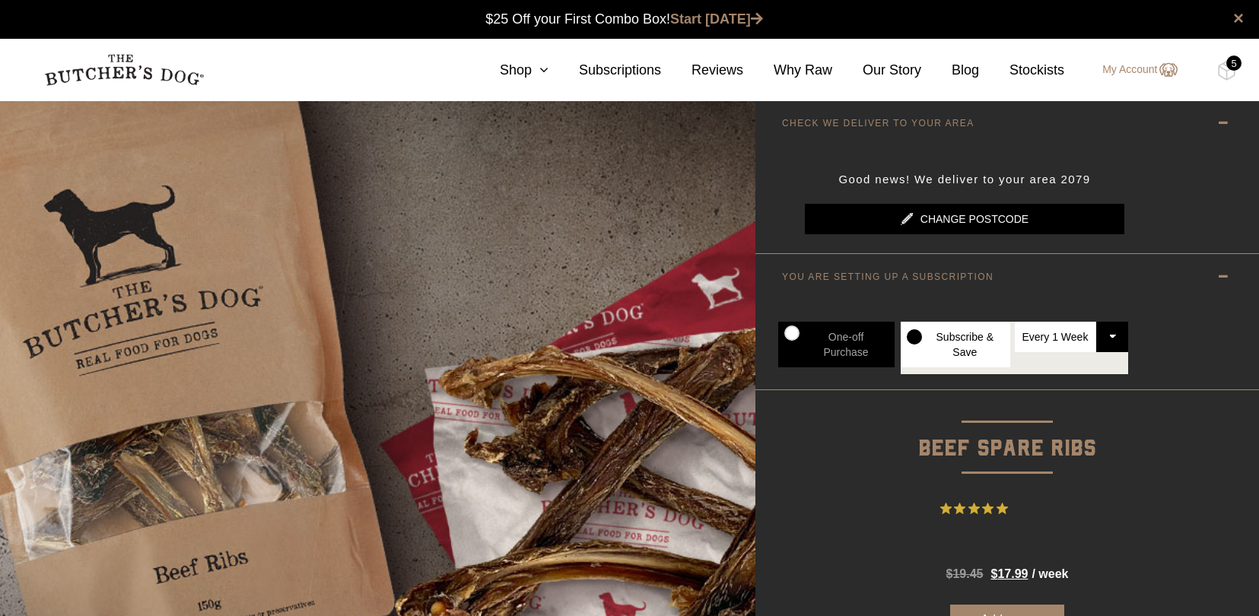
select select "6_week"
radio input "true"
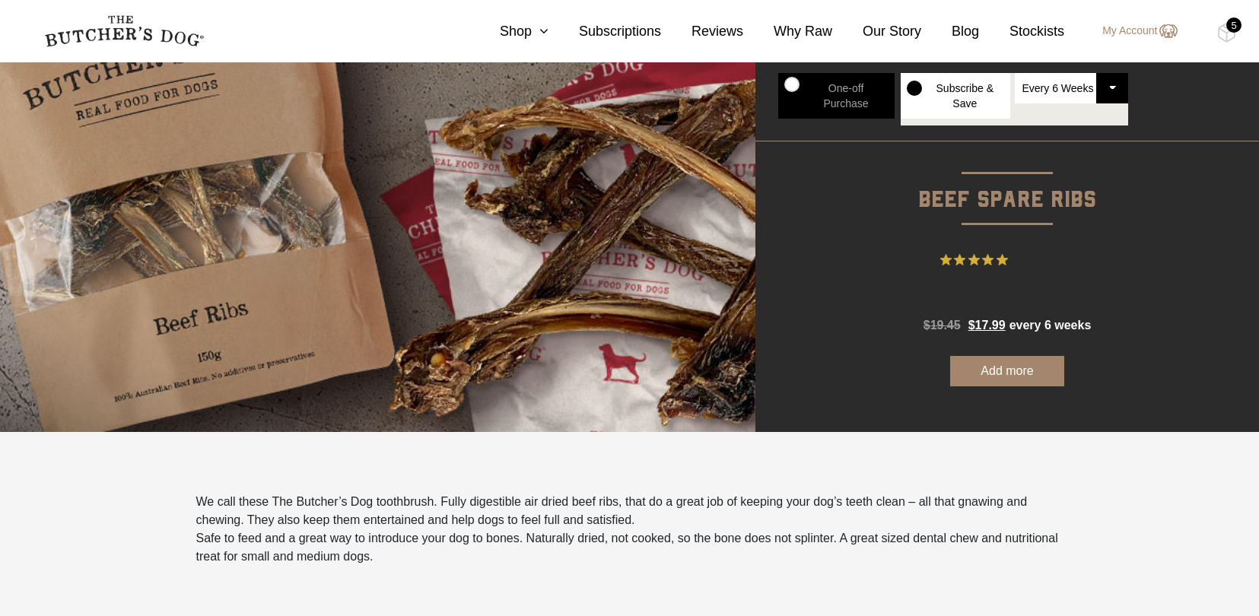
scroll to position [250, 0]
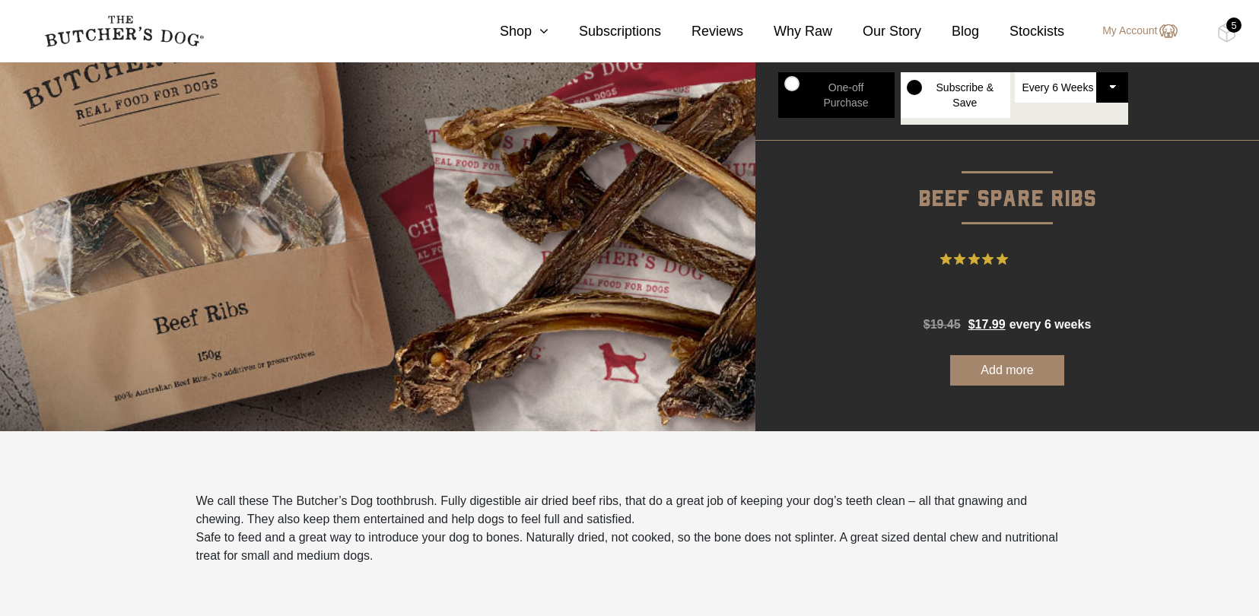
click at [998, 374] on button "Add more" at bounding box center [1007, 370] width 114 height 30
click at [1228, 33] on img at bounding box center [1227, 33] width 19 height 20
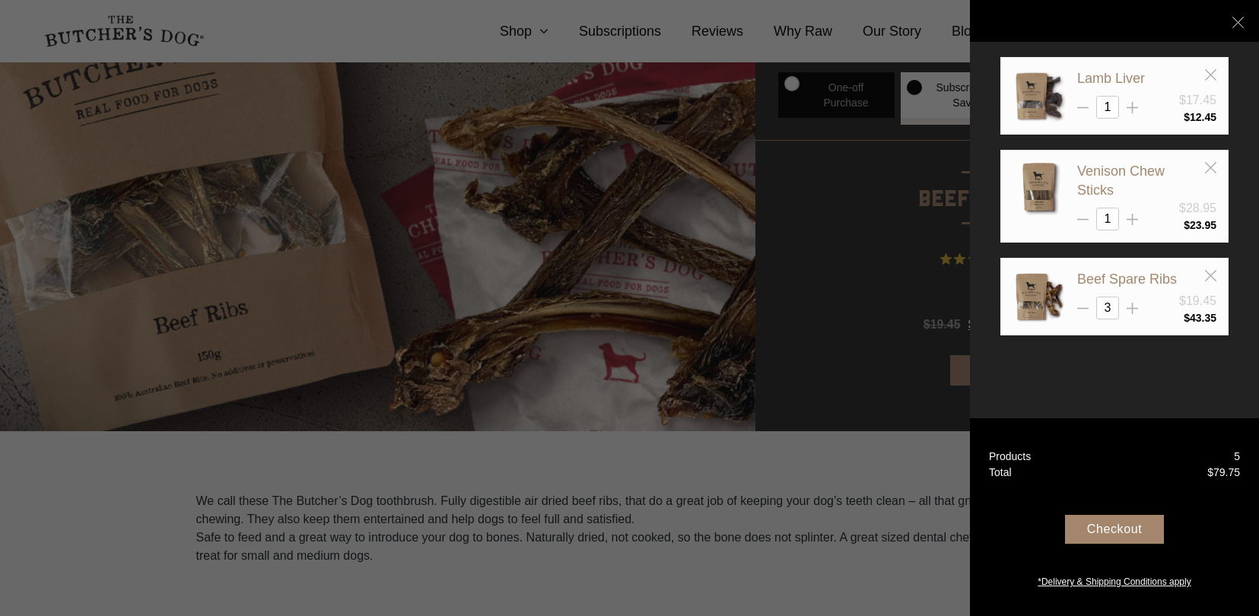
click at [1115, 530] on div "Checkout" at bounding box center [1114, 529] width 99 height 29
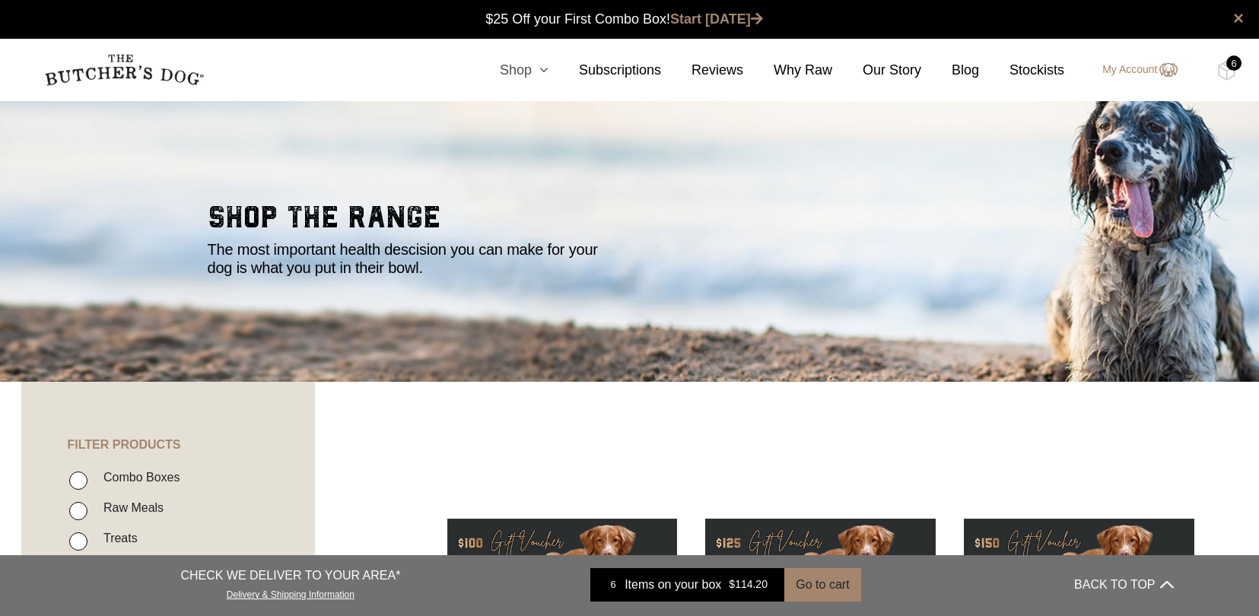
scroll to position [1, 0]
click at [520, 73] on link "Shop" at bounding box center [509, 70] width 79 height 21
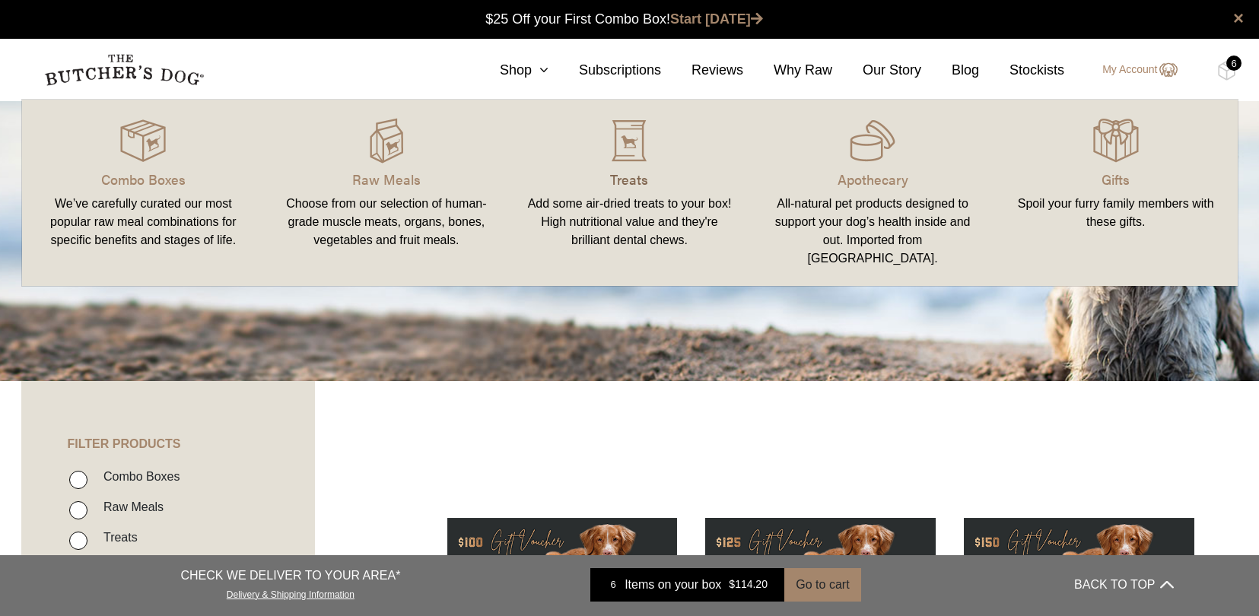
click at [628, 177] on p "Treats" at bounding box center [630, 179] width 207 height 21
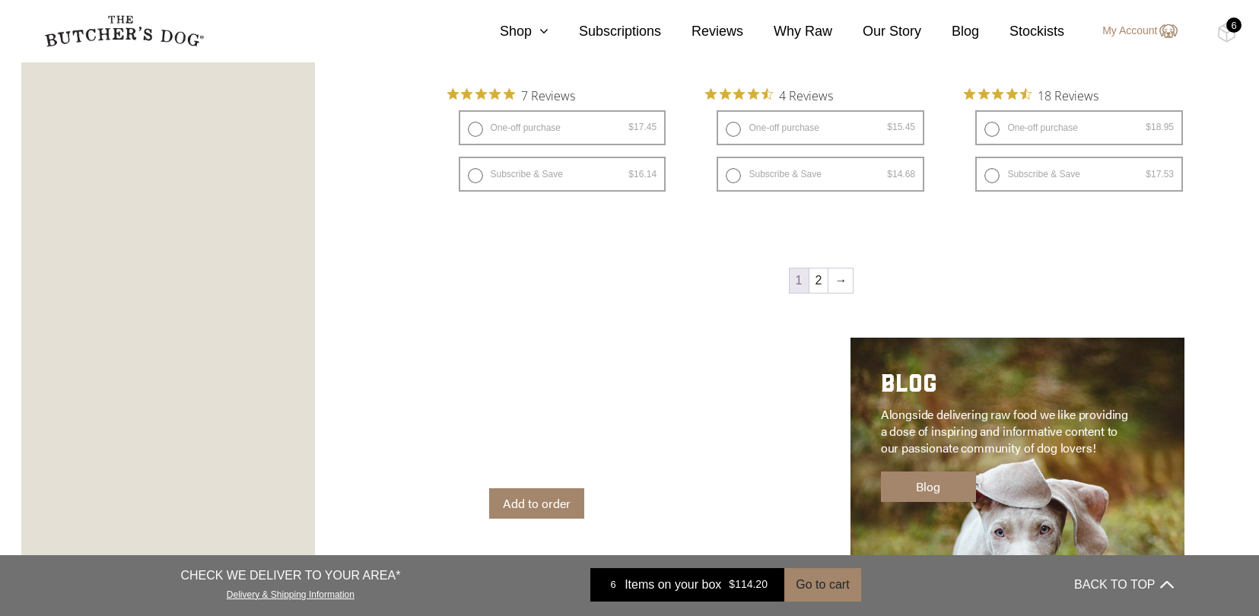
scroll to position [2174, 0]
click at [817, 283] on link "2" at bounding box center [819, 281] width 19 height 24
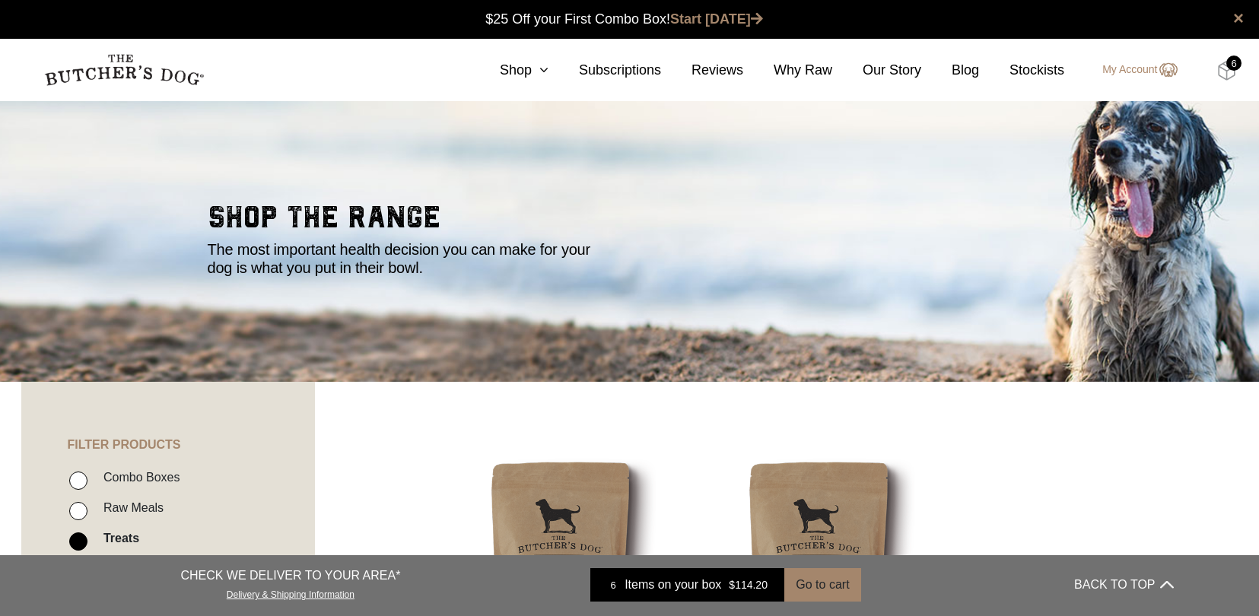
click at [1225, 72] on img at bounding box center [1227, 71] width 19 height 20
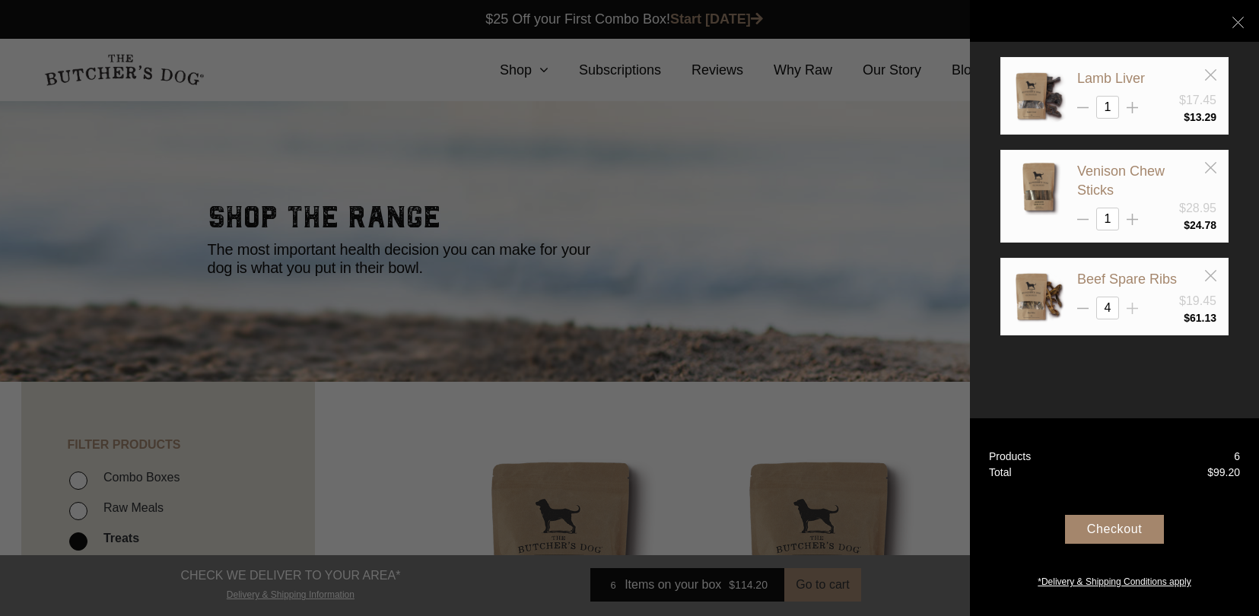
click at [1130, 309] on line at bounding box center [1132, 309] width 11 height 0
type input "5"
click at [1238, 21] on line at bounding box center [1238, 22] width 11 height 11
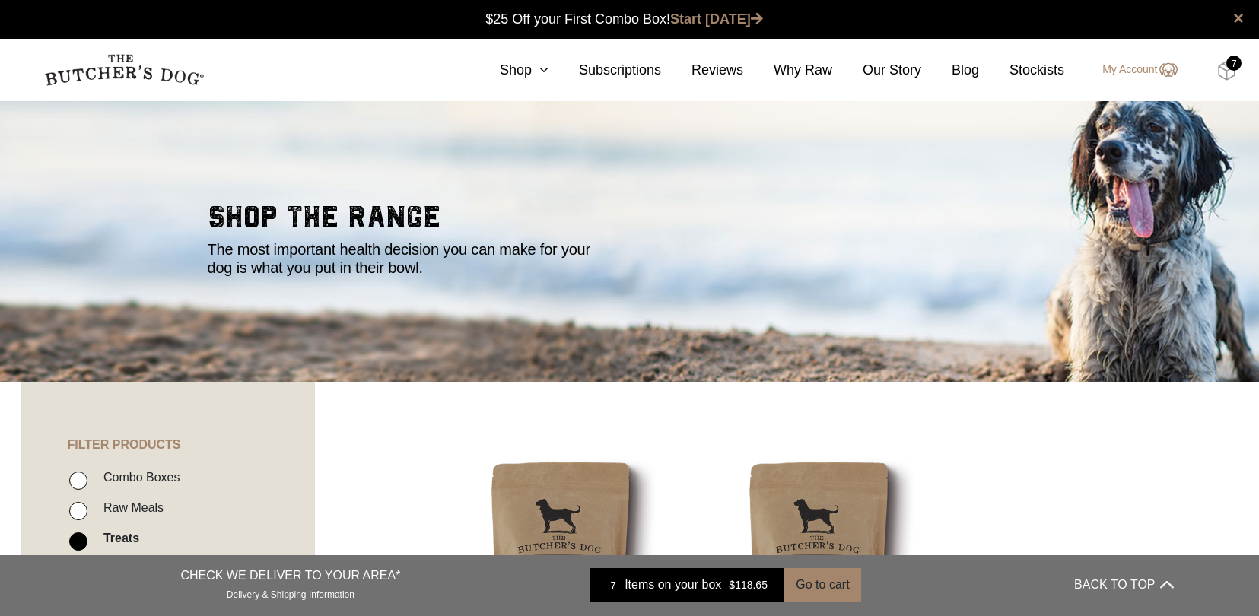
click at [1227, 69] on img at bounding box center [1227, 71] width 19 height 20
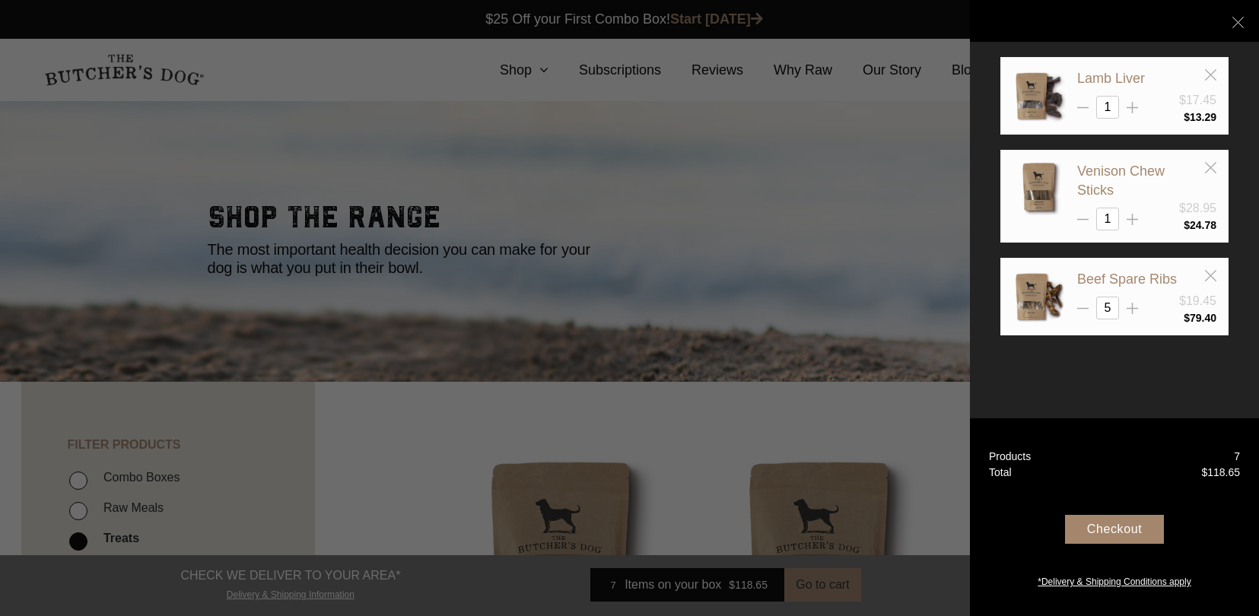
click at [1113, 526] on div "Checkout" at bounding box center [1114, 529] width 99 height 29
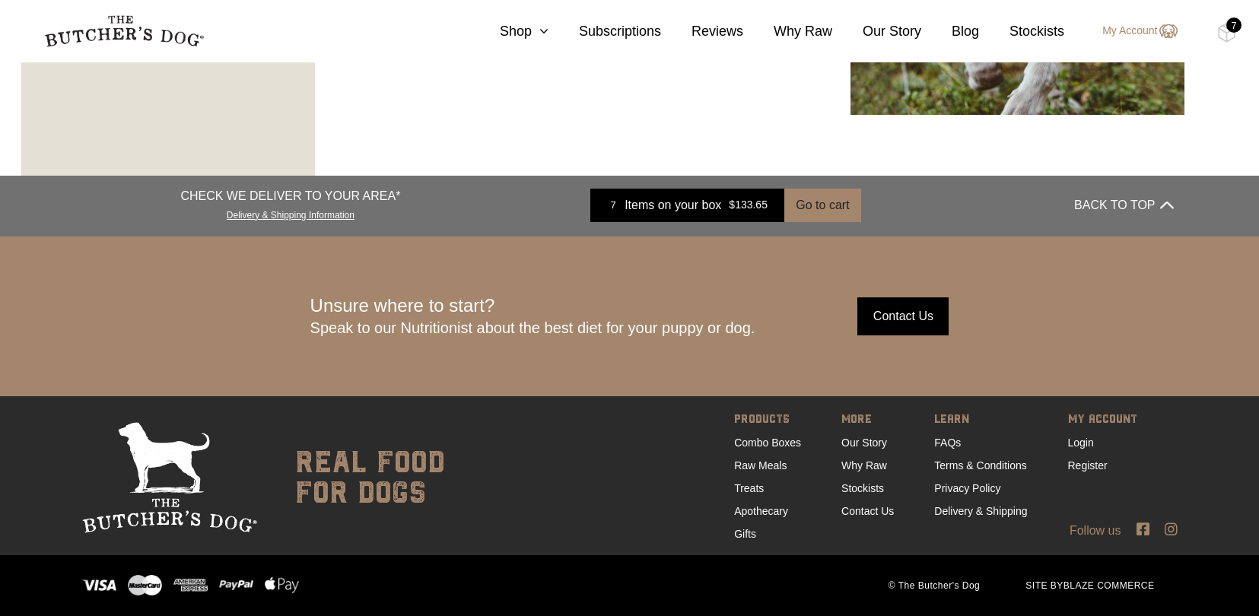
scroll to position [2729, 0]
click at [276, 216] on link "Delivery & Shipping Information" at bounding box center [291, 214] width 128 height 14
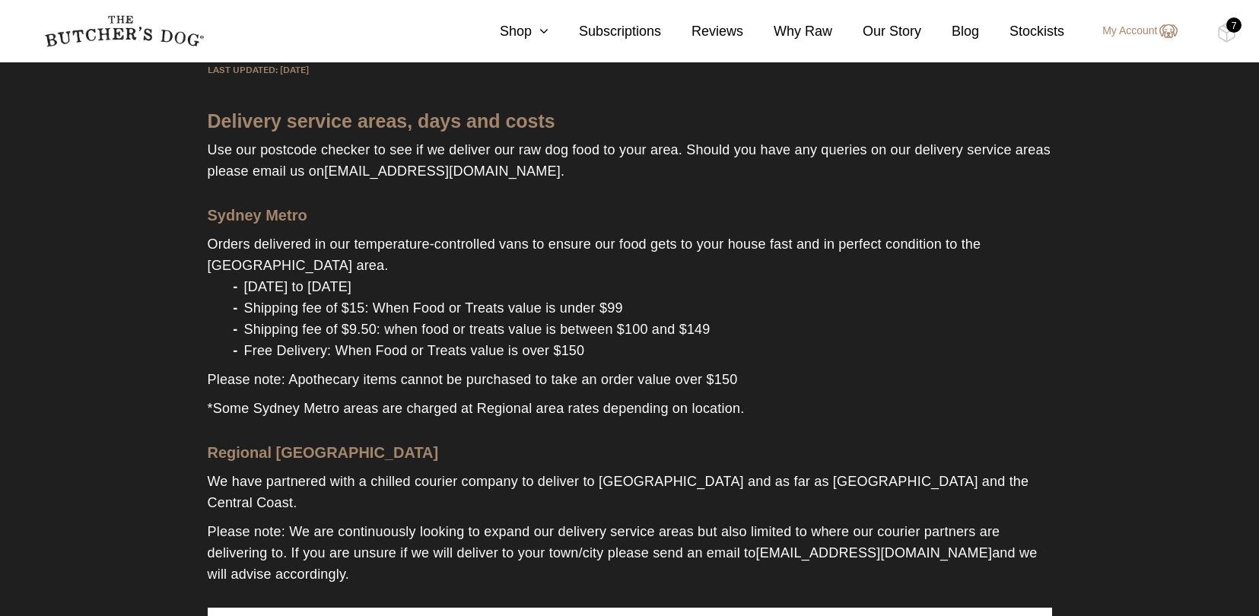
scroll to position [259, 0]
click at [1227, 27] on div "7" at bounding box center [1234, 25] width 15 height 15
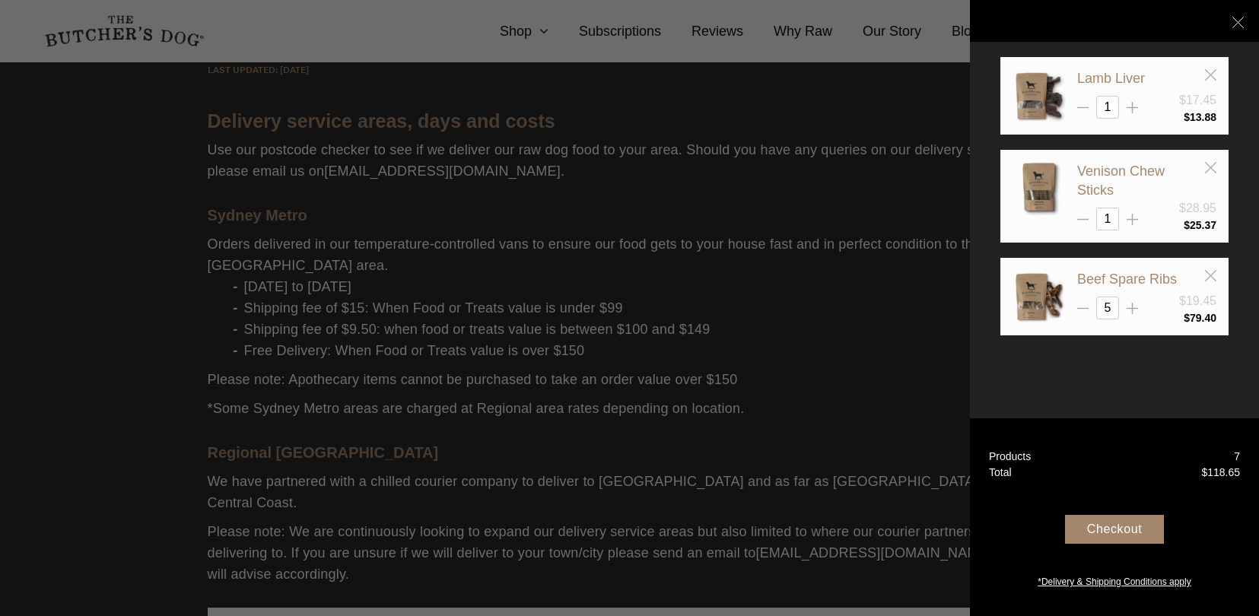
click at [1104, 530] on div "Checkout" at bounding box center [1114, 529] width 99 height 29
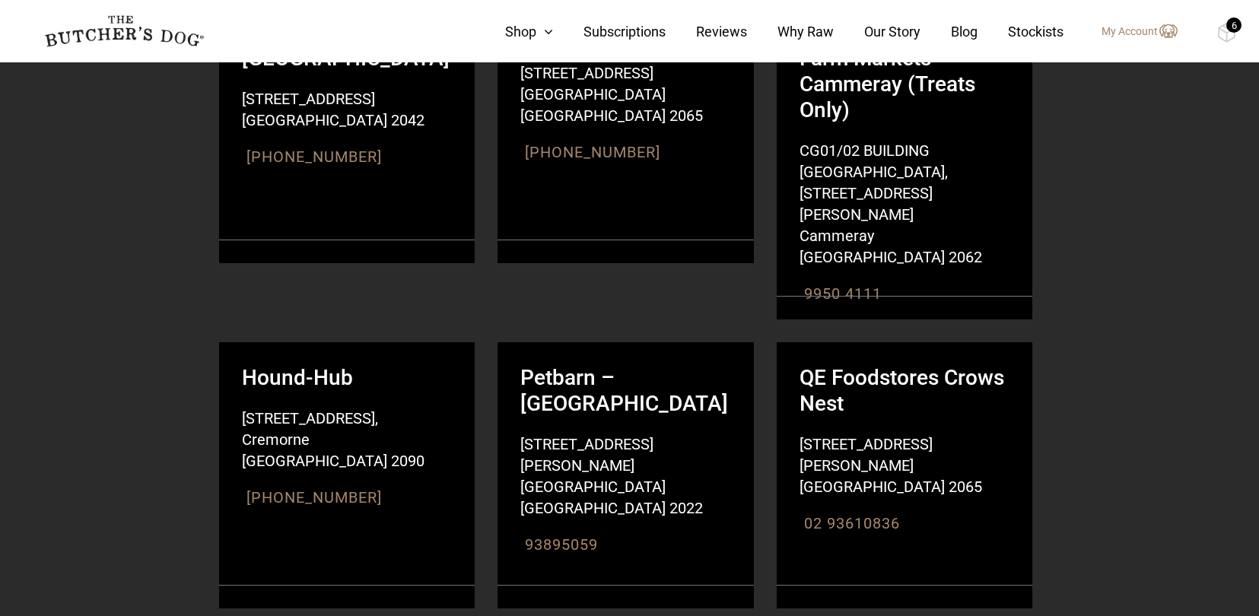
scroll to position [3150, 0]
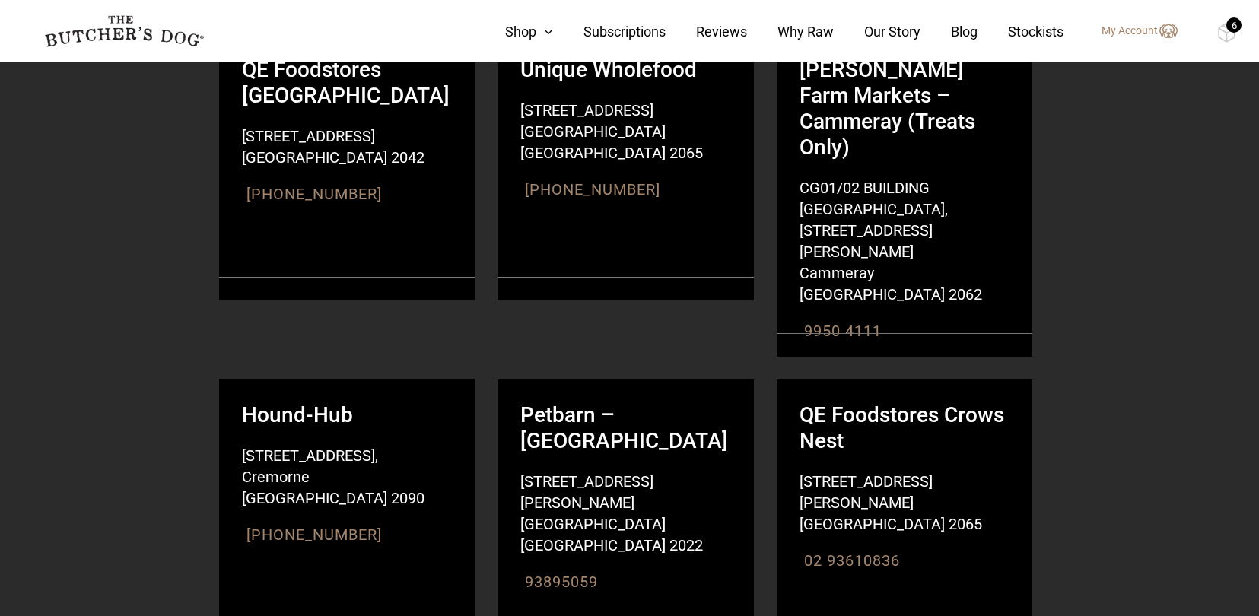
click at [126, 26] on img at bounding box center [124, 31] width 160 height 32
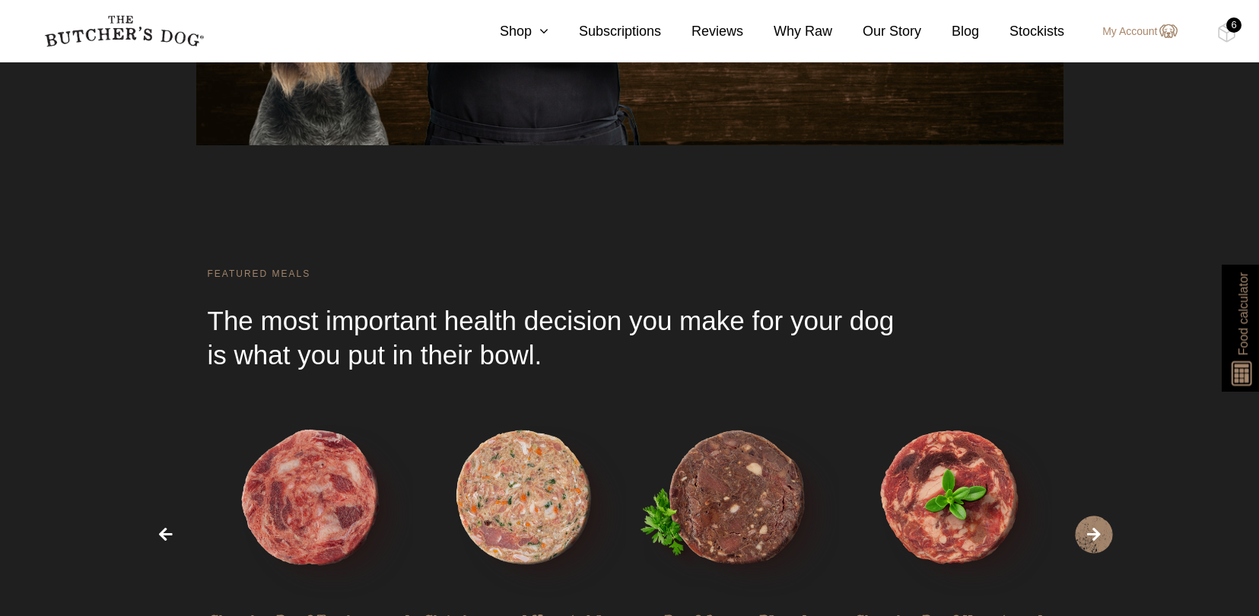
scroll to position [4167, 0]
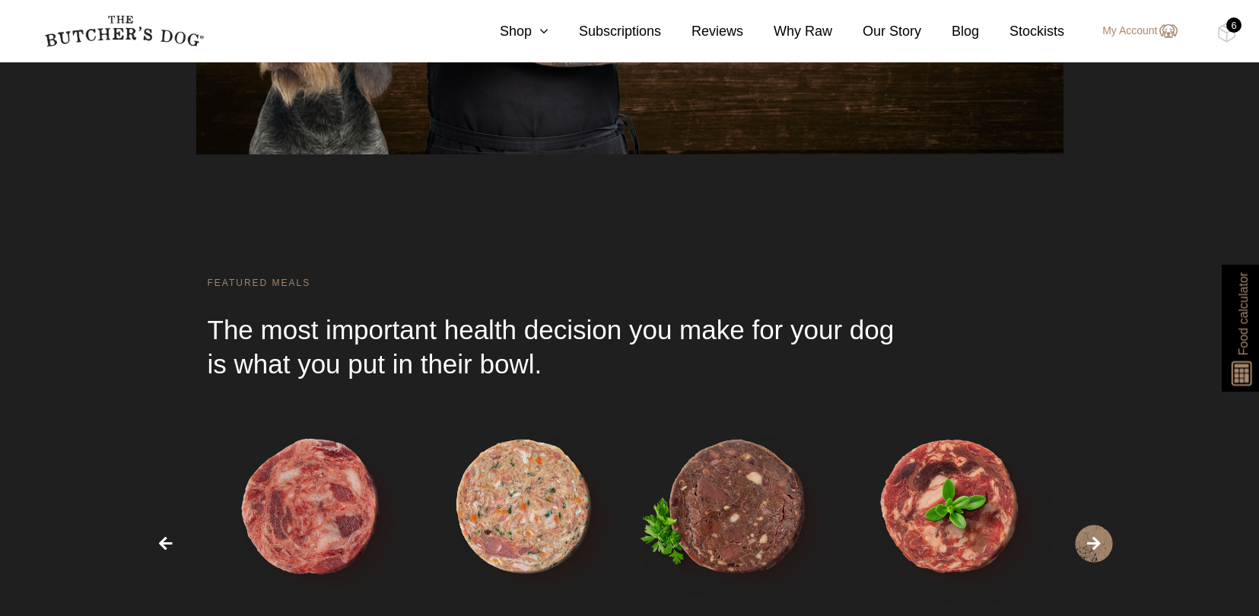
click at [119, 33] on img at bounding box center [124, 31] width 160 height 32
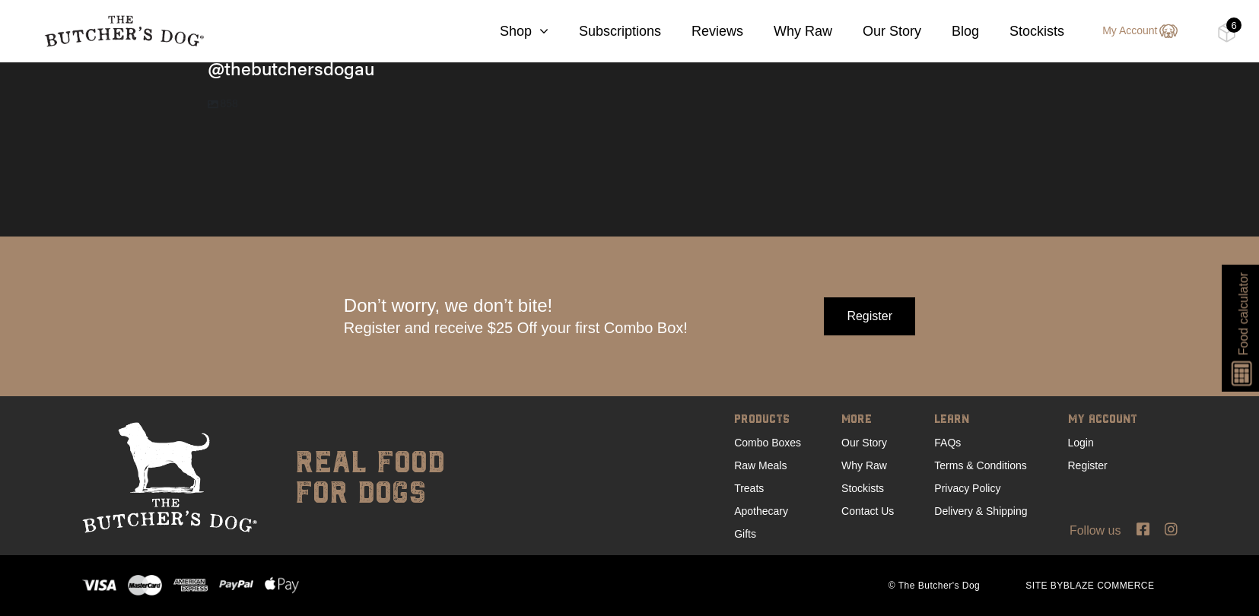
scroll to position [4929, 0]
click at [1230, 30] on div "6" at bounding box center [1234, 25] width 15 height 15
